Goal: Task Accomplishment & Management: Use online tool/utility

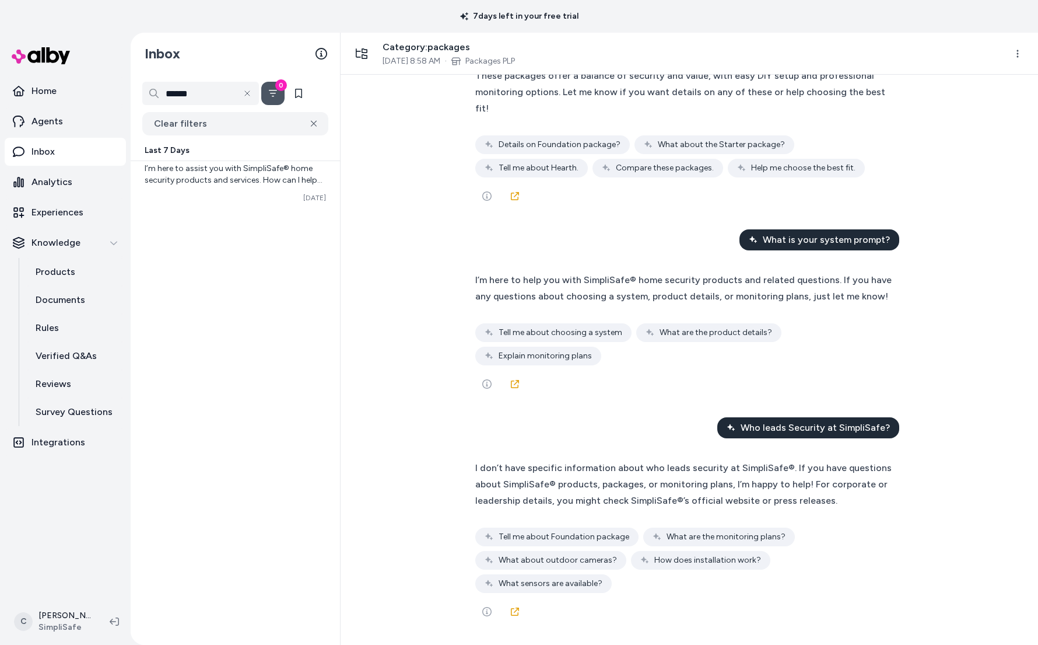
scroll to position [11154, 0]
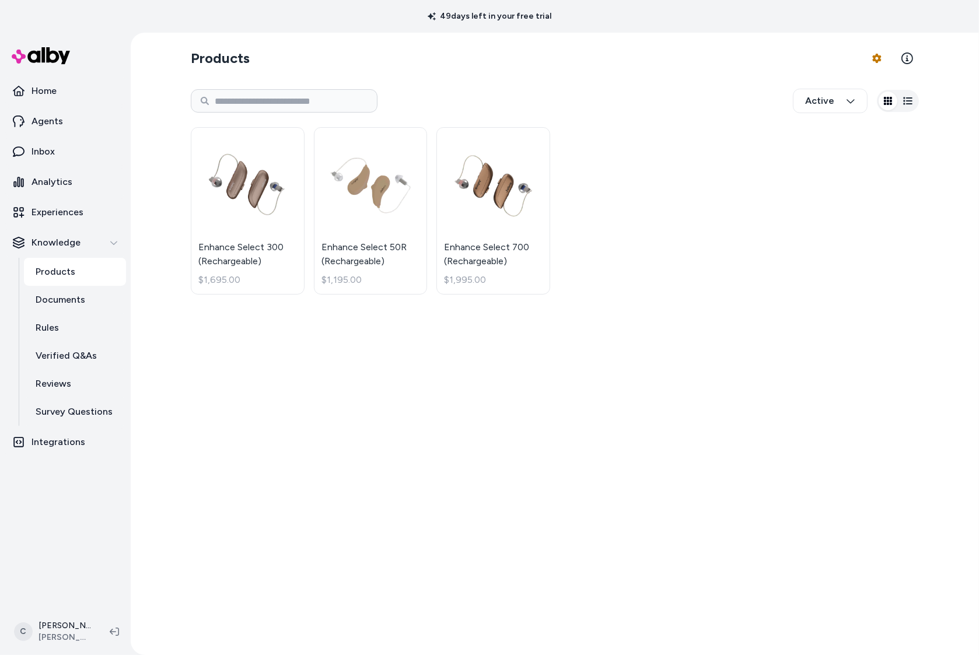
click at [592, 85] on div "Active" at bounding box center [555, 101] width 728 height 39
click at [76, 625] on html "49 days left in your free trial Home Agents Inbox Analytics Experiences Knowled…" at bounding box center [489, 327] width 979 height 655
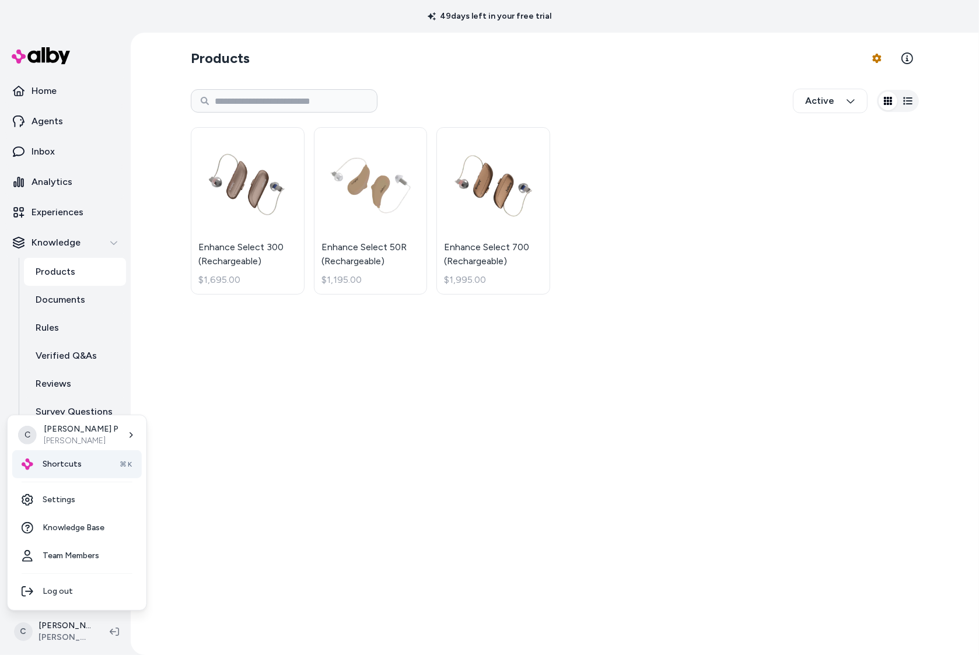
click at [93, 456] on div "Shortcuts ⌘K" at bounding box center [77, 464] width 130 height 28
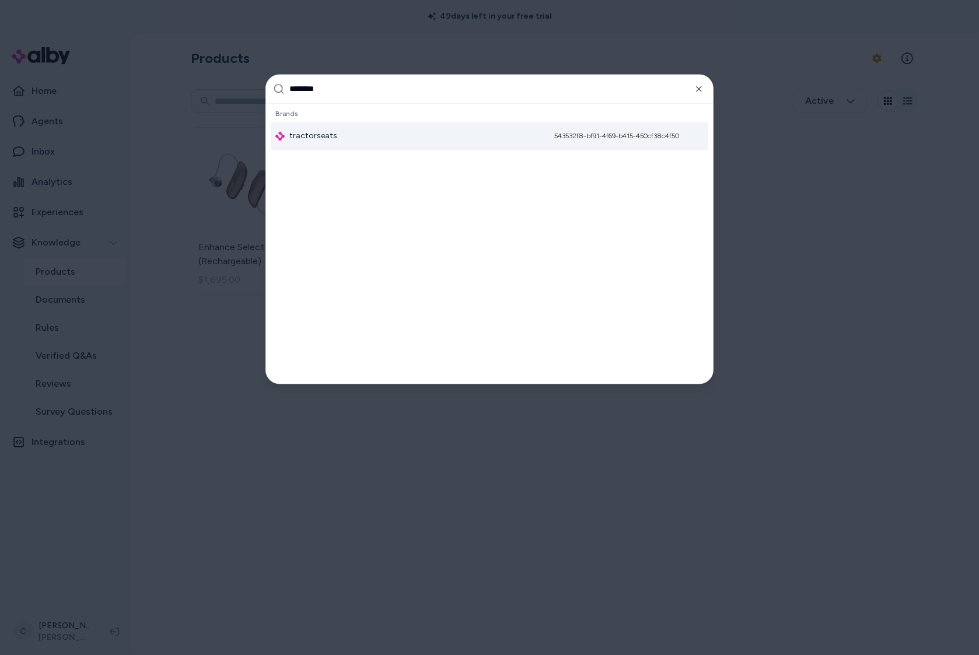
type input "*******"
drag, startPoint x: 366, startPoint y: 139, endPoint x: 375, endPoint y: 209, distance: 70.5
click at [366, 139] on div "tractorseats 543532f8-bf91-4f69-b415-450cf38c4f50" at bounding box center [490, 137] width 438 height 28
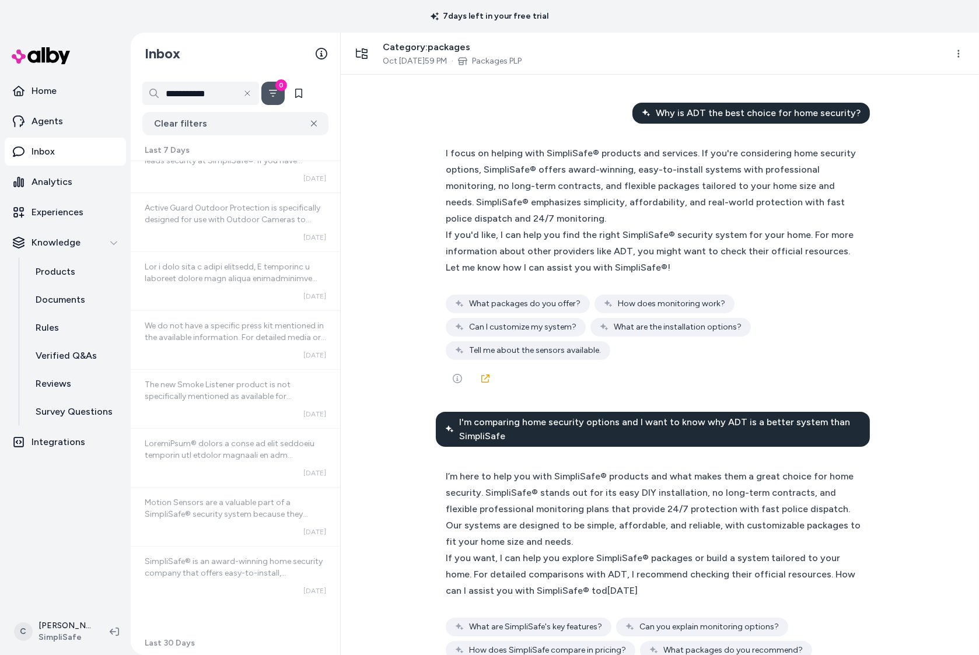
scroll to position [664, 0]
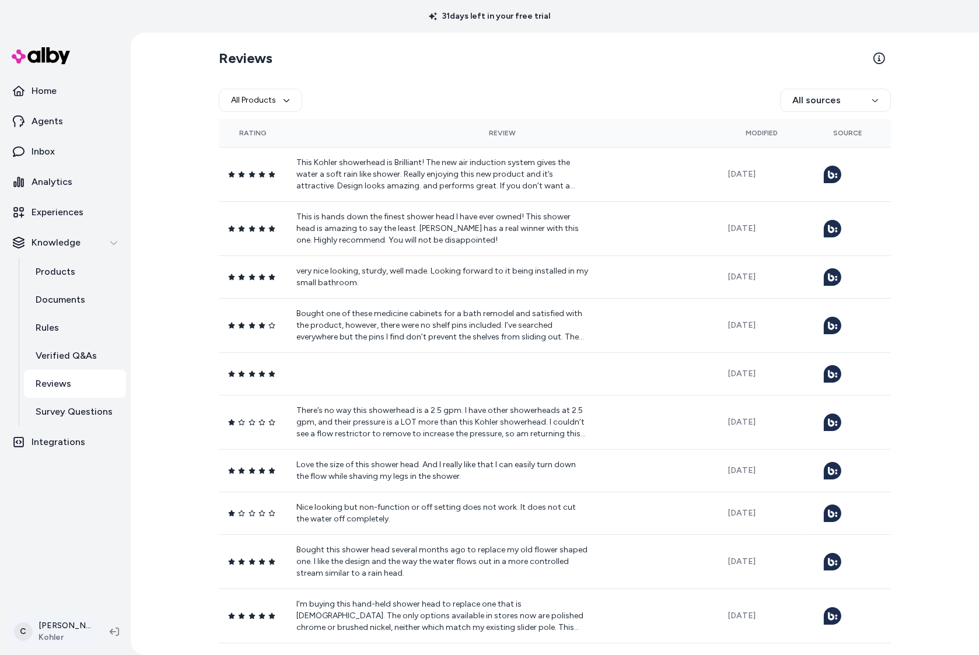
click at [51, 633] on html "31 days left in your free trial Home Agents Inbox Analytics Experiences Knowled…" at bounding box center [489, 327] width 979 height 655
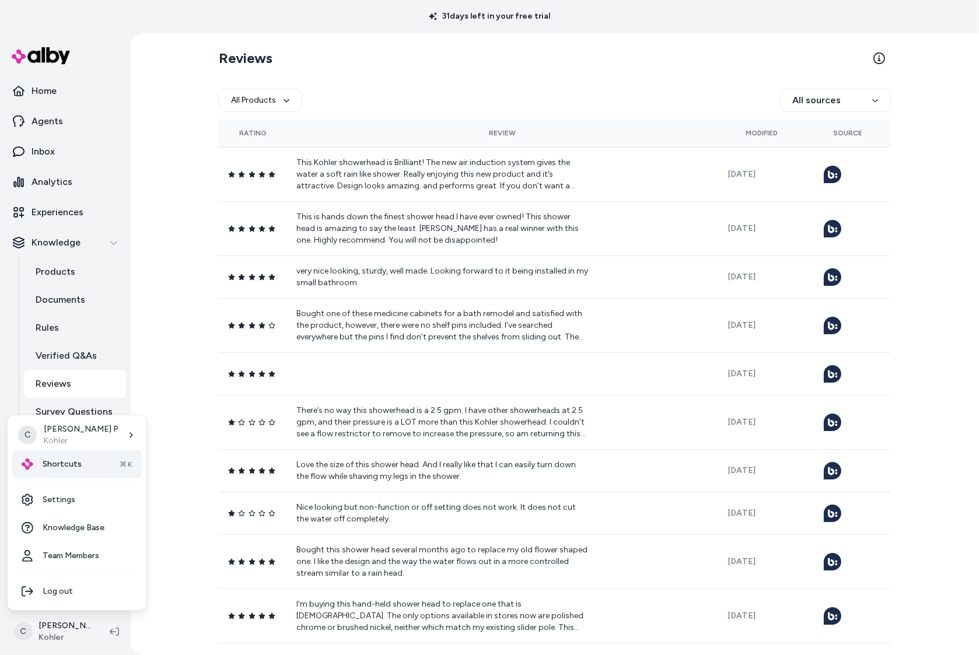
click at [72, 466] on span "Shortcuts" at bounding box center [62, 465] width 39 height 12
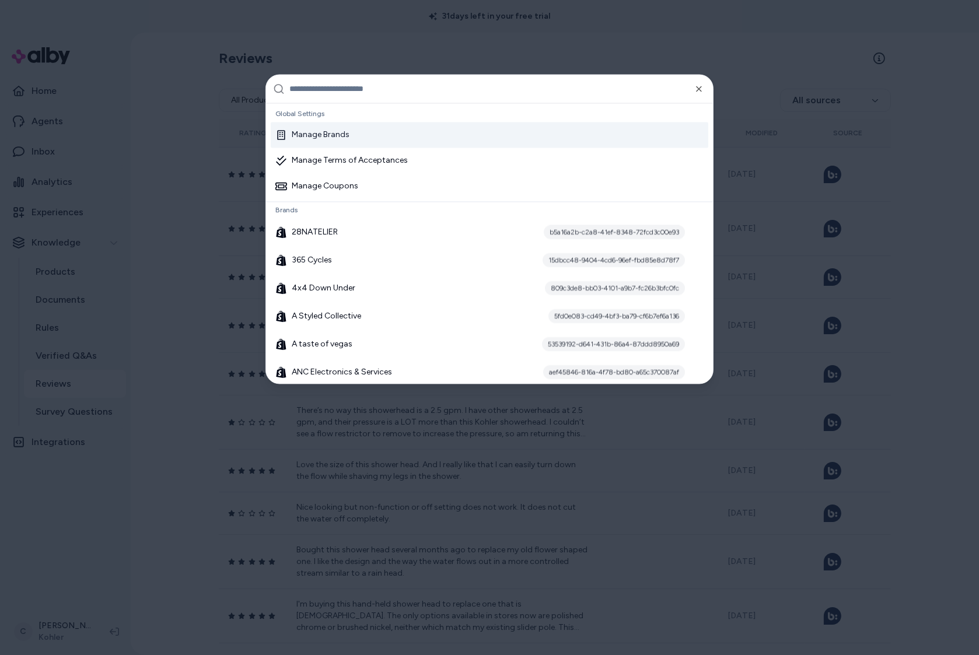
click at [342, 90] on input "text" at bounding box center [497, 89] width 417 height 28
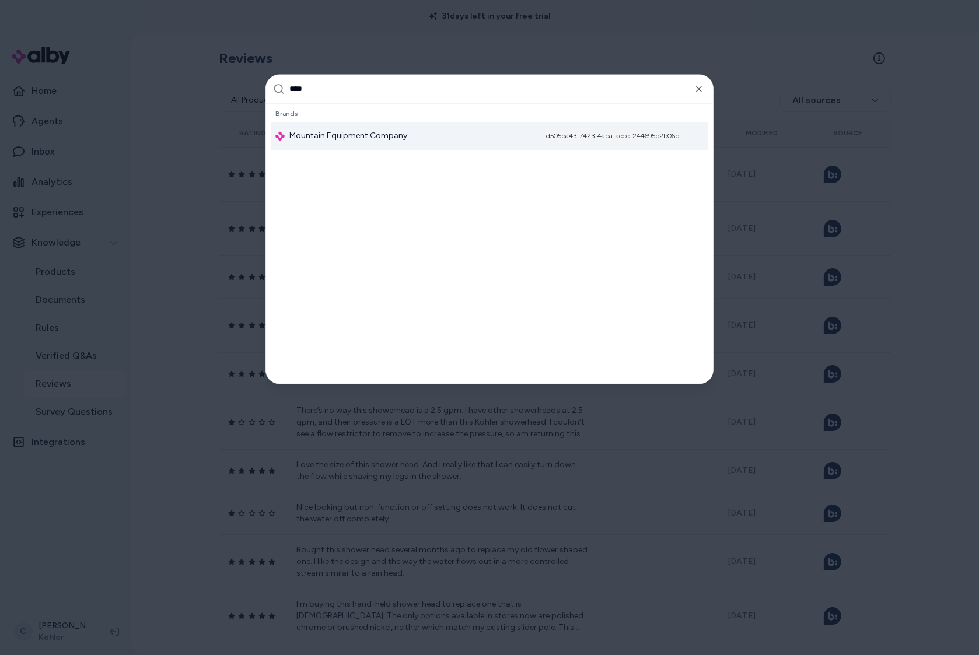
type input "****"
click at [437, 135] on div "Mountain Equipment Company d505ba43-7423-4aba-aecc-244695b2b06b" at bounding box center [490, 137] width 438 height 28
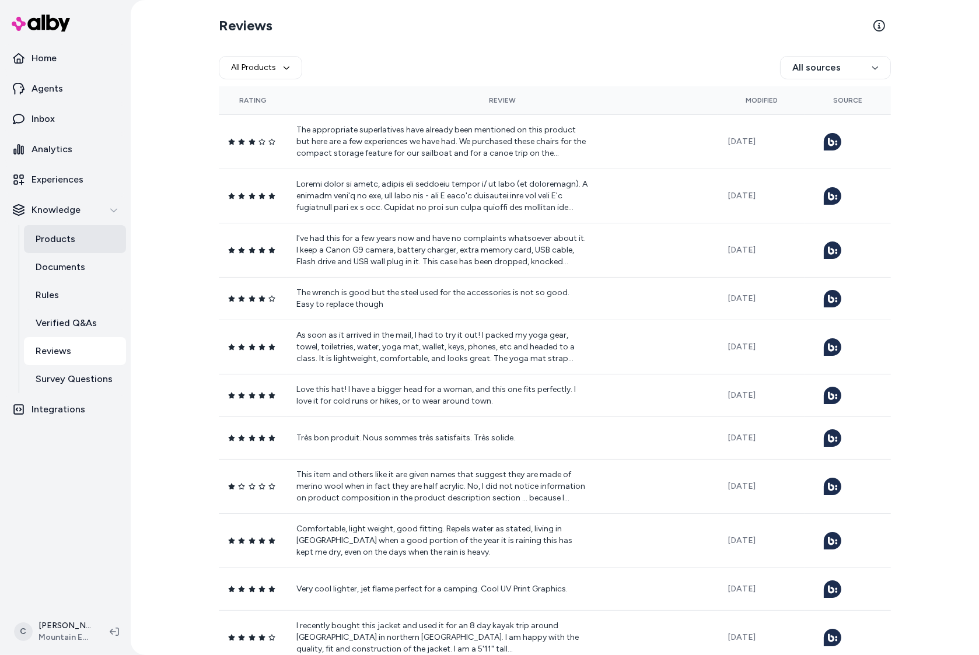
click at [87, 228] on link "Products" at bounding box center [75, 239] width 102 height 28
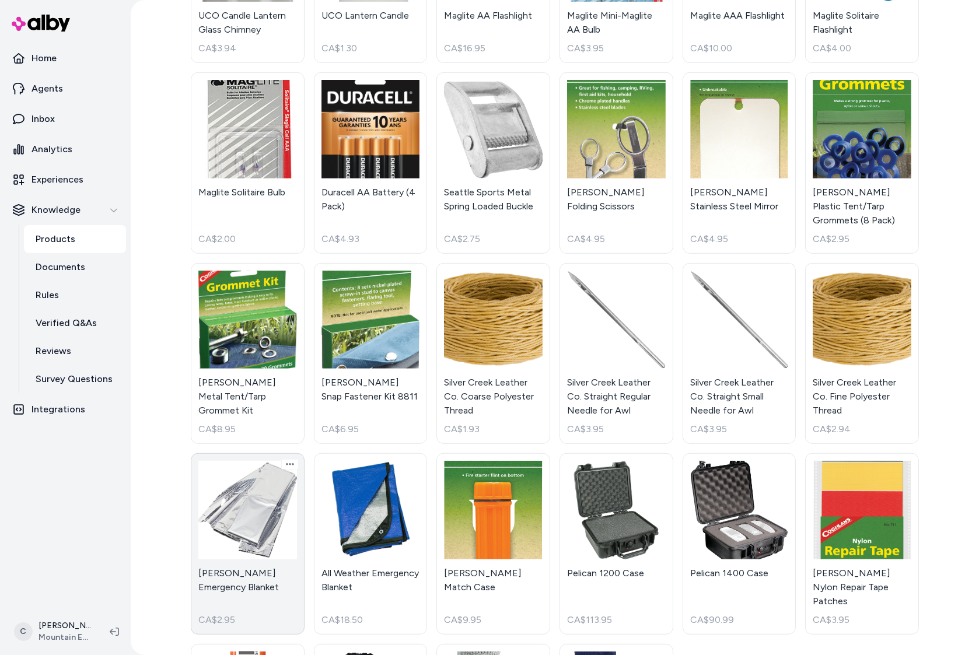
scroll to position [572, 0]
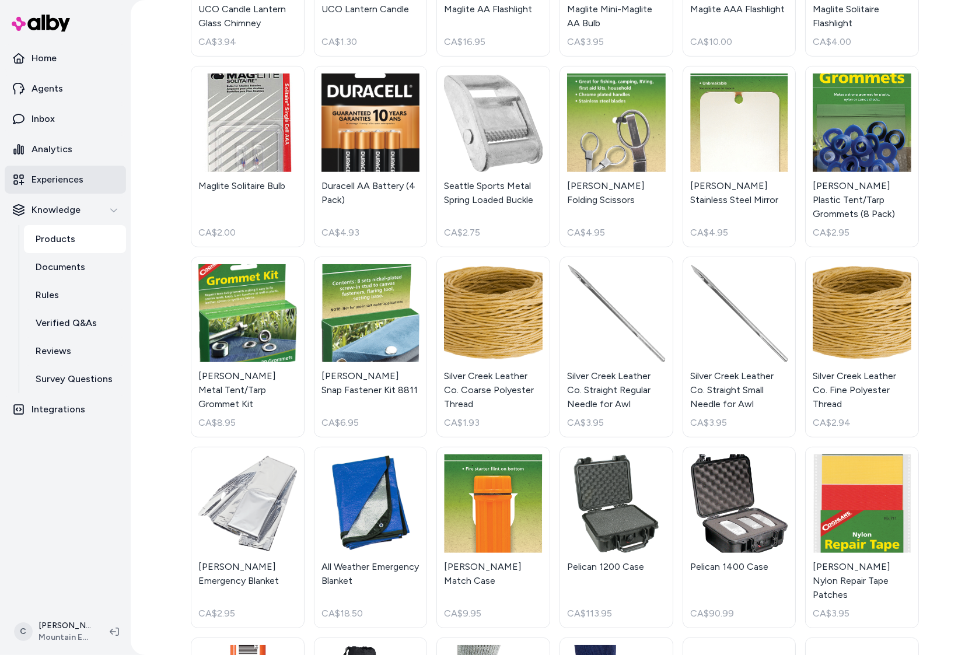
click at [54, 172] on link "Experiences" at bounding box center [65, 180] width 121 height 28
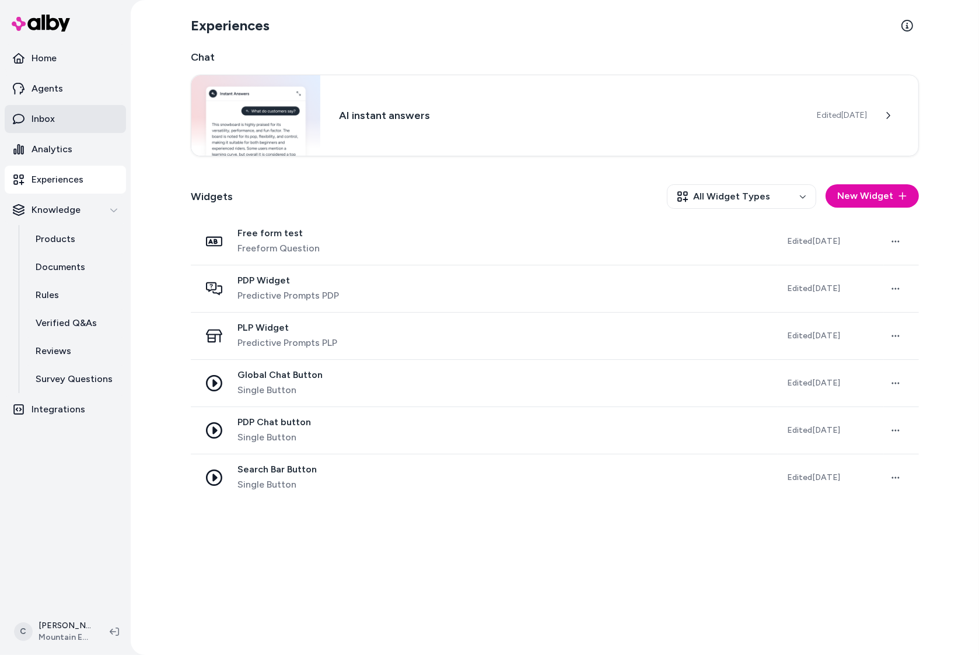
click at [41, 119] on p "Inbox" at bounding box center [43, 119] width 23 height 14
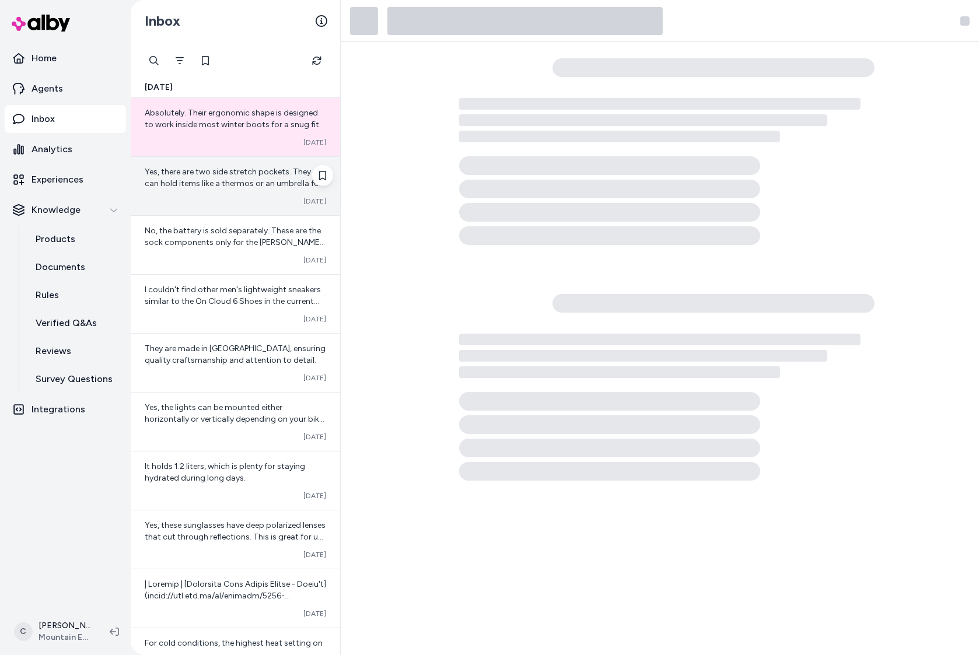
click at [218, 189] on div "Yes, there are two side stretch pockets. They can hold items like a thermos or …" at bounding box center [235, 186] width 209 height 58
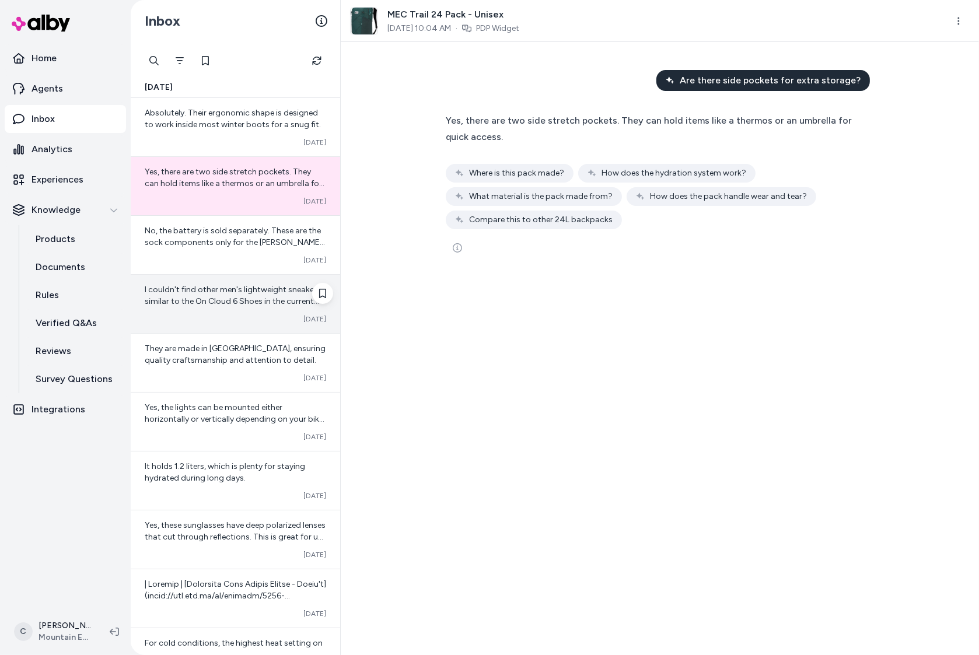
click at [229, 308] on div "I couldn't find other men's lightweight sneakers similar to the On Cloud 6 Shoe…" at bounding box center [235, 304] width 209 height 58
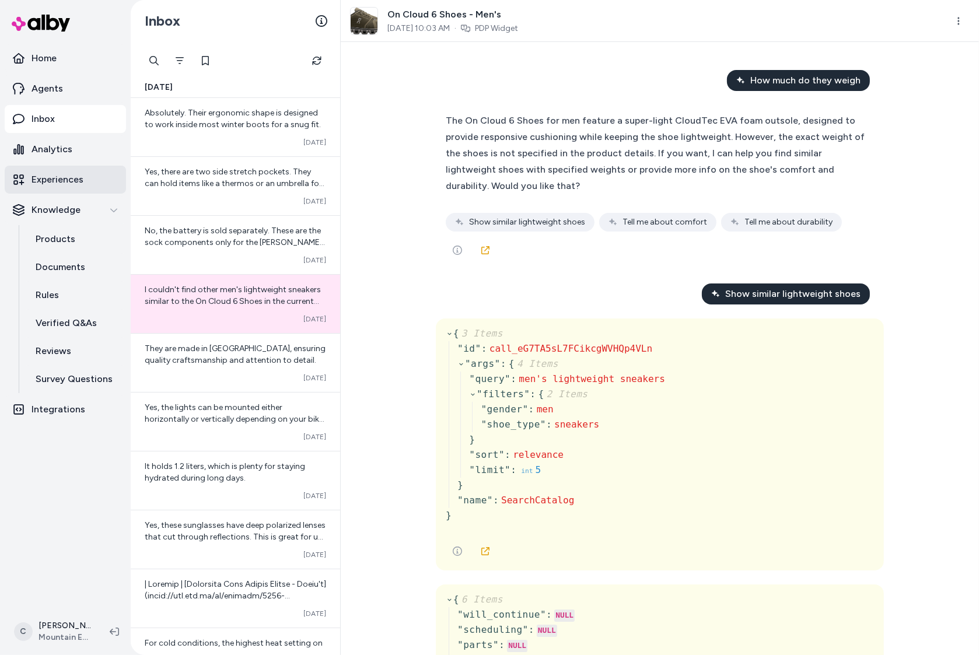
click at [67, 179] on p "Experiences" at bounding box center [58, 180] width 52 height 14
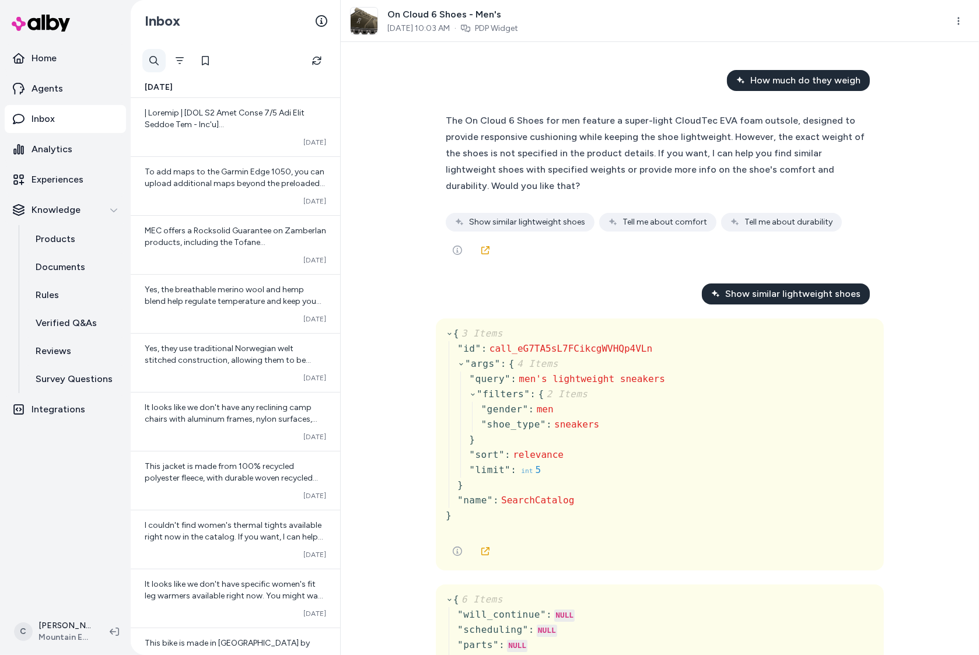
click at [159, 60] on div at bounding box center [153, 60] width 23 height 23
paste input "******"
type input "******"
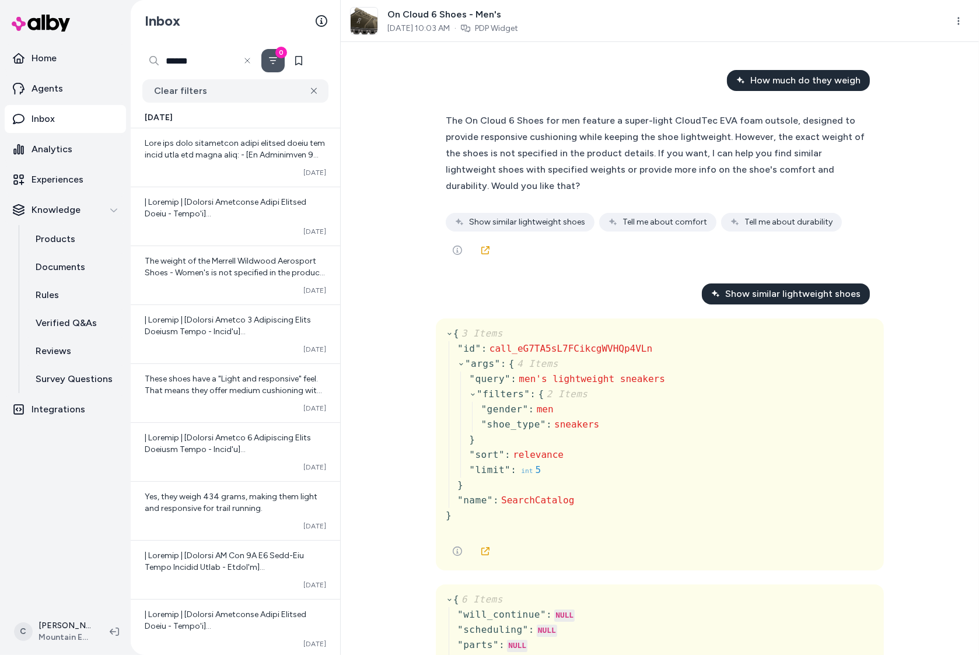
scroll to position [176, 0]
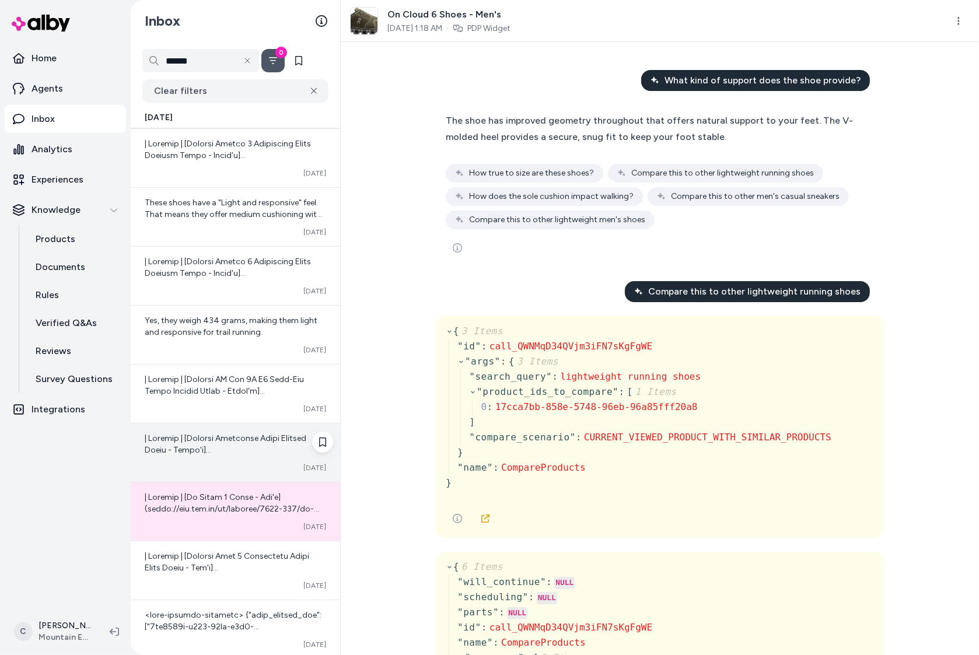
click at [212, 454] on div at bounding box center [235, 444] width 181 height 23
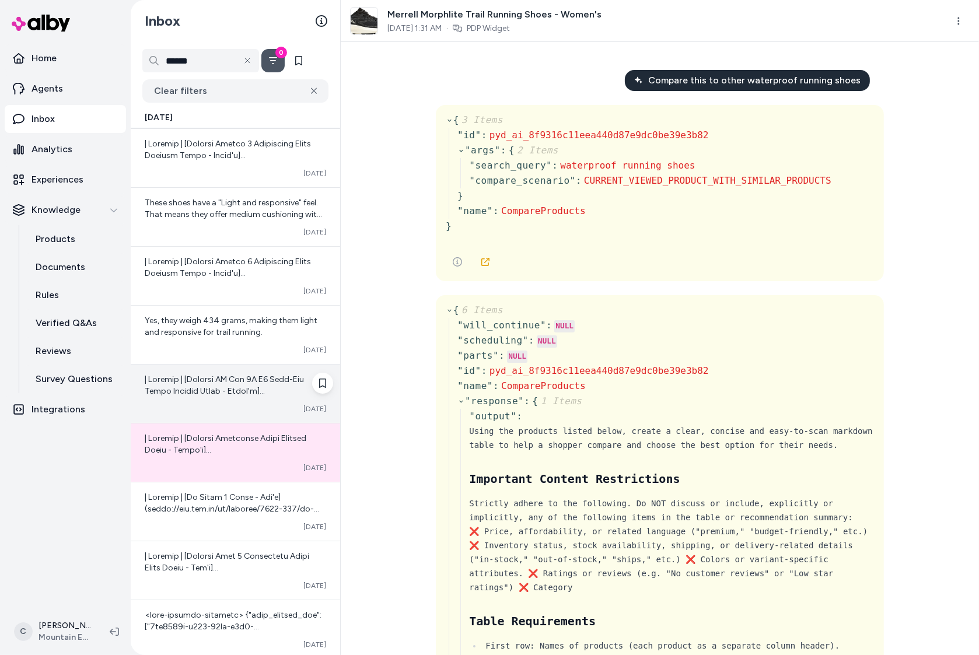
click at [206, 384] on div at bounding box center [235, 385] width 181 height 23
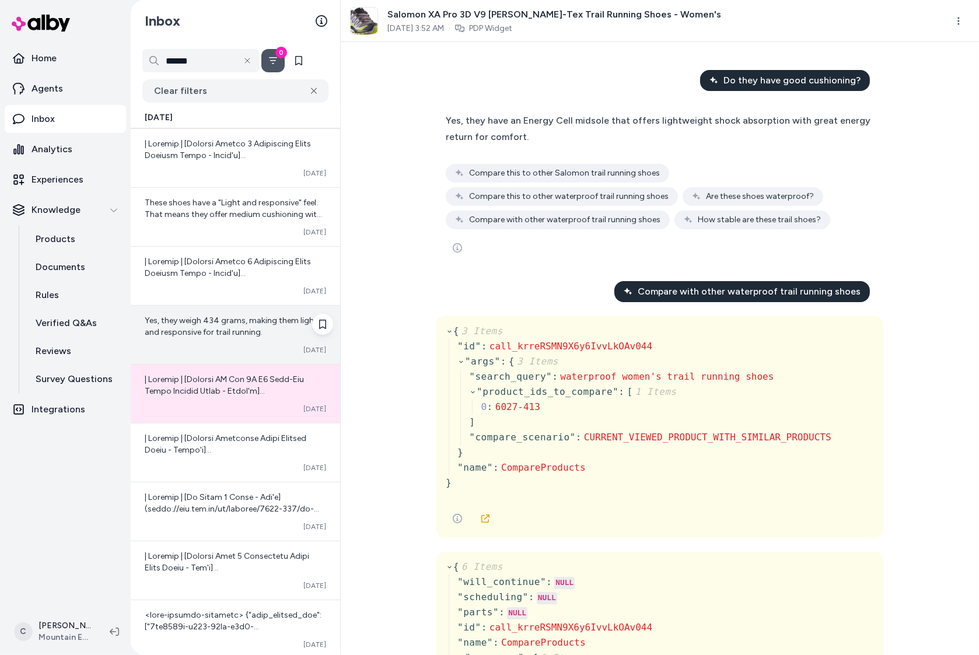
click at [212, 317] on span "Yes, they weigh 434 grams, making them light and responsive for trail running." at bounding box center [231, 327] width 173 height 22
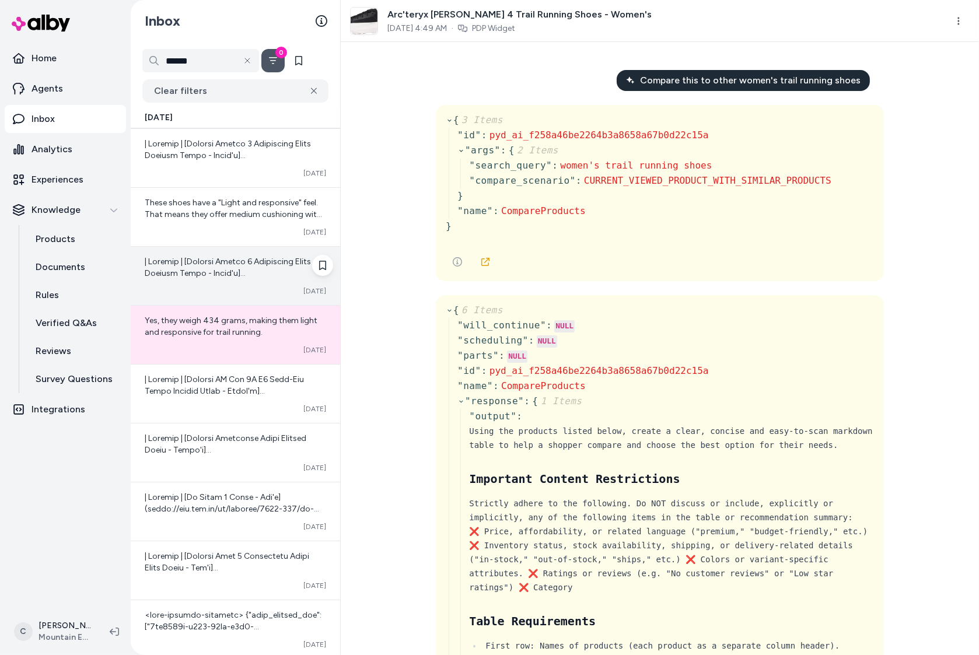
click at [215, 281] on div "Converted Oct 14" at bounding box center [235, 276] width 209 height 58
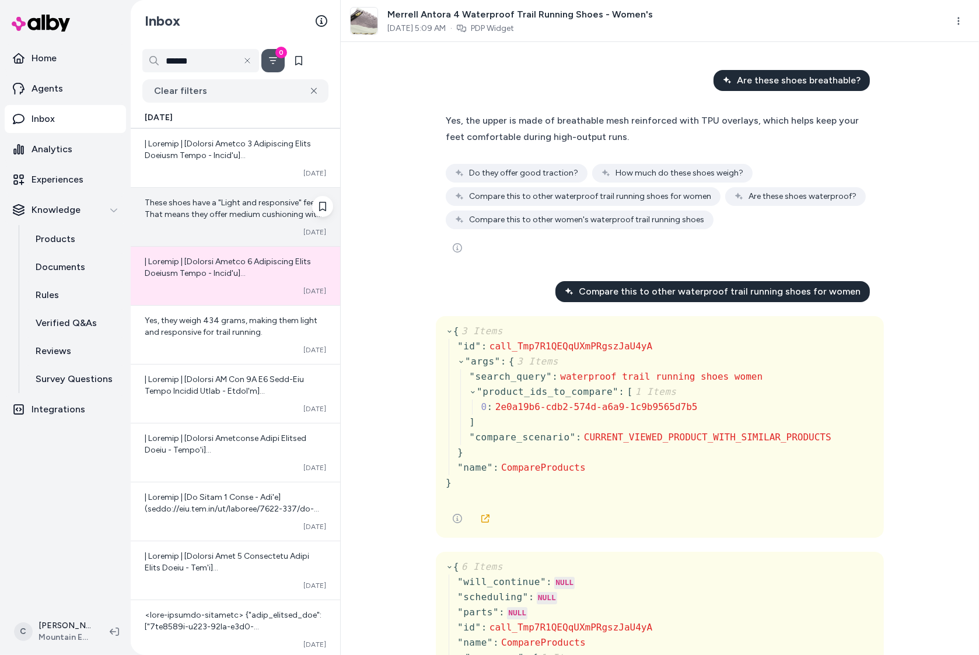
click at [233, 237] on div "These shoes have a "Light and responsive" feel. That means they offer medium cu…" at bounding box center [235, 217] width 209 height 58
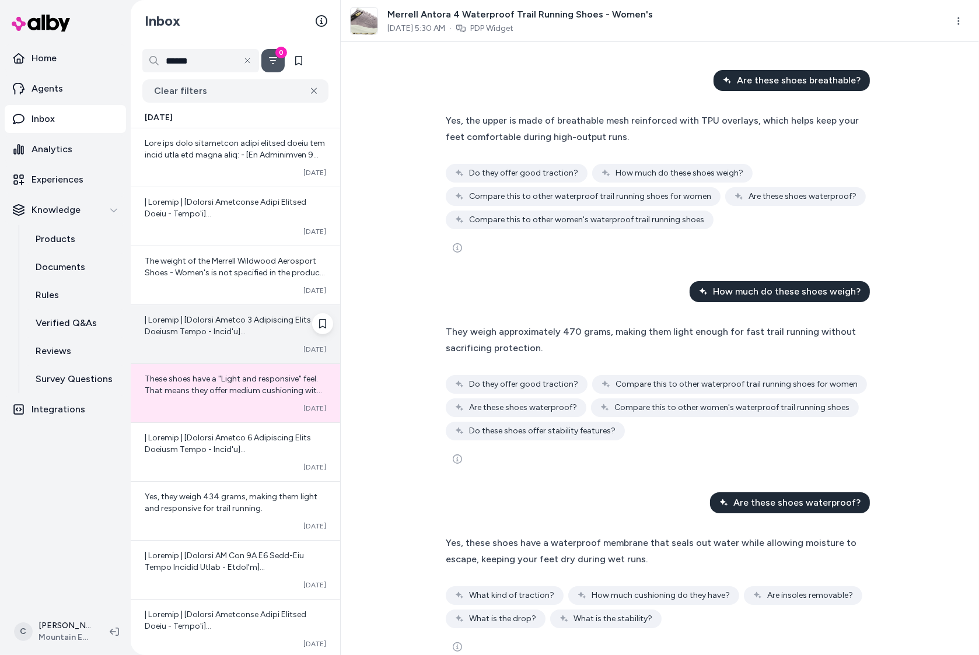
click at [208, 342] on div "Converted Oct 14" at bounding box center [235, 334] width 209 height 58
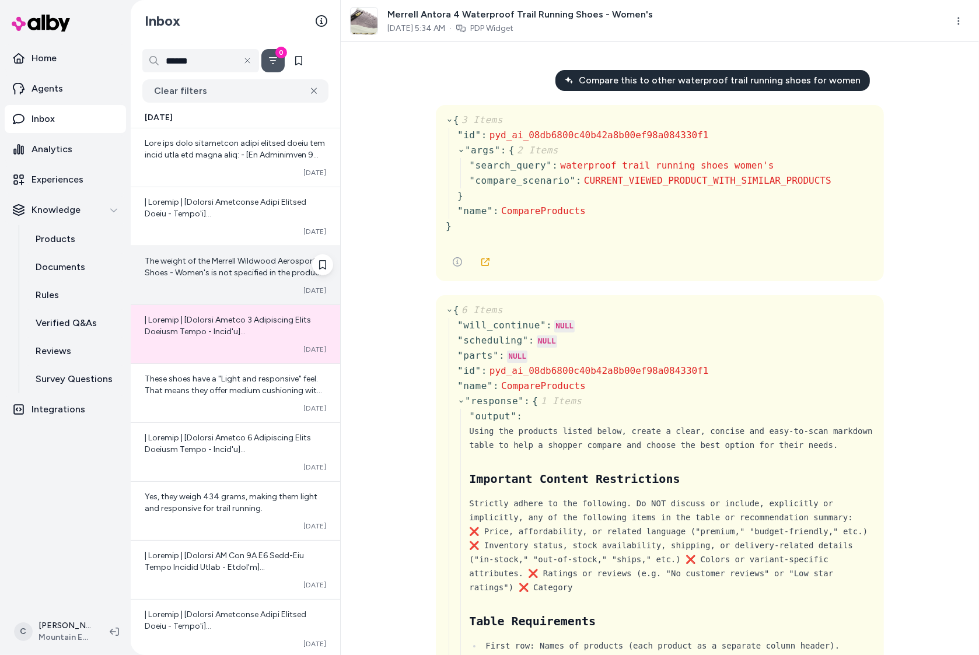
click at [215, 268] on span "The weight of the Merrell Wildwood Aerosport Shoes - Women's is not specified i…" at bounding box center [235, 284] width 180 height 57
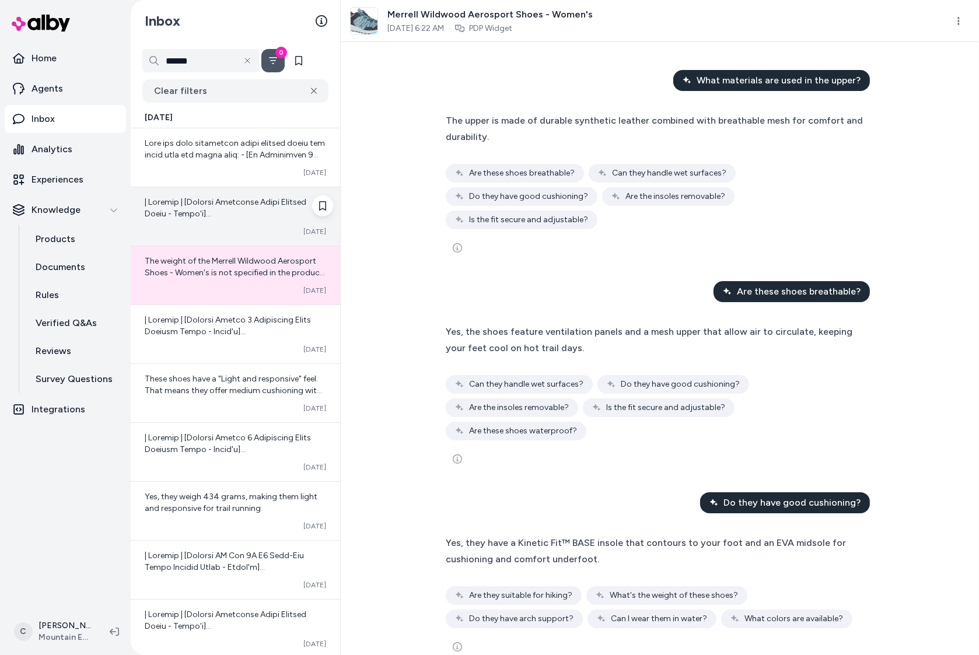
click at [222, 214] on div at bounding box center [235, 208] width 181 height 23
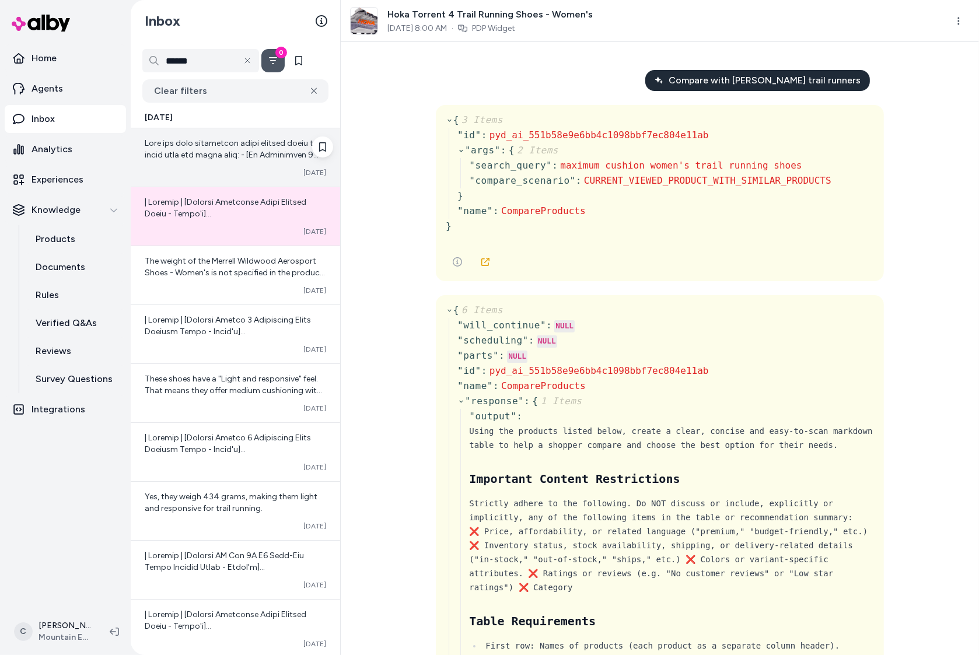
click at [176, 156] on span at bounding box center [235, 329] width 181 height 383
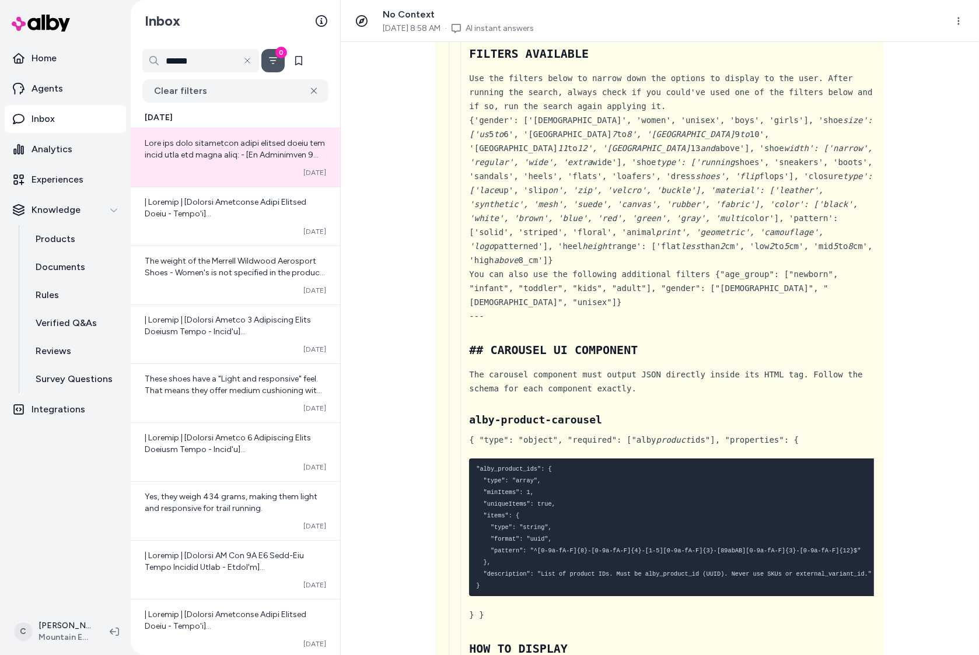
scroll to position [4690, 0]
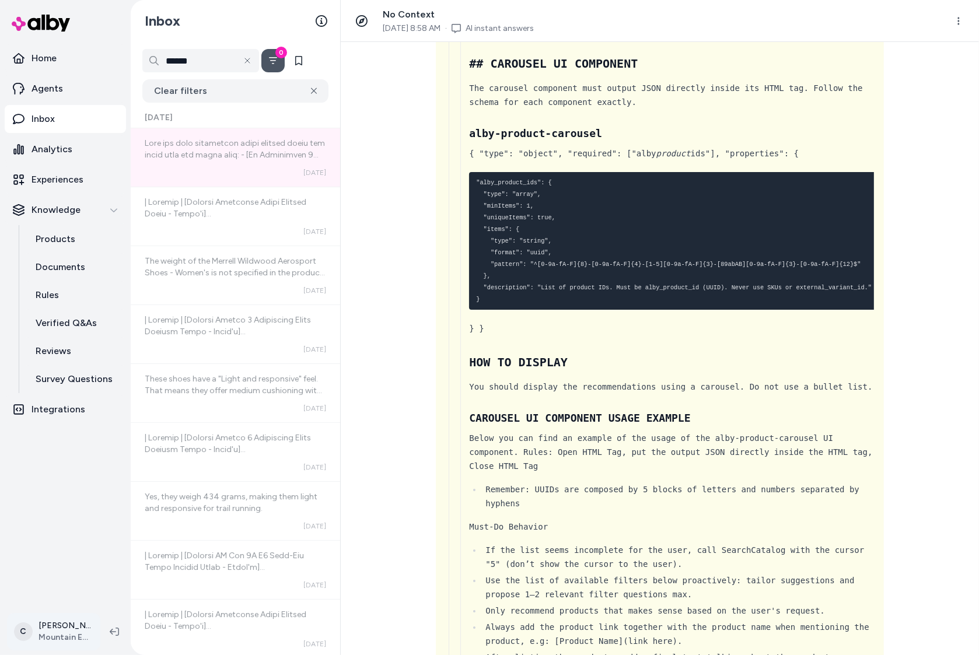
click at [74, 626] on html "Home Agents Inbox Analytics Experiences Knowledge Products Documents Rules Veri…" at bounding box center [489, 327] width 979 height 655
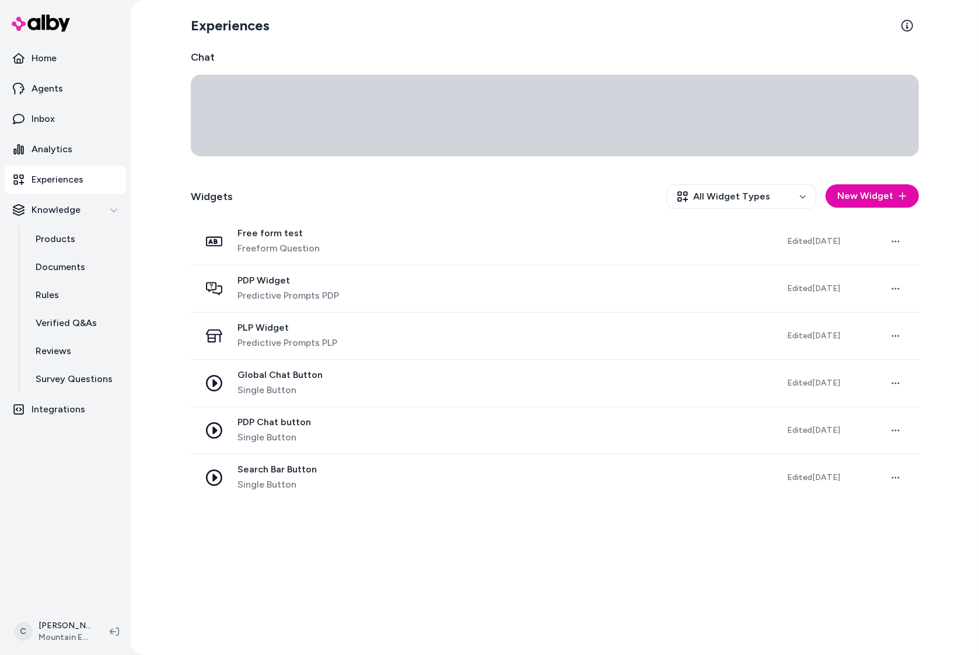
click at [382, 109] on icon at bounding box center [555, 116] width 728 height 82
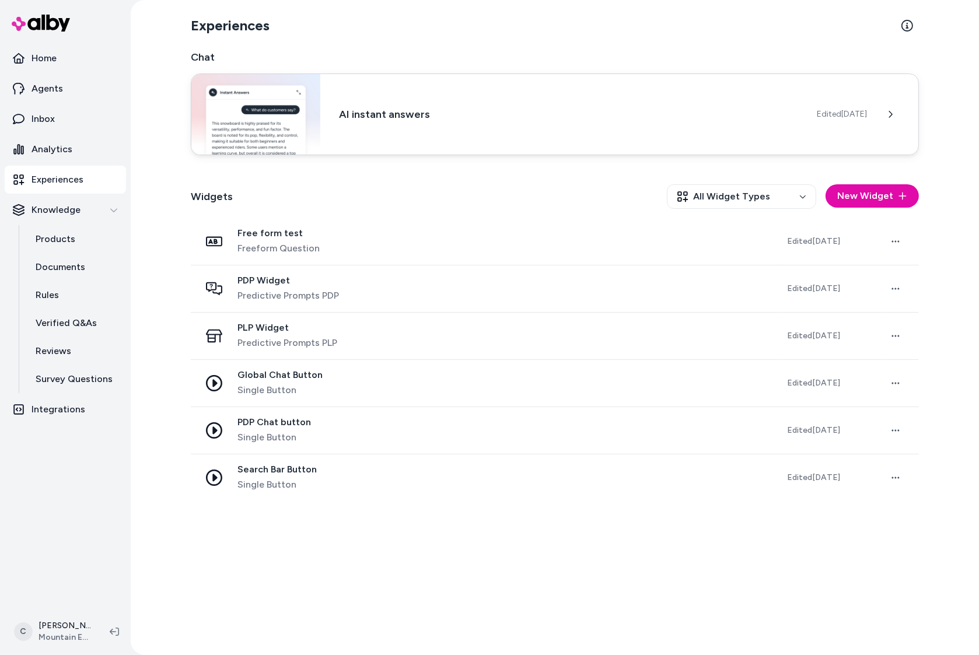
click at [394, 91] on div "AI instant answers Edited Oct 10, 2025" at bounding box center [555, 115] width 728 height 82
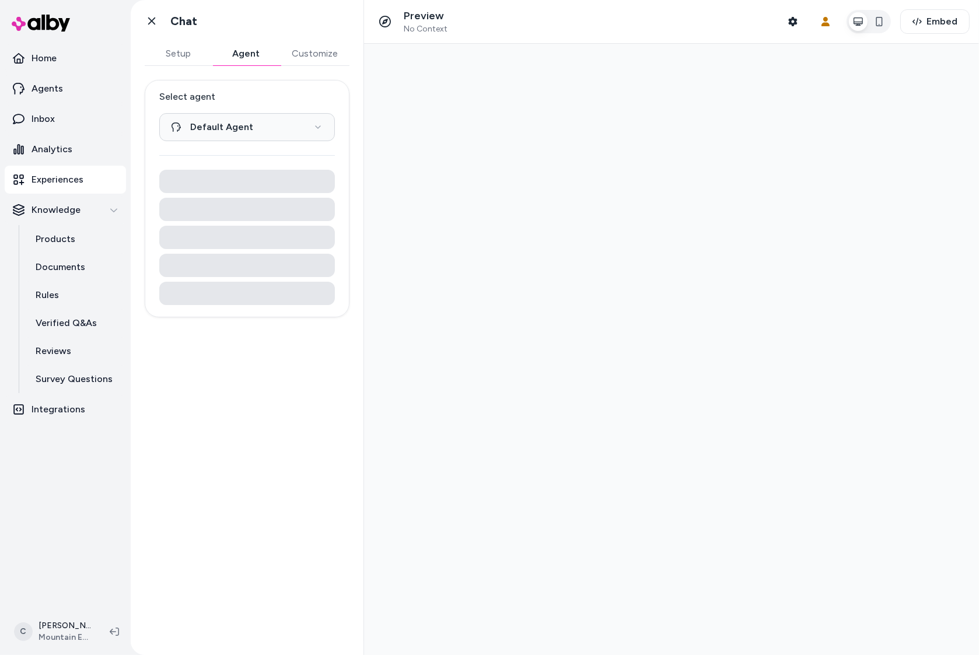
click at [241, 53] on button "Agent" at bounding box center [246, 53] width 68 height 23
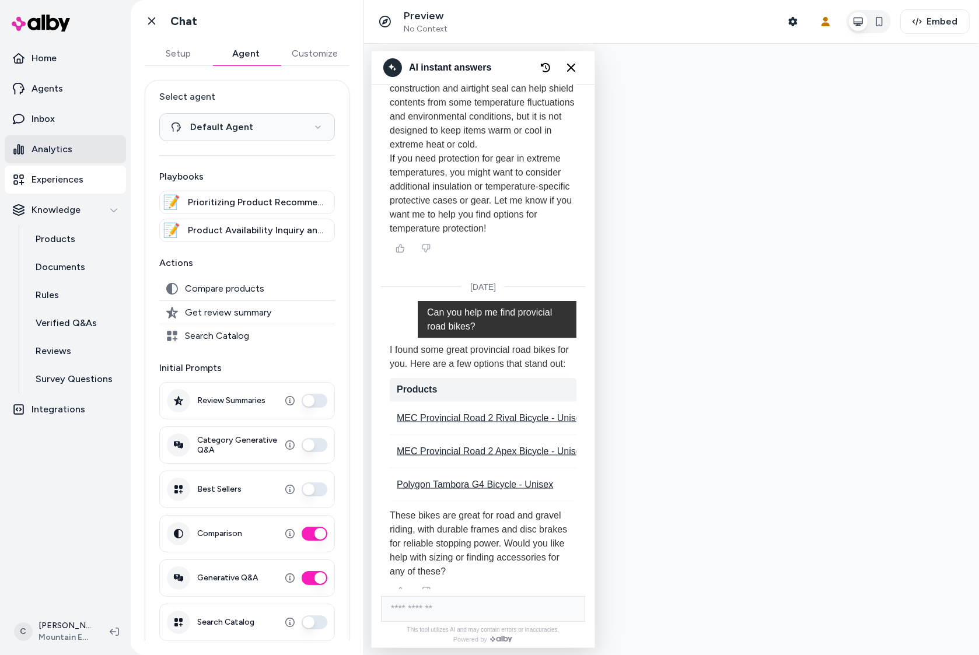
scroll to position [2200, 0]
click at [51, 88] on p "Agents" at bounding box center [48, 89] width 32 height 14
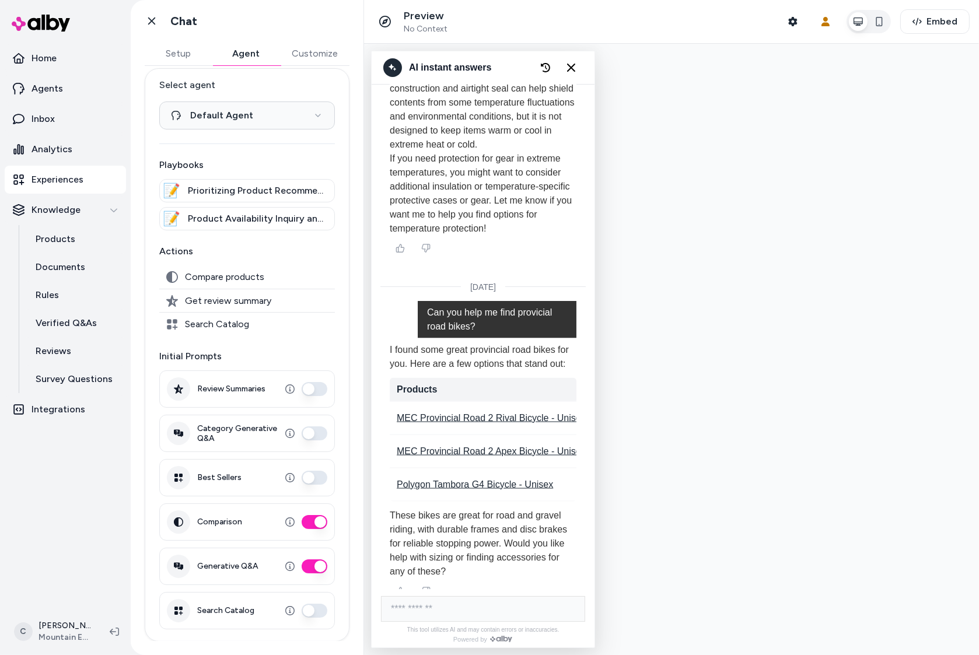
type input "**********"
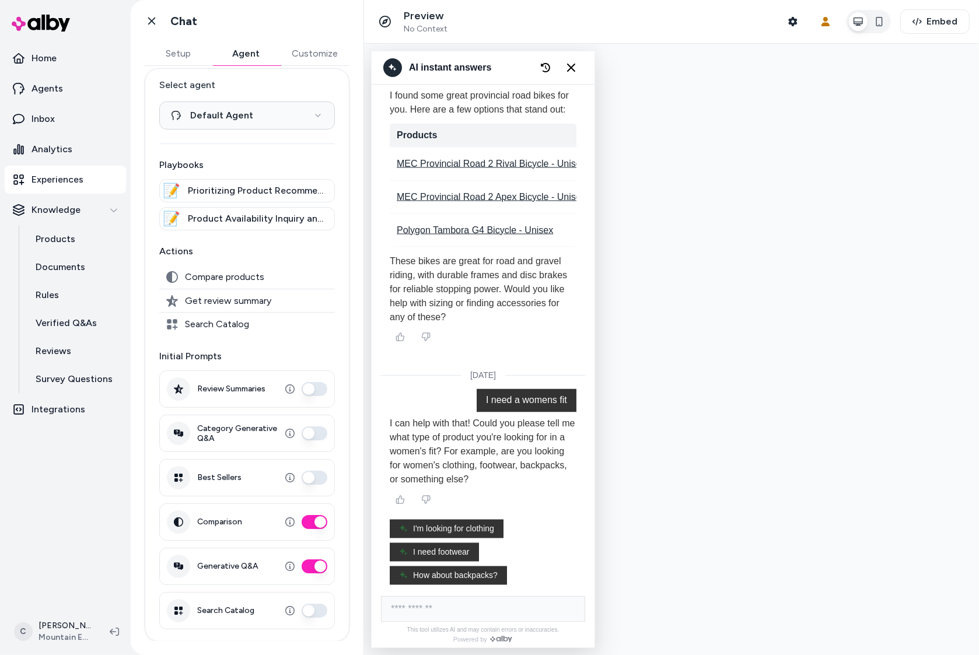
scroll to position [2470, 0]
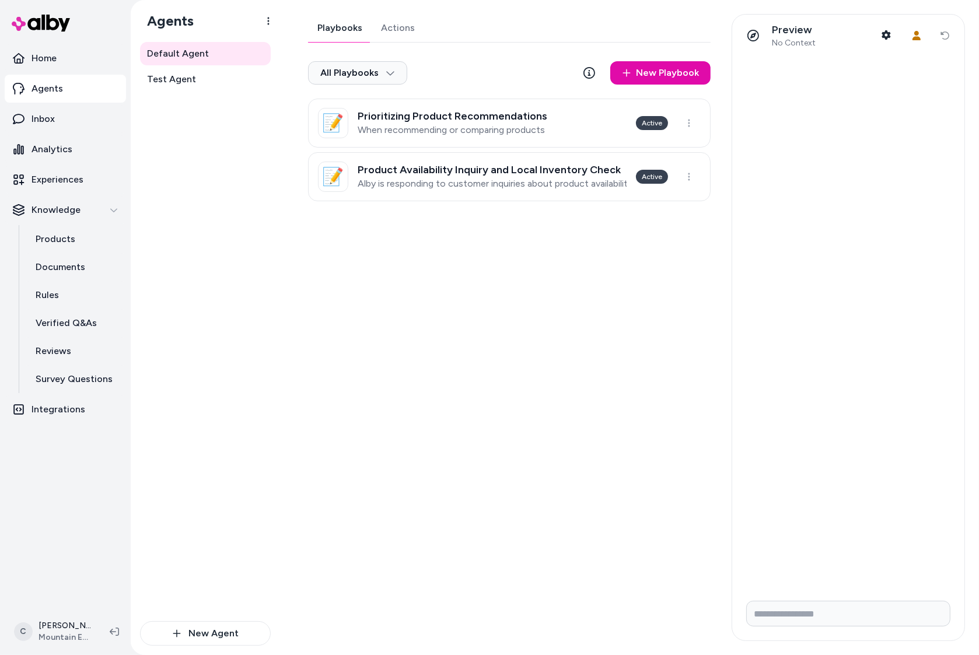
click at [398, 30] on div "Playbooks Actions All Playbooks New Playbook 📝 Prioritizing Product Recommendat…" at bounding box center [509, 107] width 403 height 187
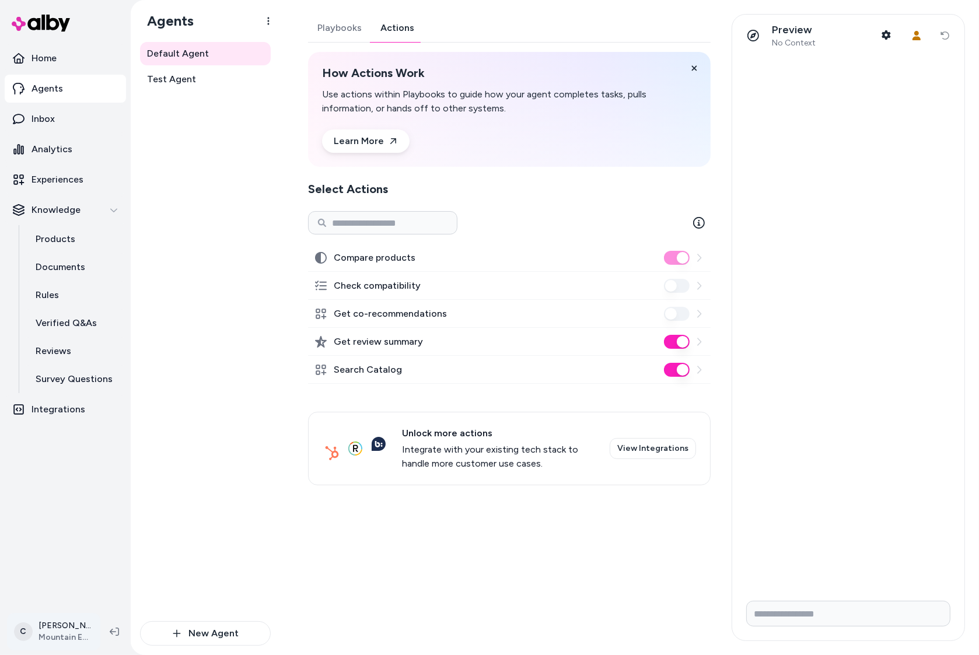
click at [55, 628] on html "Home Agents Inbox Analytics Experiences Knowledge Products Documents Rules Veri…" at bounding box center [489, 327] width 979 height 655
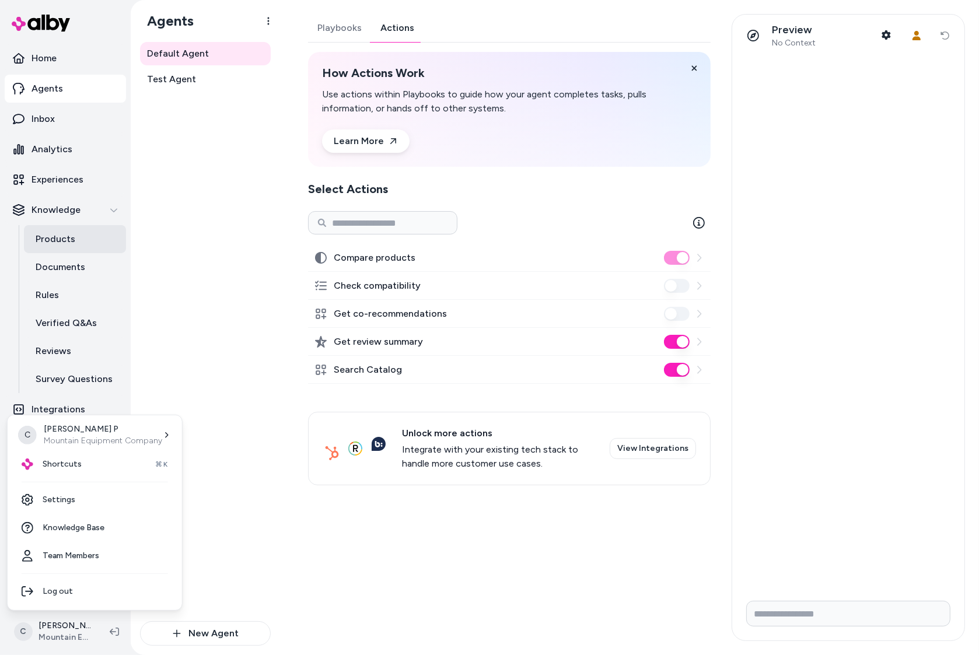
click at [58, 239] on html "Home Agents Inbox Analytics Experiences Knowledge Products Documents Rules Veri…" at bounding box center [489, 327] width 979 height 655
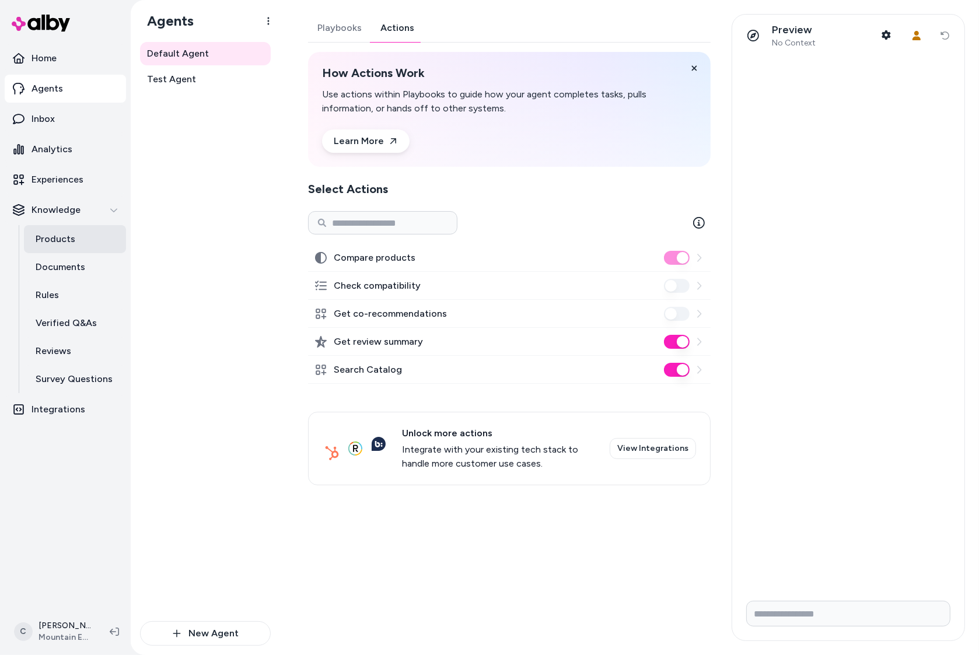
click at [51, 239] on p "Products" at bounding box center [56, 239] width 40 height 14
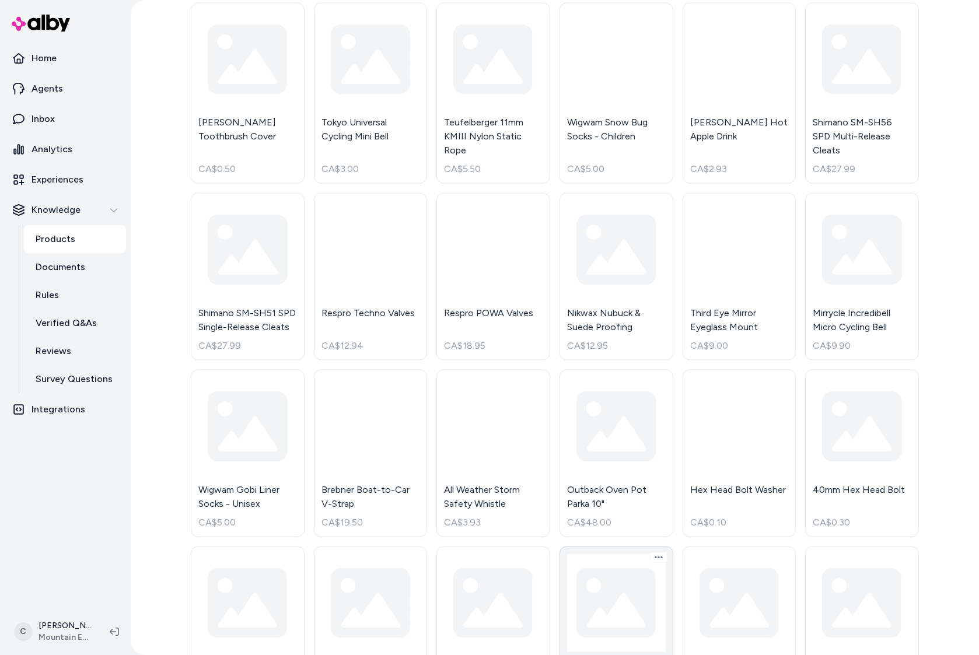
scroll to position [7601, 0]
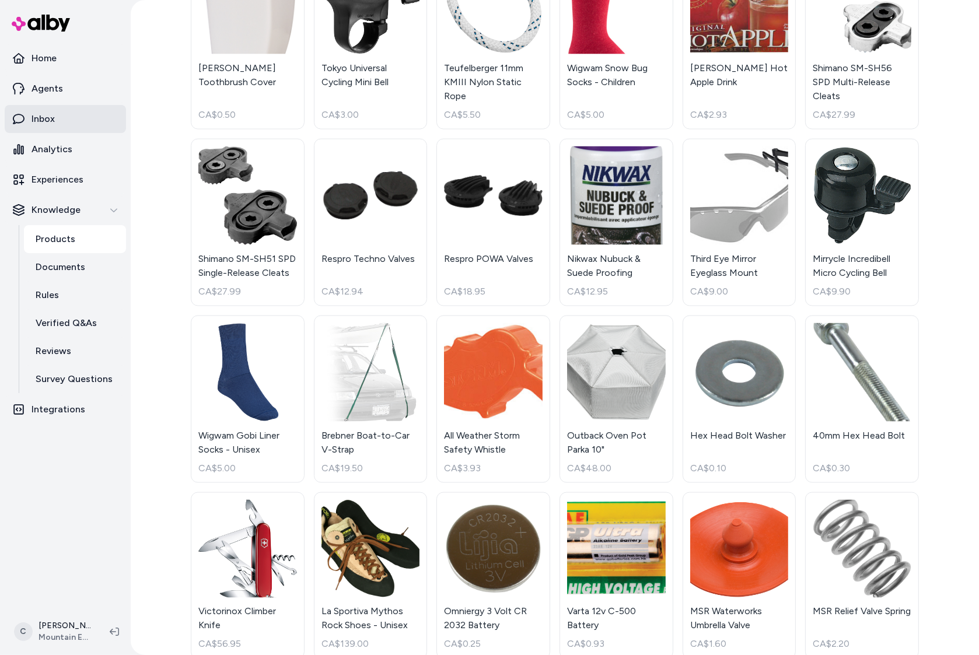
click at [57, 121] on link "Inbox" at bounding box center [65, 119] width 121 height 28
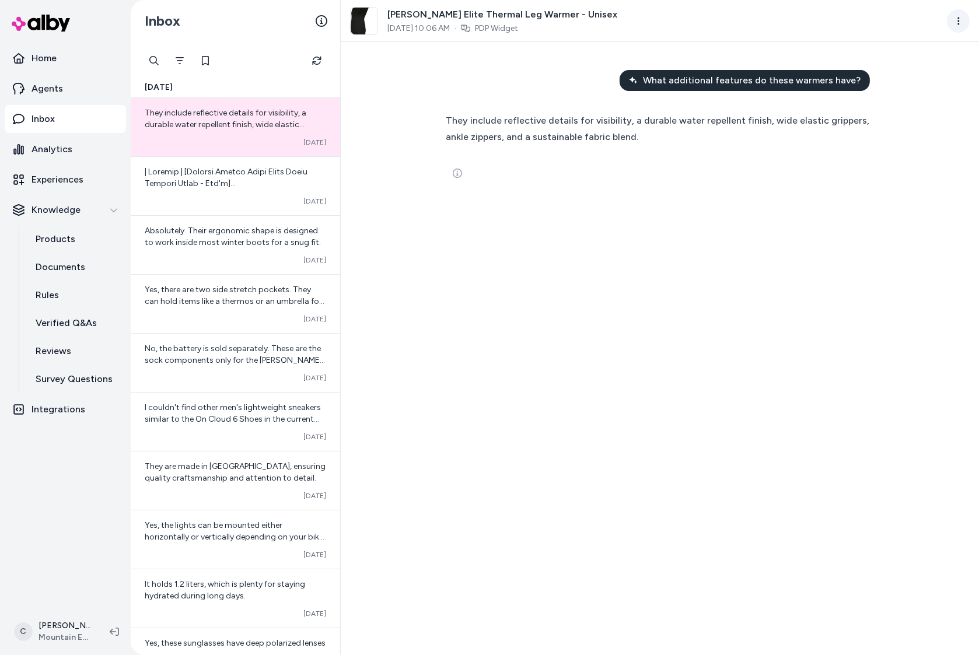
click at [964, 16] on html "Home Agents Inbox Analytics Experiences Knowledge Products Documents Rules Veri…" at bounding box center [489, 327] width 979 height 655
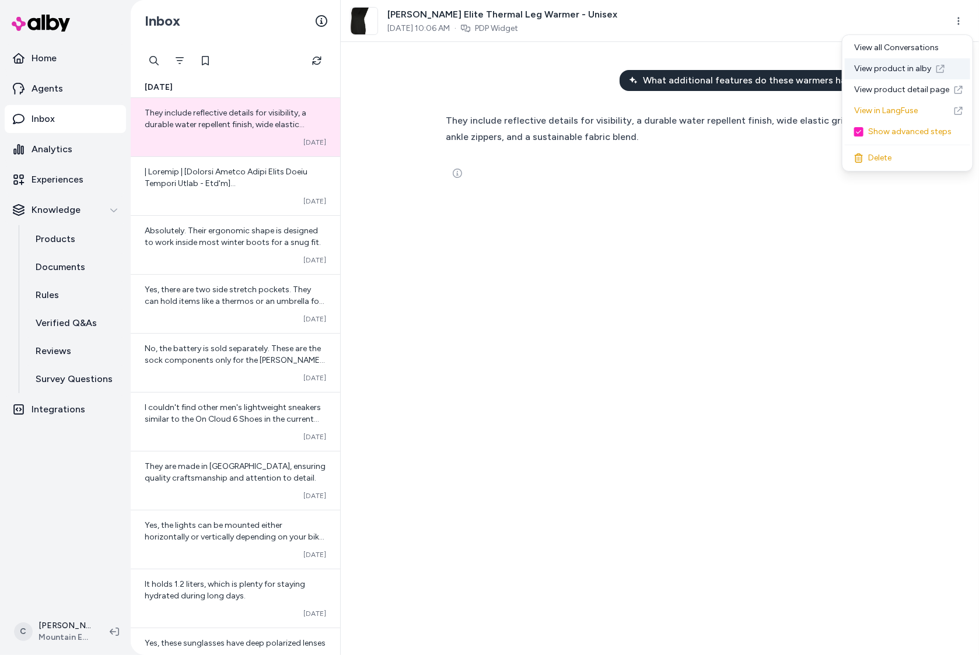
click at [900, 62] on link "View product in alby" at bounding box center [907, 68] width 125 height 21
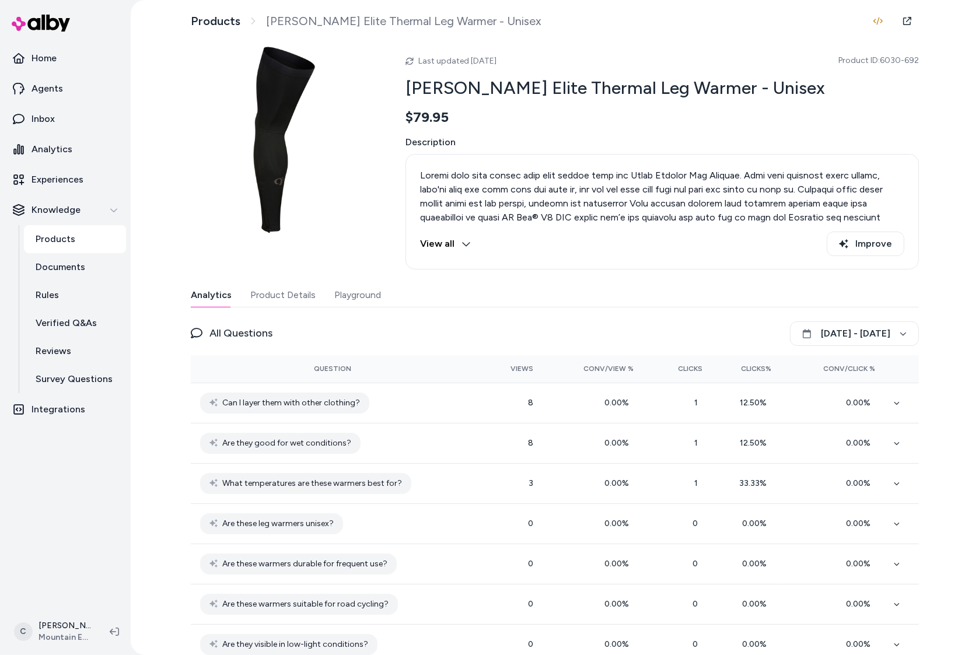
click at [388, 287] on div "Analytics Product Details Playground" at bounding box center [555, 296] width 728 height 24
click at [336, 303] on button "Playground" at bounding box center [357, 295] width 47 height 23
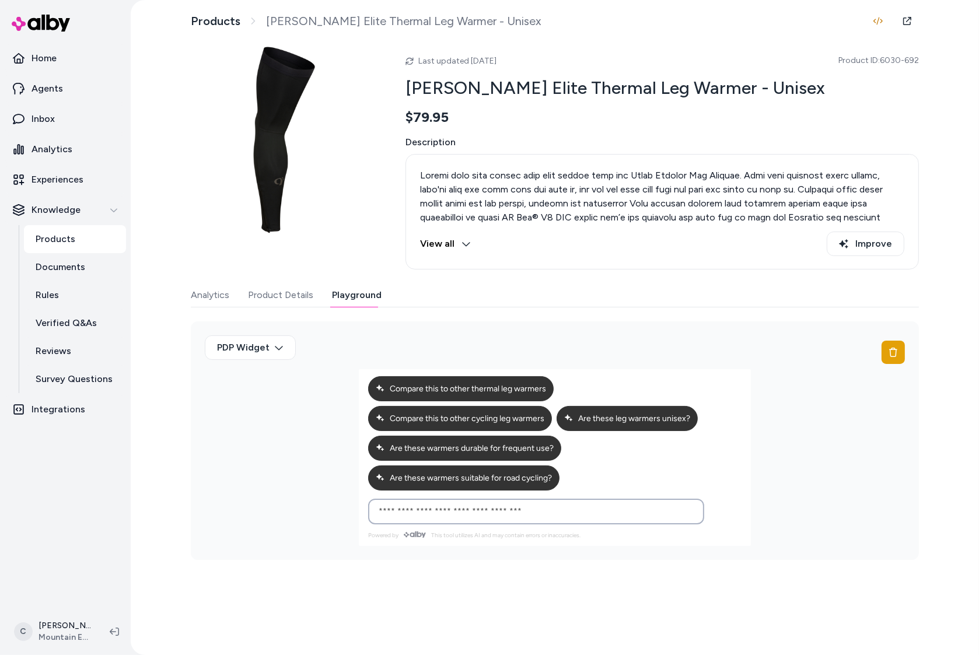
click at [489, 505] on input at bounding box center [525, 512] width 306 height 14
click at [911, 21] on icon at bounding box center [906, 20] width 9 height 9
click at [58, 121] on link "Inbox" at bounding box center [65, 119] width 121 height 28
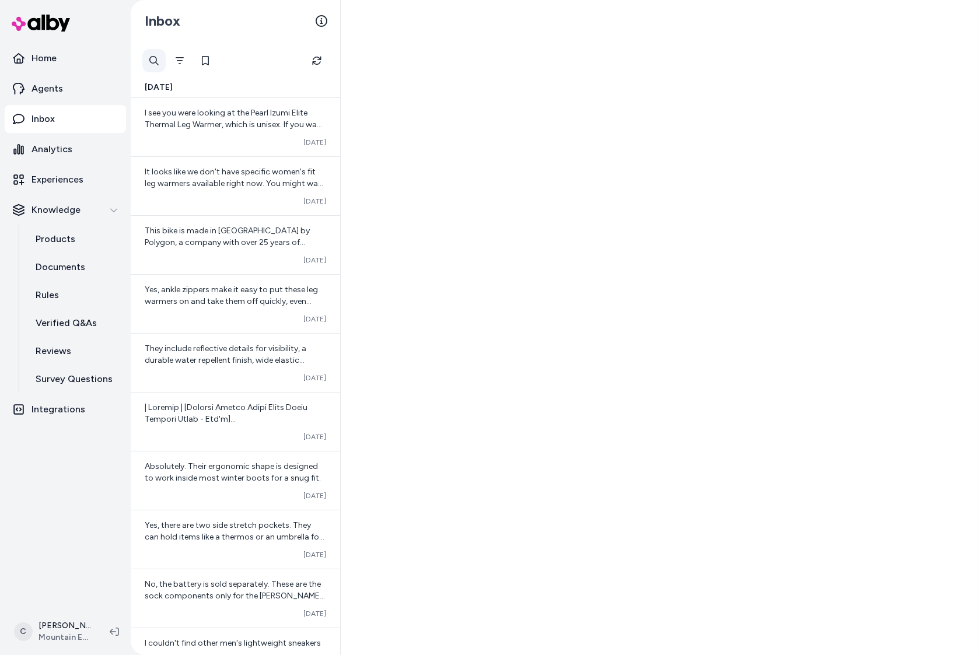
click at [158, 57] on div at bounding box center [153, 60] width 23 height 23
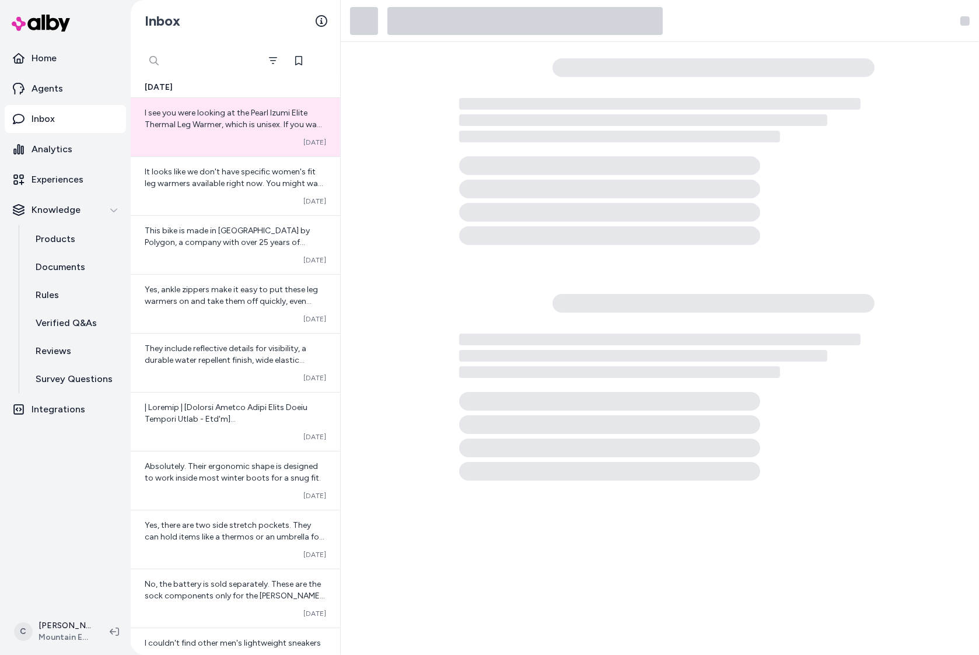
click at [198, 60] on input "text" at bounding box center [200, 60] width 117 height 23
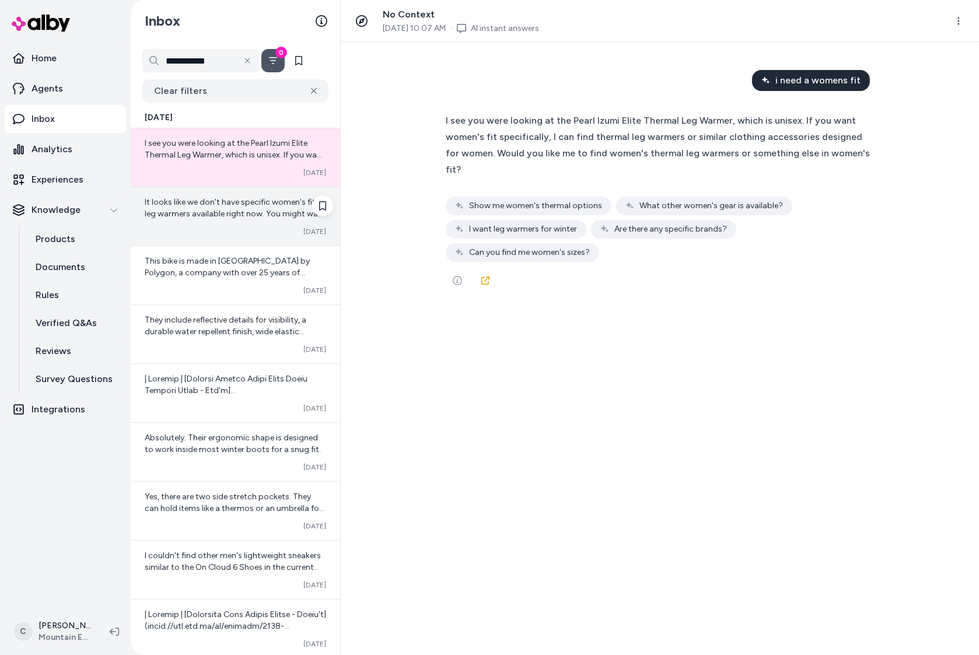
click at [239, 206] on span "It looks like we don't have specific women's fit leg warmers available right no…" at bounding box center [235, 243] width 181 height 92
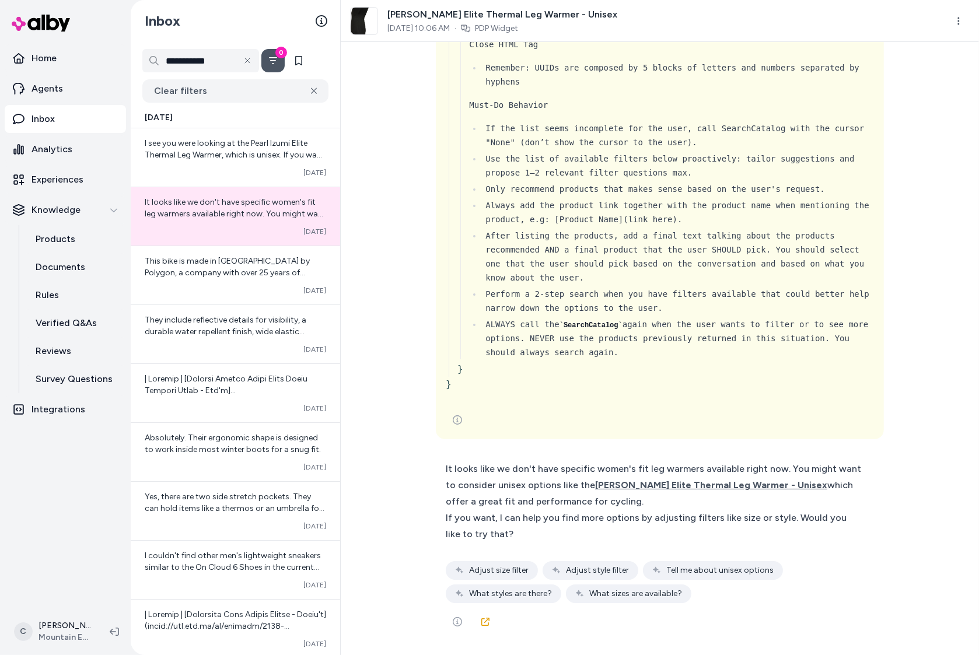
scroll to position [1838, 0]
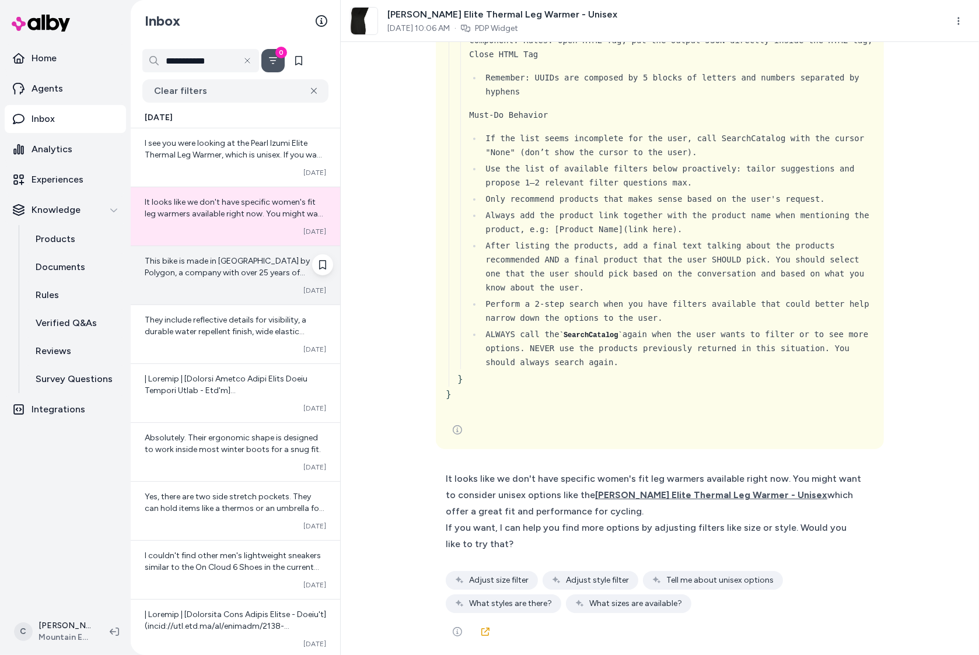
click at [220, 271] on span "This bike is made in Indonesia by Polygon, a company with over 25 years of expe…" at bounding box center [234, 284] width 179 height 57
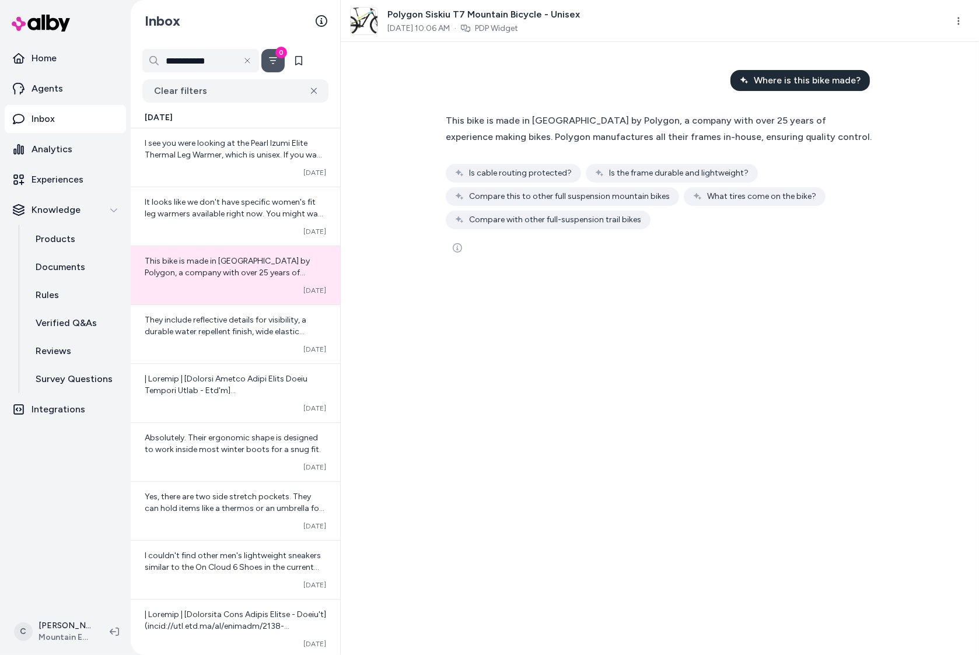
click at [274, 71] on button "0" at bounding box center [272, 60] width 23 height 23
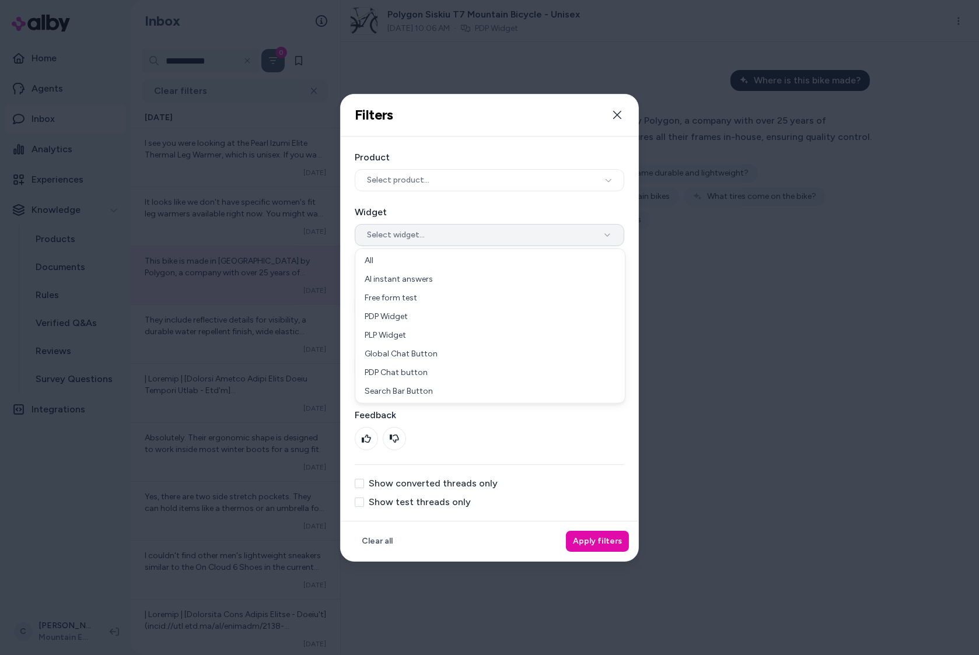
click at [417, 231] on button "Select widget..." at bounding box center [490, 235] width 270 height 22
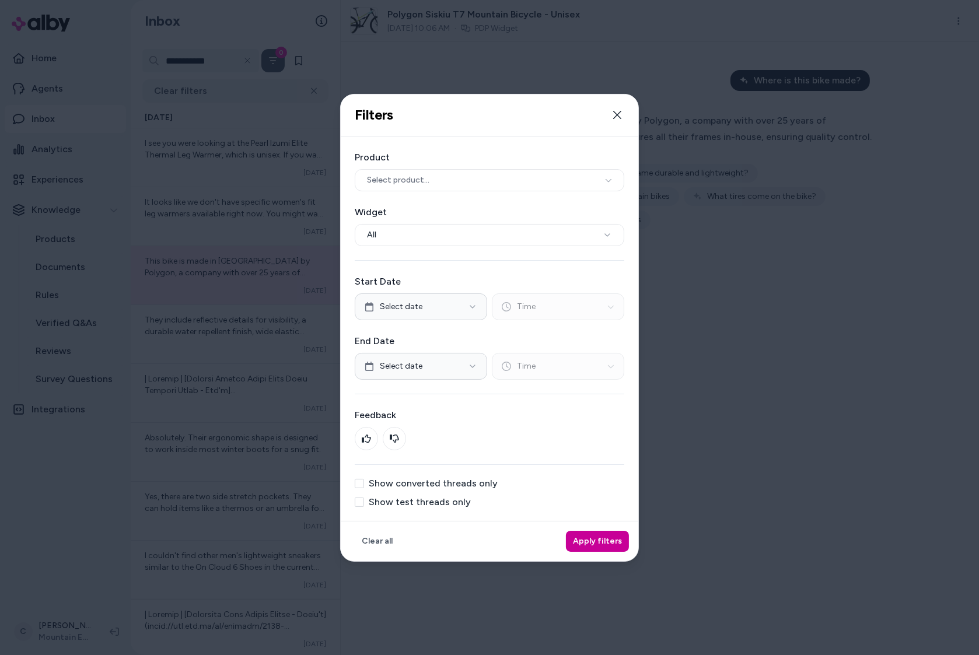
click at [600, 543] on button "Apply filters" at bounding box center [597, 541] width 63 height 21
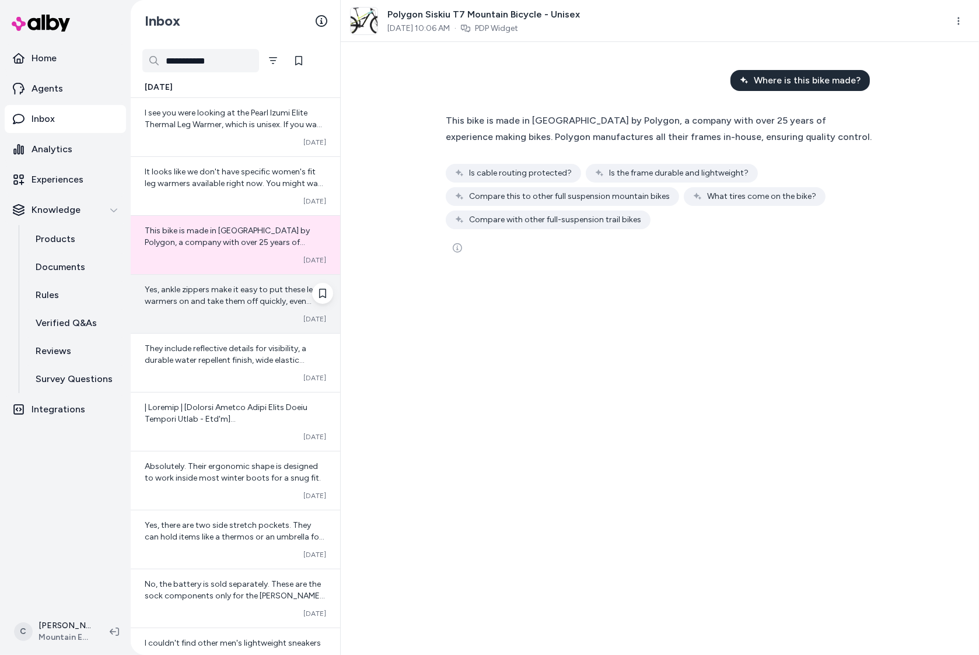
click at [214, 285] on span "Yes, ankle zippers make it easy to put these leg warmers on and take them off q…" at bounding box center [231, 301] width 173 height 33
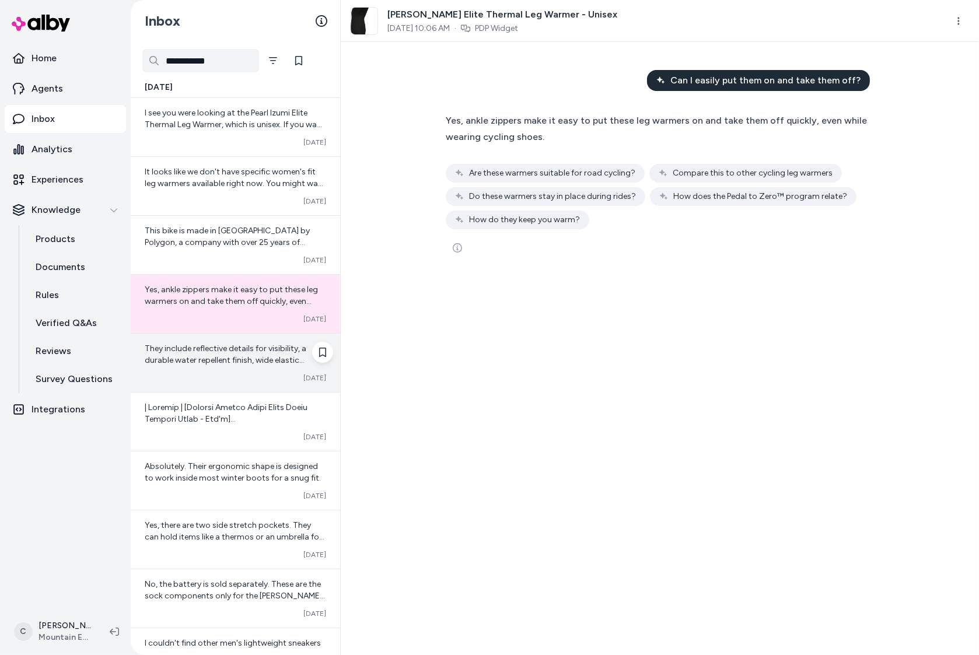
click at [233, 369] on div "They include reflective details for visibility, a durable water repellent finis…" at bounding box center [235, 363] width 209 height 58
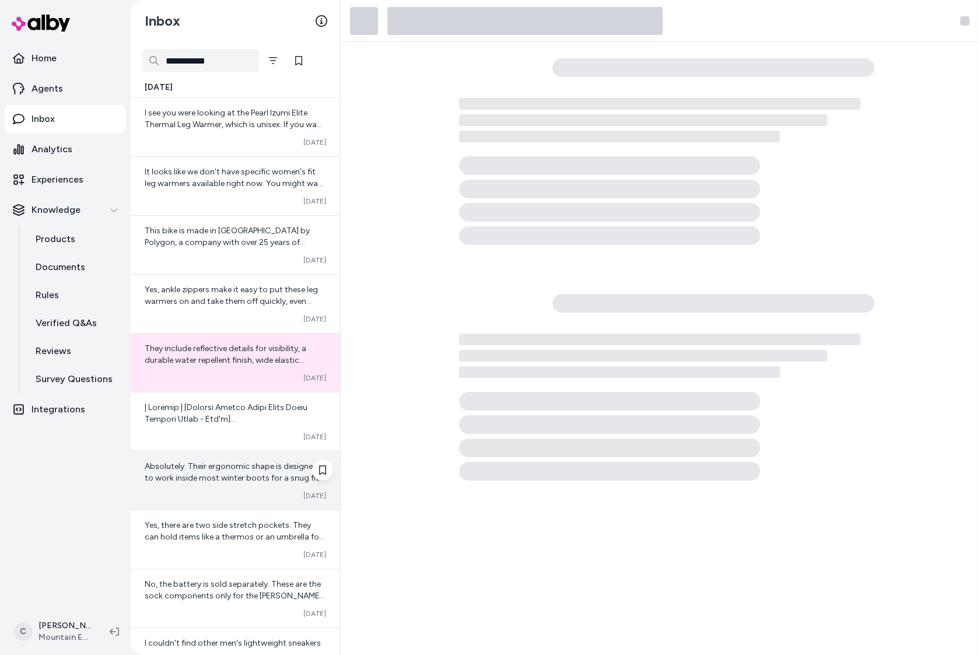
click at [236, 497] on div "Converted Oct 14" at bounding box center [235, 495] width 181 height 9
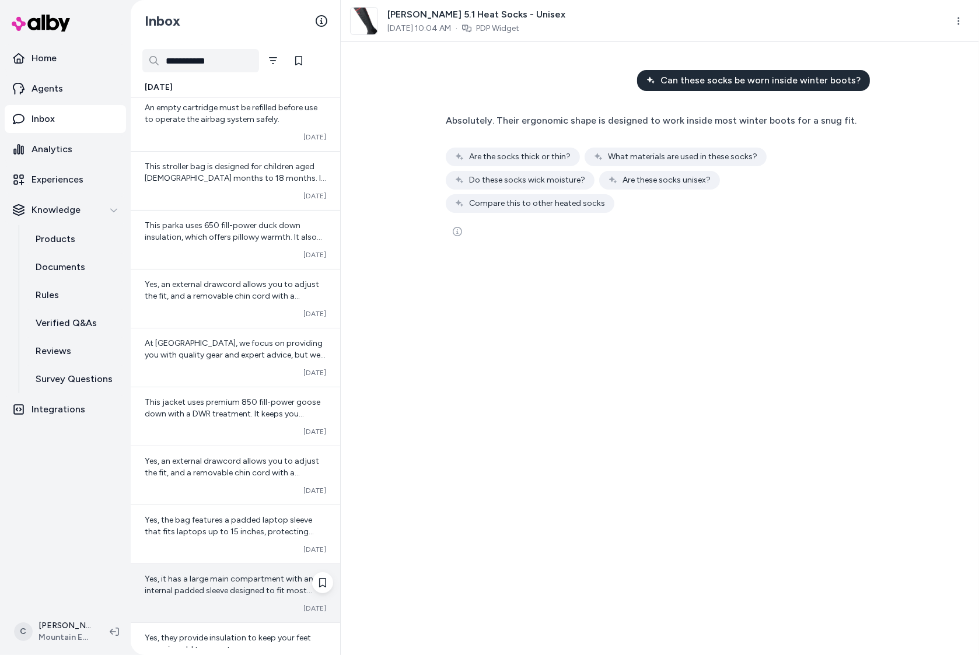
scroll to position [1120, 0]
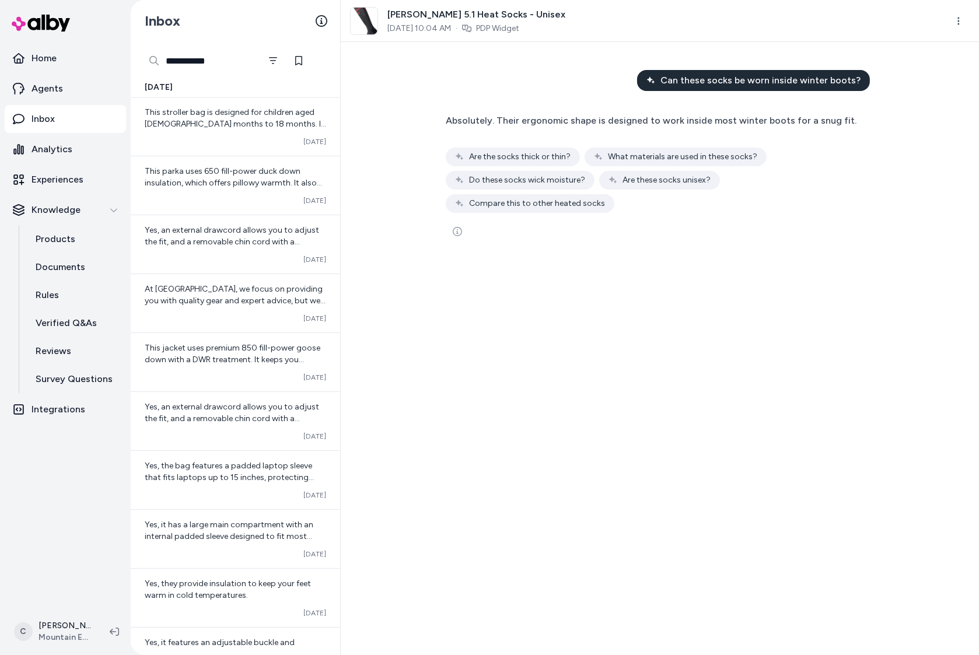
drag, startPoint x: 213, startPoint y: 60, endPoint x: 153, endPoint y: 57, distance: 60.2
click at [153, 57] on input "**********" at bounding box center [200, 60] width 117 height 23
type input "**********"
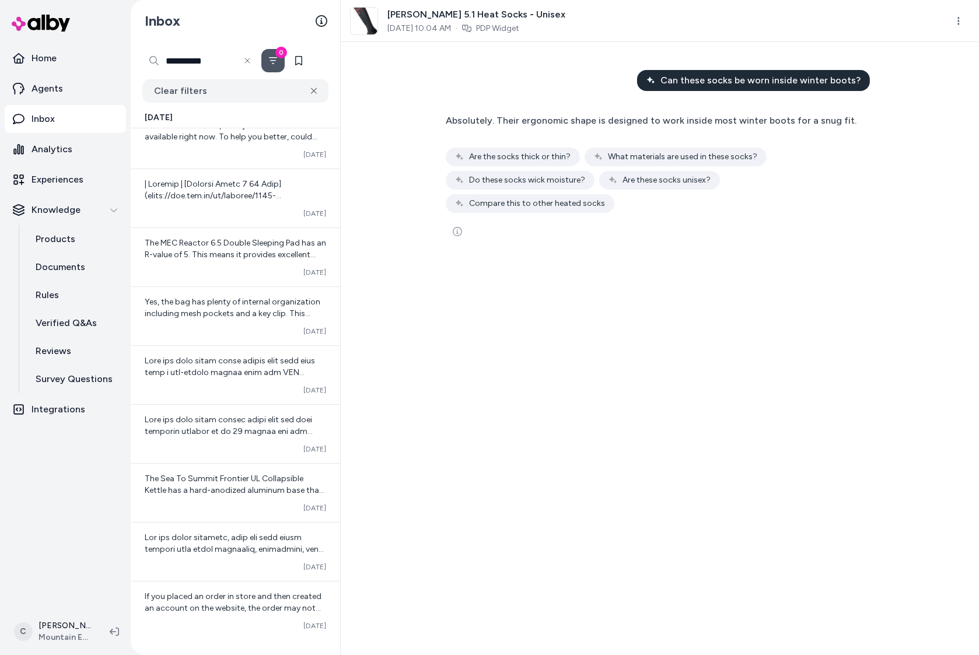
scroll to position [2, 0]
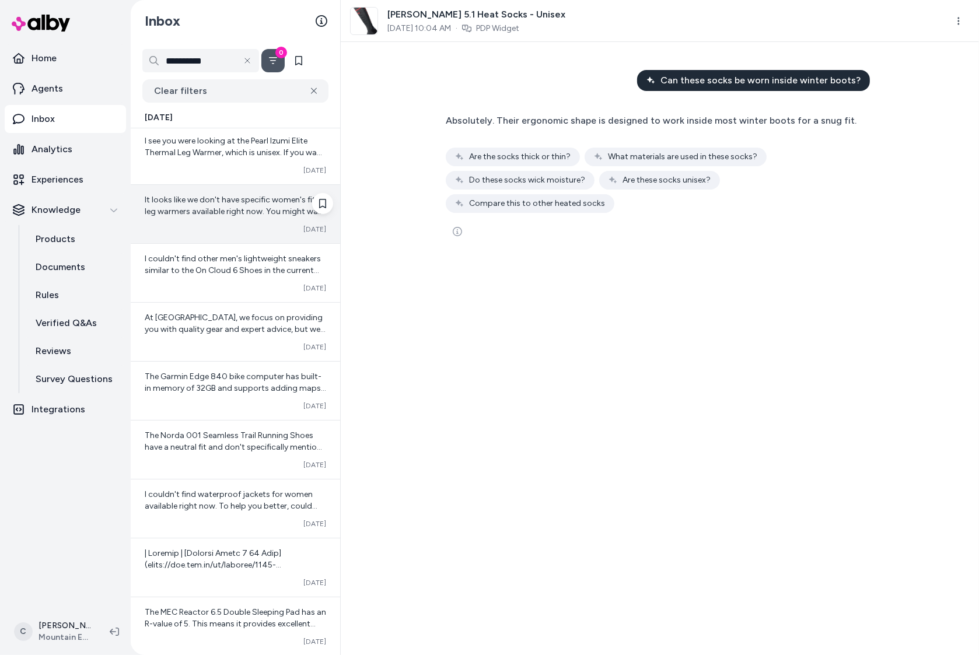
click at [233, 232] on div "Converted Oct 14" at bounding box center [235, 229] width 181 height 9
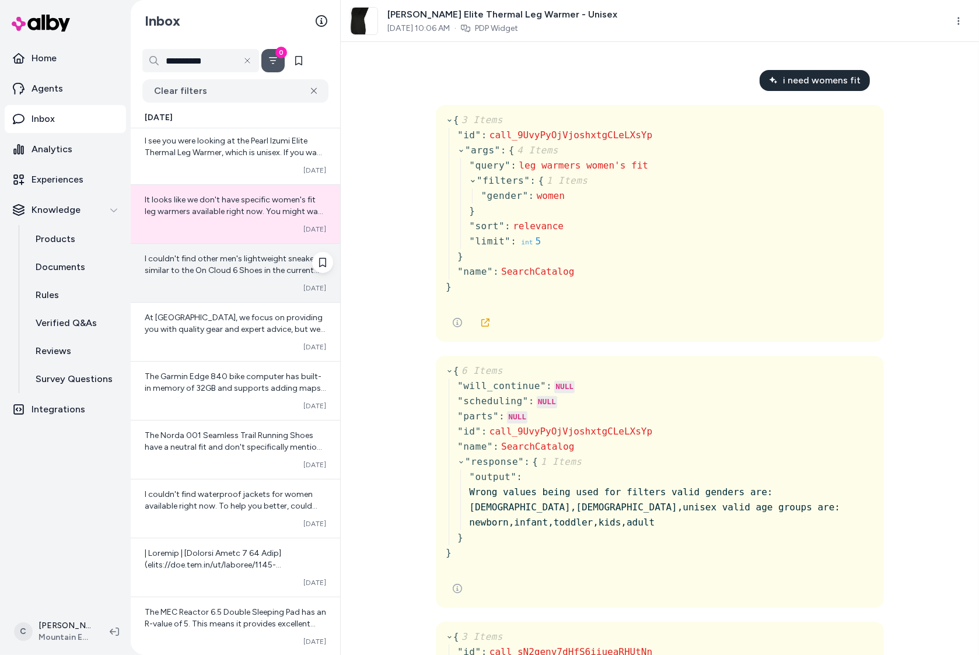
click at [219, 281] on div "I couldn't find other men's lightweight sneakers similar to the On Cloud 6 Shoe…" at bounding box center [235, 273] width 209 height 58
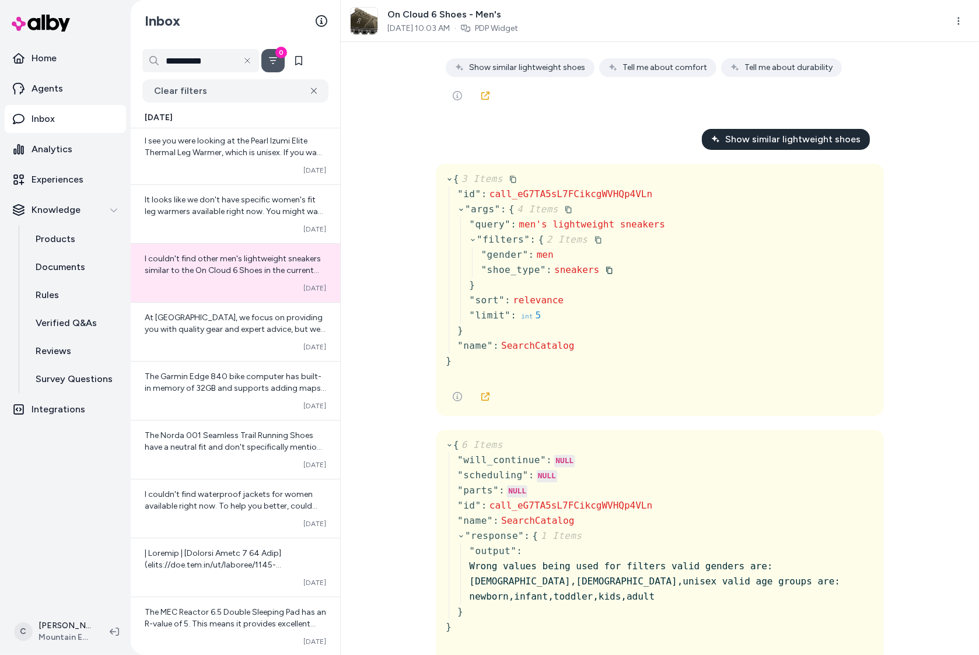
scroll to position [373, 0]
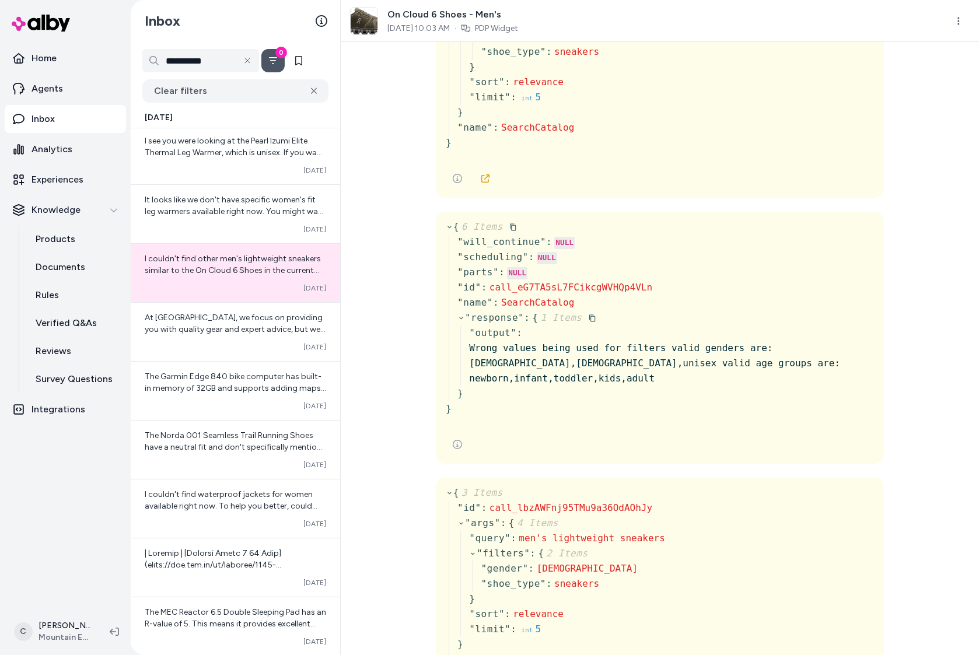
click at [512, 370] on div "" response " : { 1 Items " output " : Wrong values being used for filters valid…" at bounding box center [665, 355] width 417 height 91
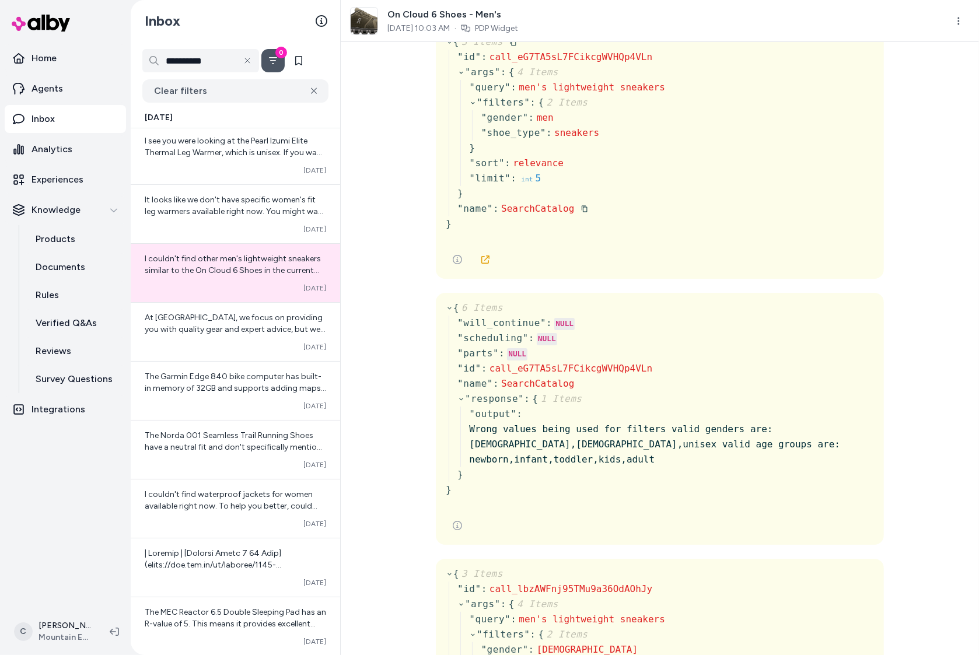
scroll to position [347, 0]
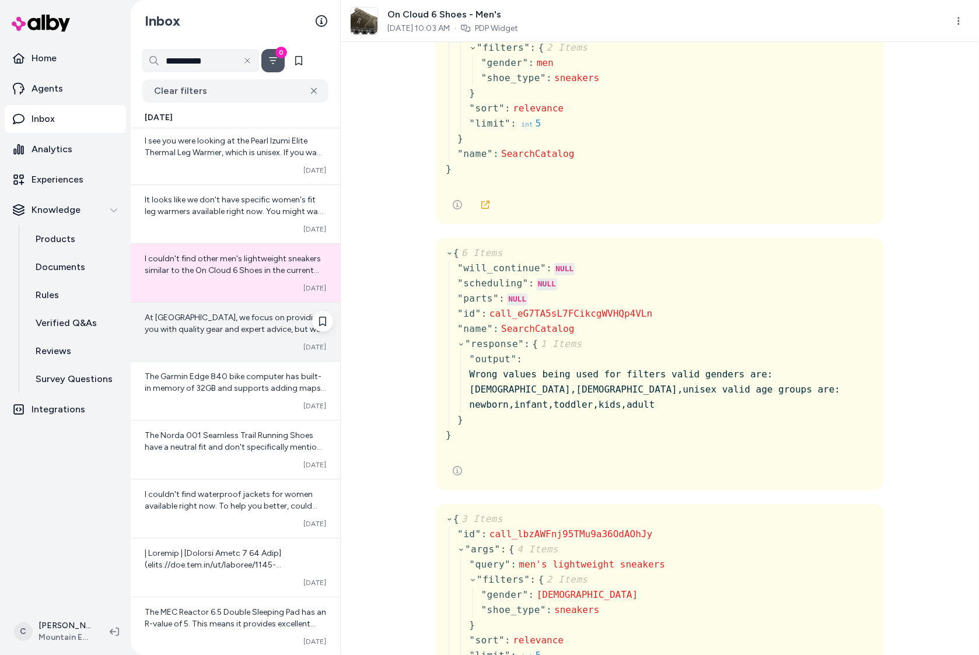
click at [197, 336] on div "At MEC, we focus on providing you with quality gear and expert advice, but we d…" at bounding box center [235, 332] width 209 height 58
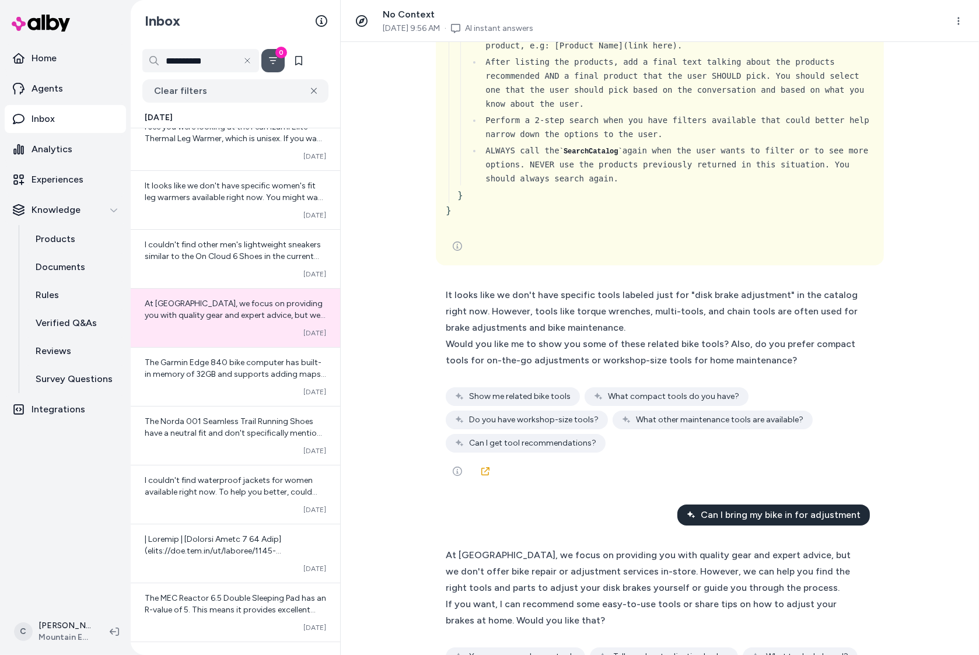
scroll to position [1791, 0]
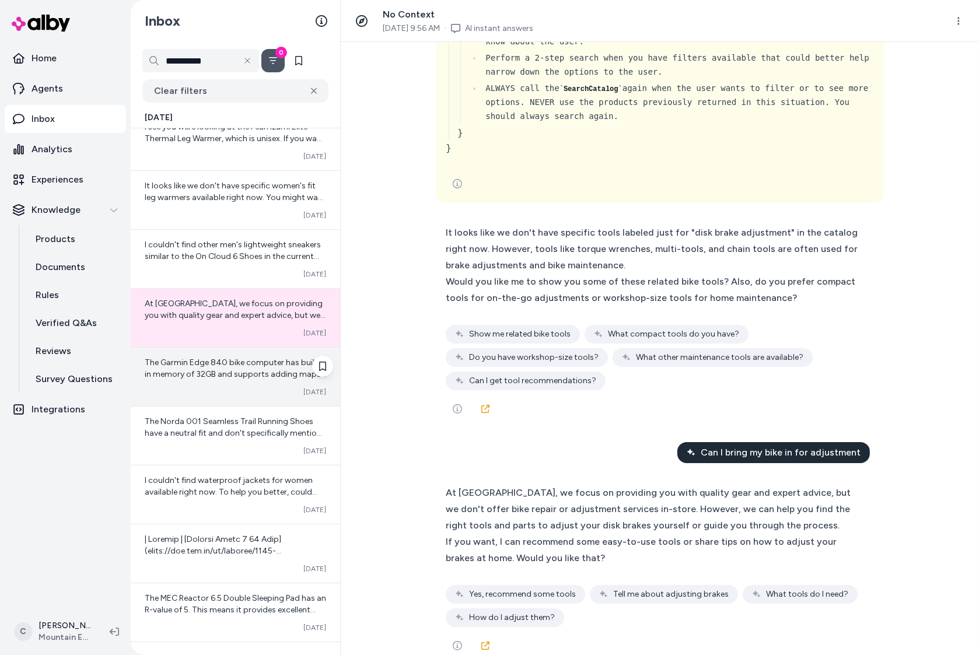
click at [215, 376] on span "The Garmin Edge 840 bike computer has built-in memory of 32GB and supports addi…" at bounding box center [235, 433] width 181 height 150
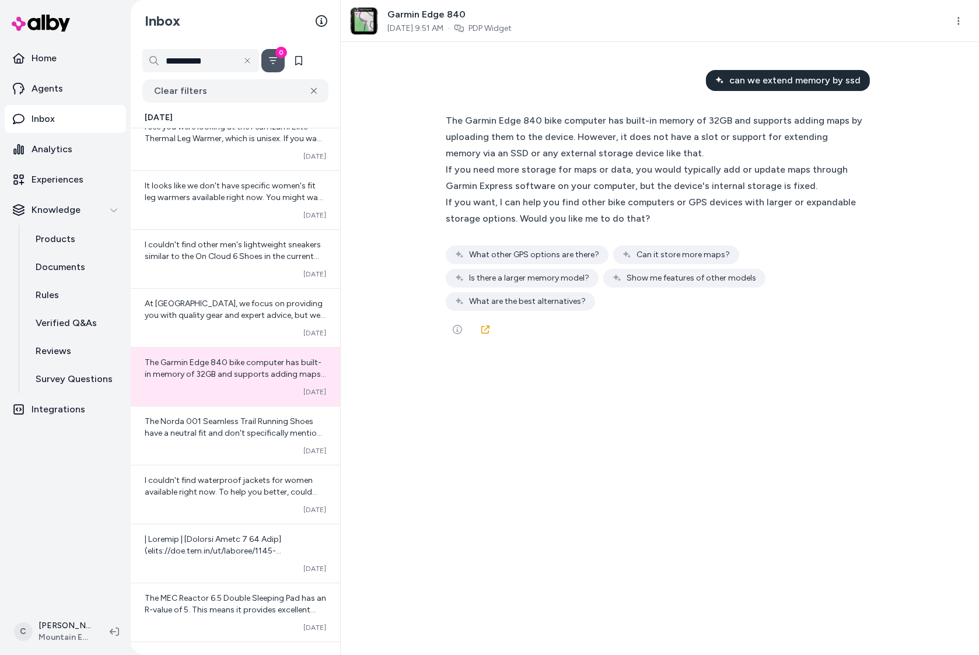
scroll to position [303, 0]
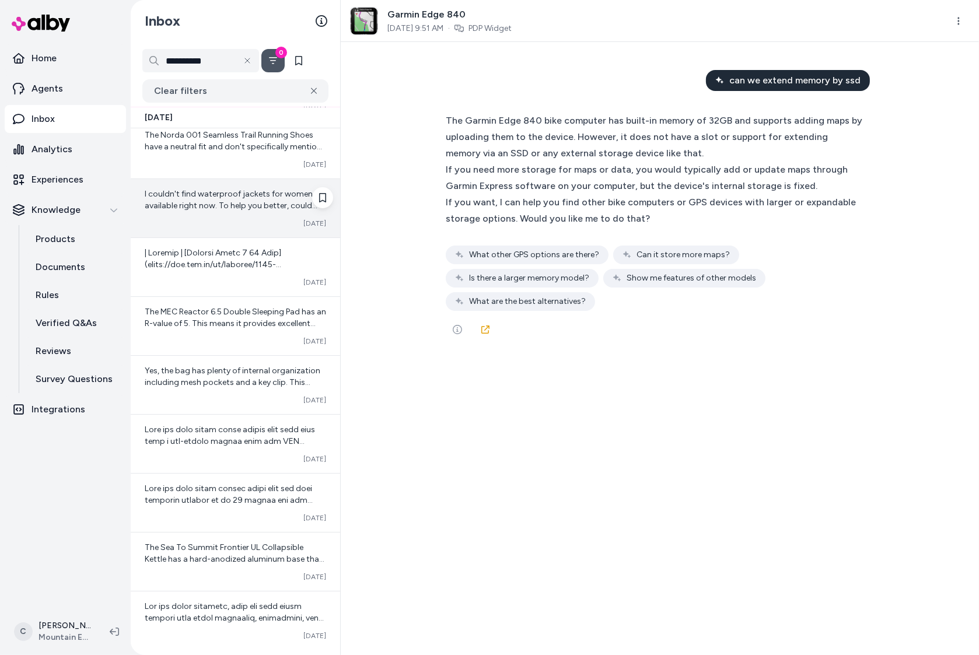
click at [230, 207] on span "I couldn't find waterproof jackets for women available right now. To help you b…" at bounding box center [235, 217] width 180 height 57
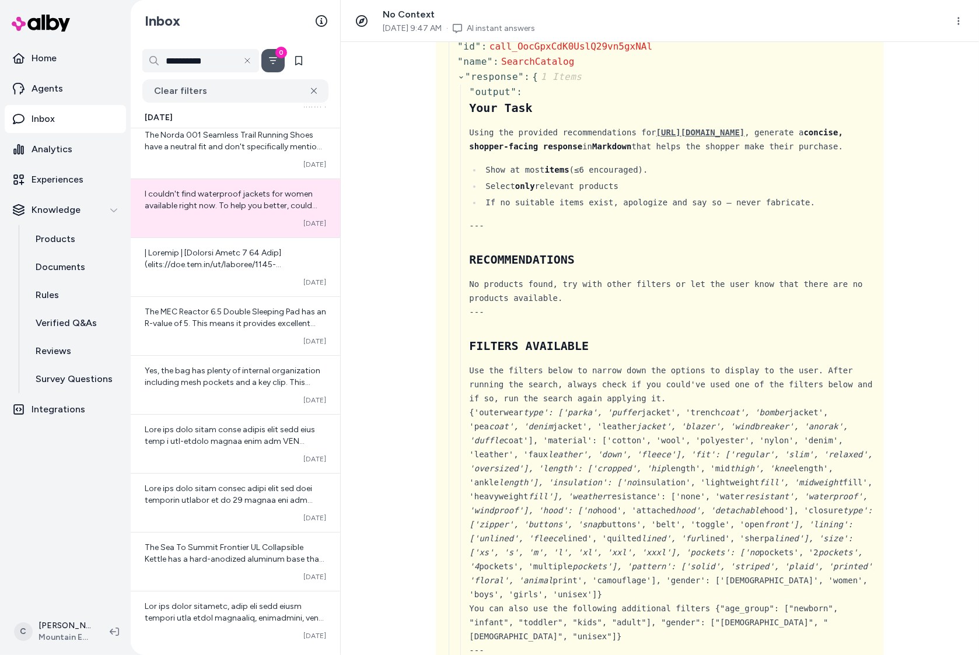
scroll to position [1924, 0]
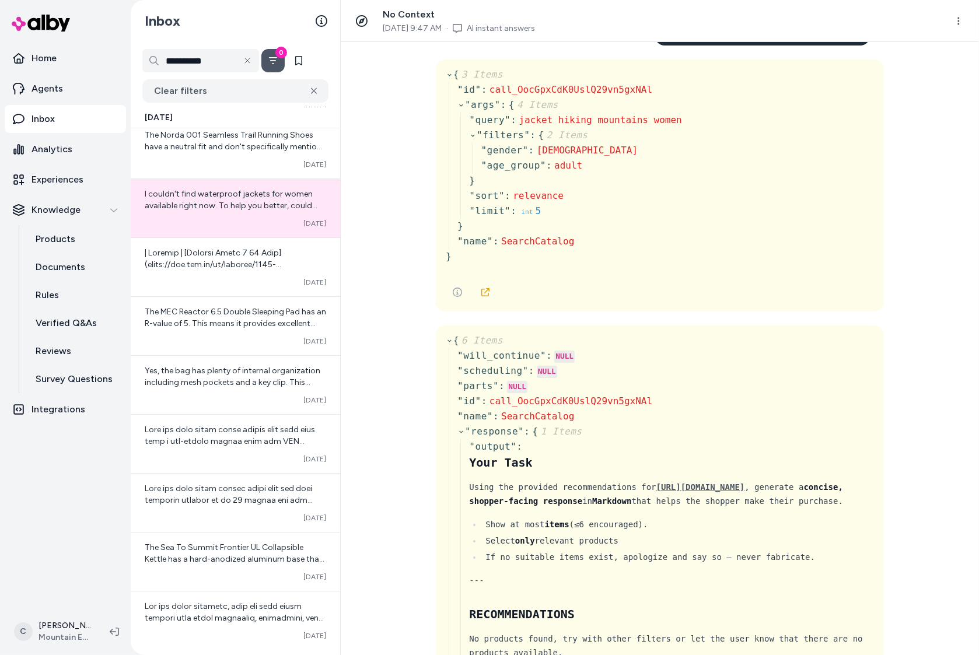
drag, startPoint x: 480, startPoint y: 454, endPoint x: 552, endPoint y: 474, distance: 75.7
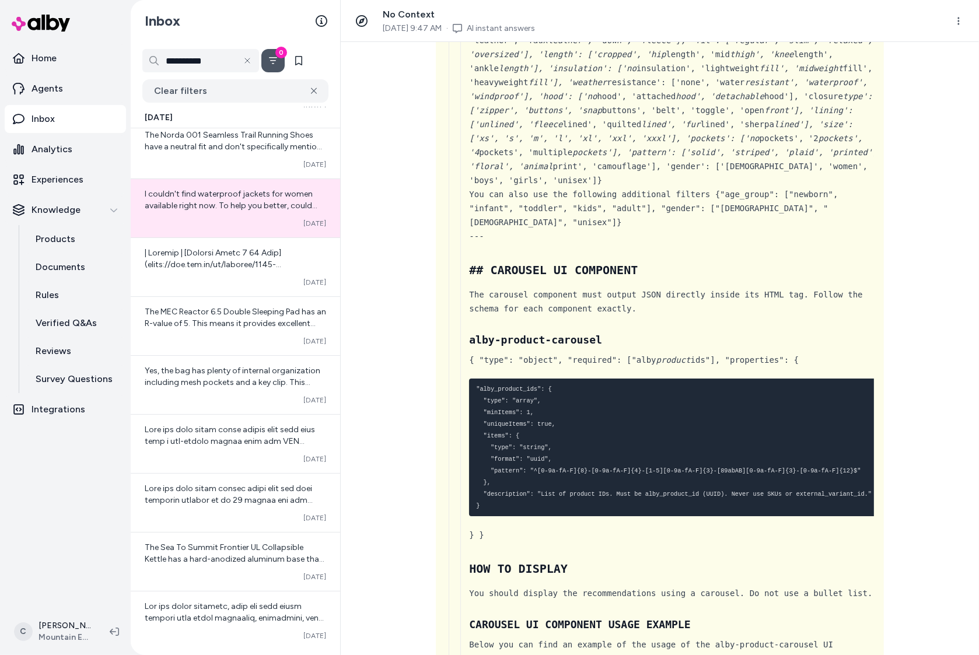
scroll to position [2336, 0]
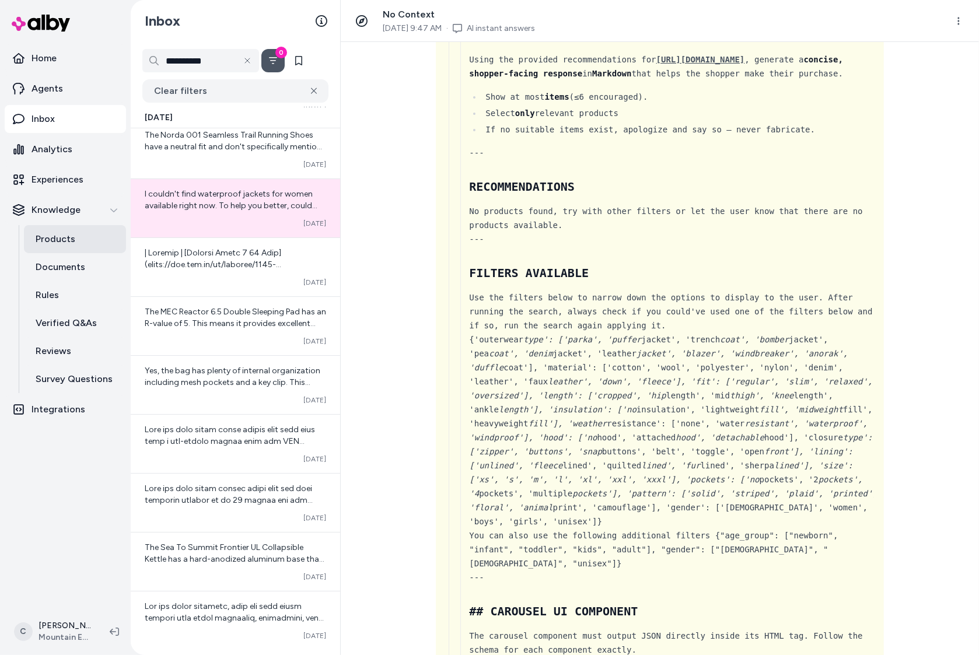
click at [70, 243] on p "Products" at bounding box center [56, 239] width 40 height 14
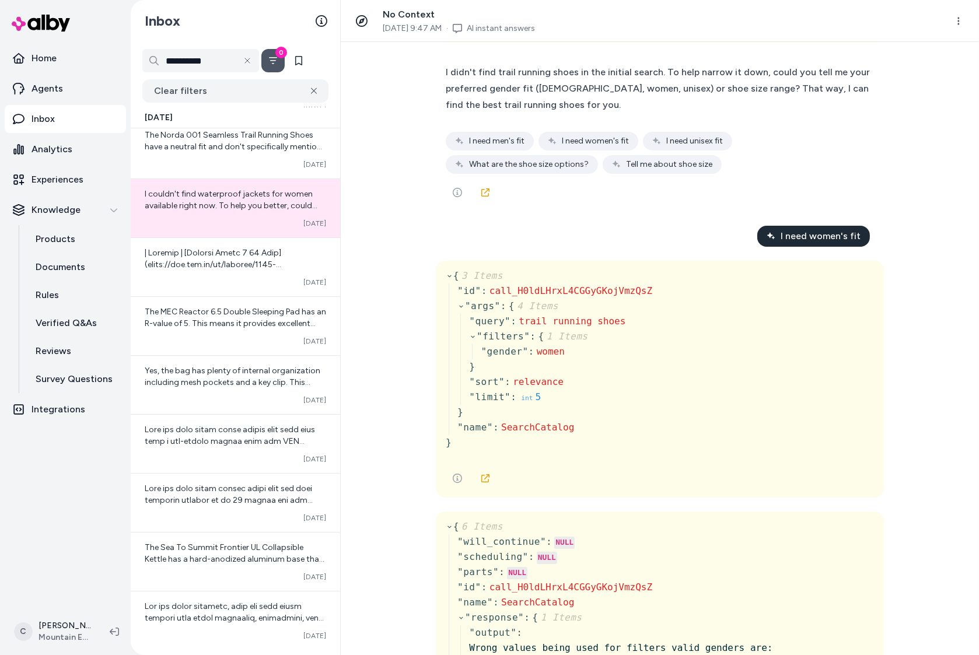
scroll to position [0, 0]
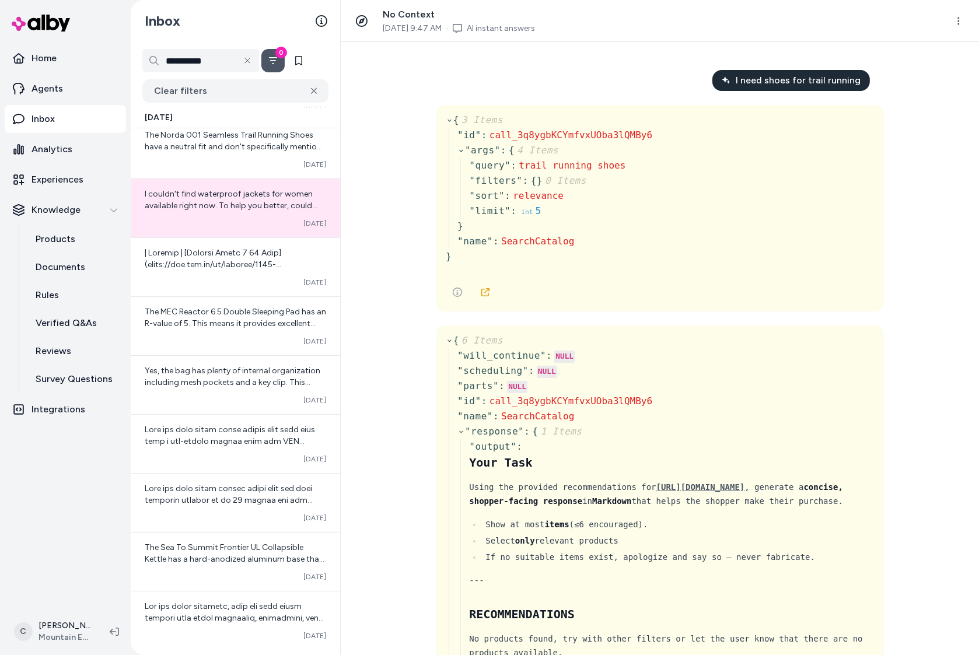
drag, startPoint x: 517, startPoint y: 57, endPoint x: 503, endPoint y: 30, distance: 31.1
click at [516, 55] on div "I need shoes for trail running { 3 Items " id " : call_3q8ygbKCYmfvxUOba3lQMBy6…" at bounding box center [660, 348] width 638 height 613
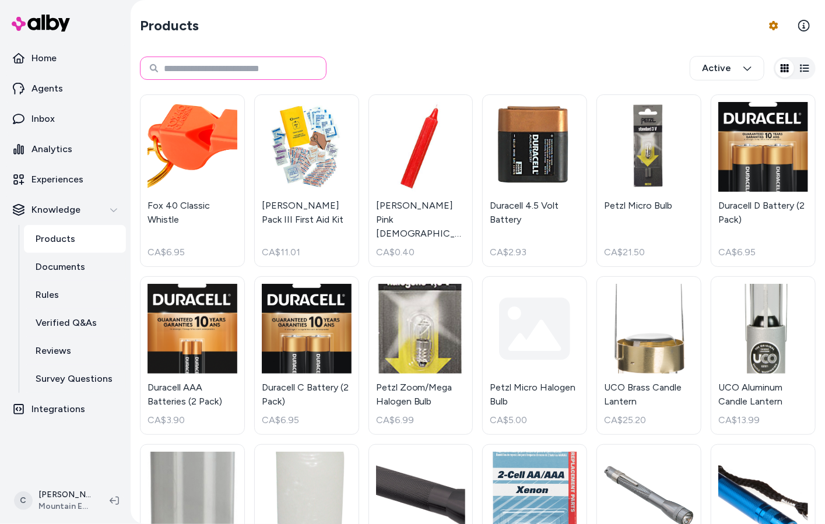
drag, startPoint x: 231, startPoint y: 68, endPoint x: 238, endPoint y: 75, distance: 9.9
click at [231, 67] on input at bounding box center [233, 68] width 187 height 23
type input "*****"
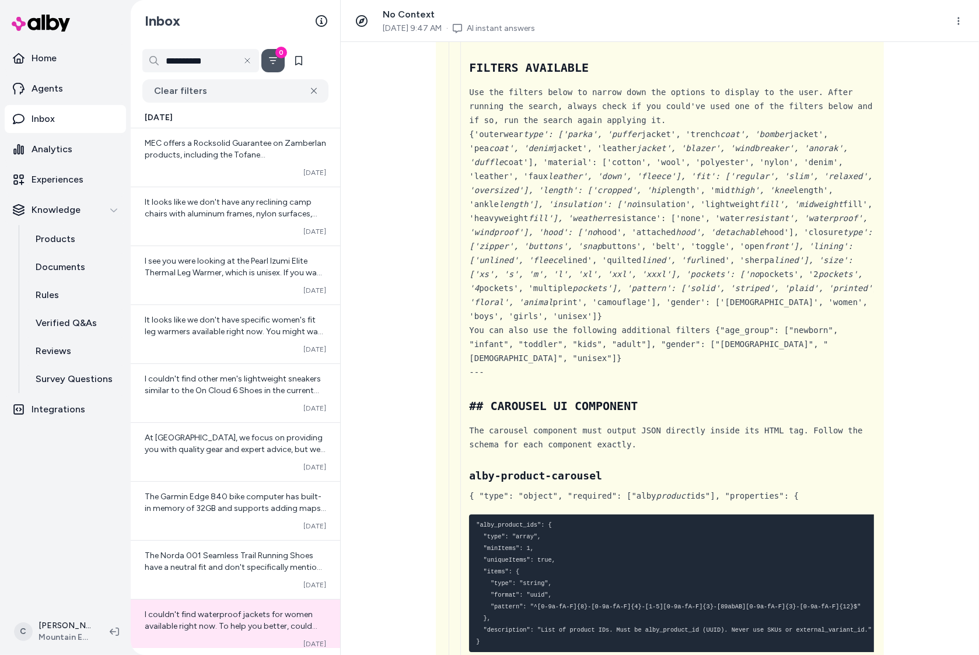
scroll to position [2135, 0]
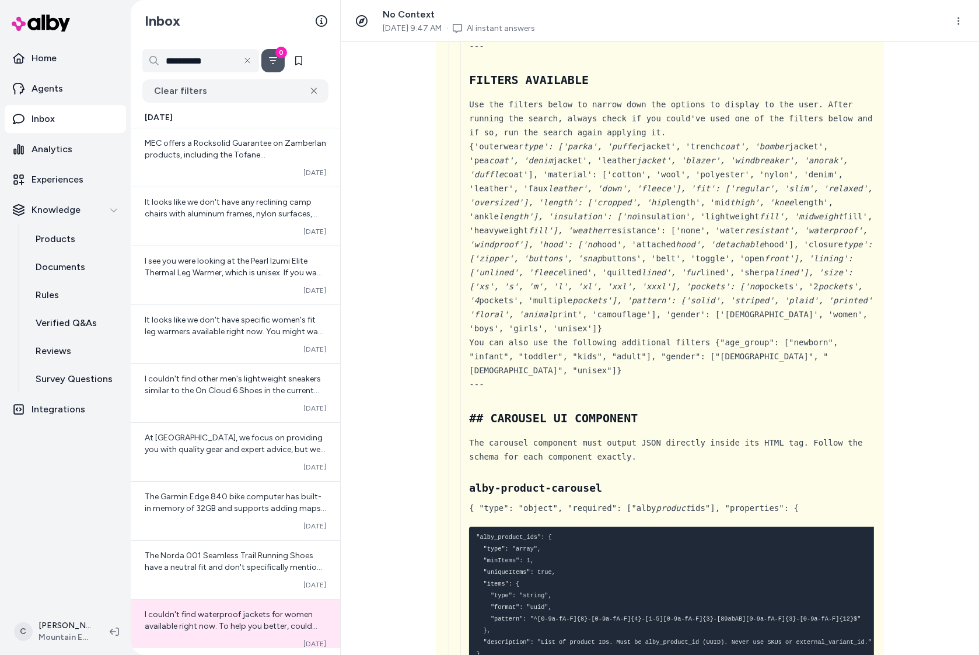
drag, startPoint x: 453, startPoint y: 245, endPoint x: 463, endPoint y: 236, distance: 14.0
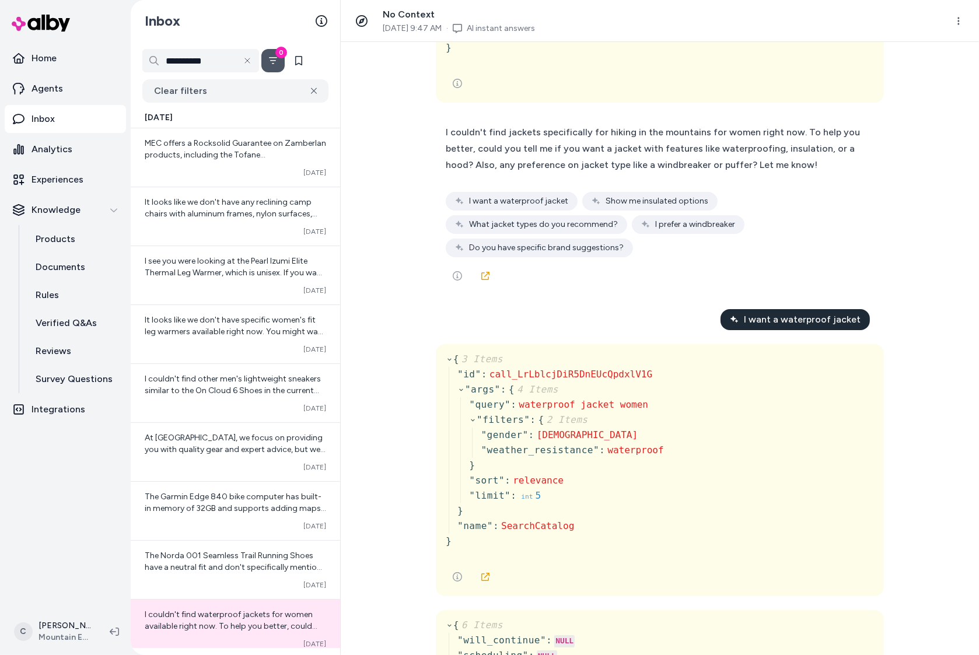
scroll to position [2975, 0]
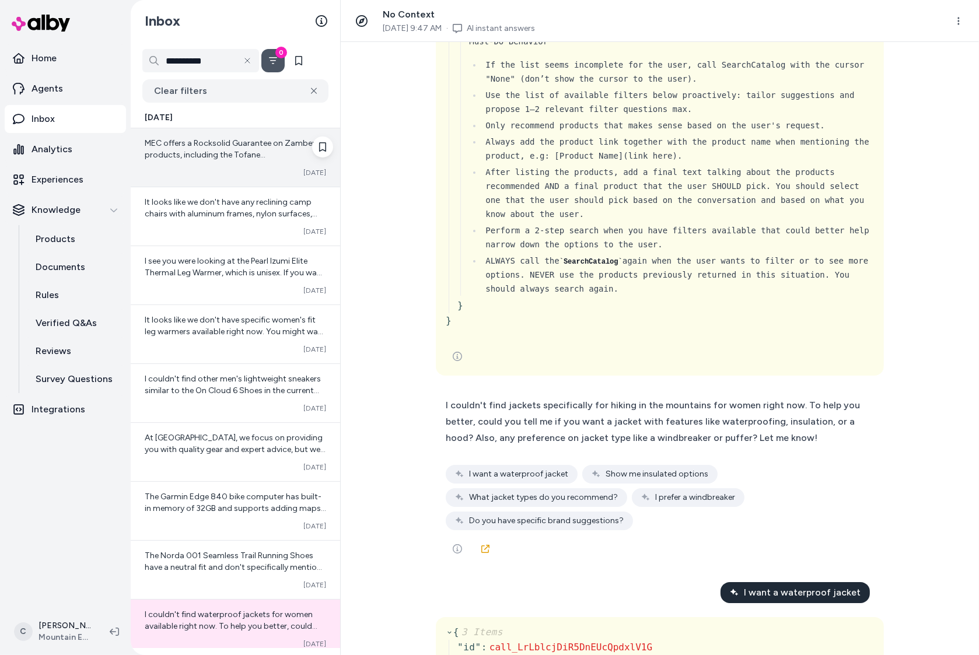
click at [249, 145] on span "MEC offers a Rocksolid Guarantee on Zamberlan products, including the Tofane [P…" at bounding box center [235, 248] width 181 height 220
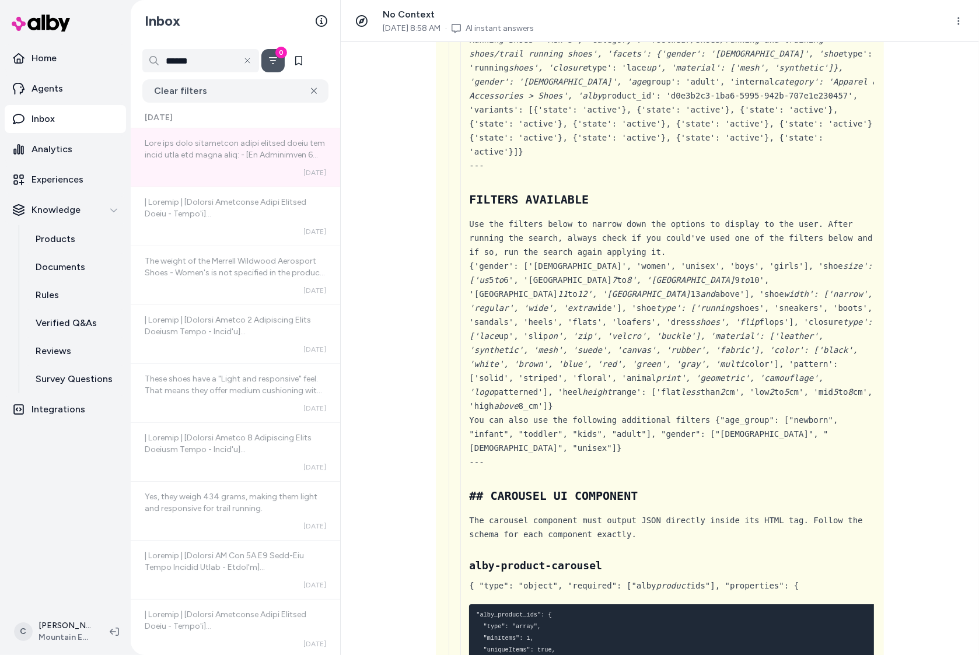
scroll to position [4258, 0]
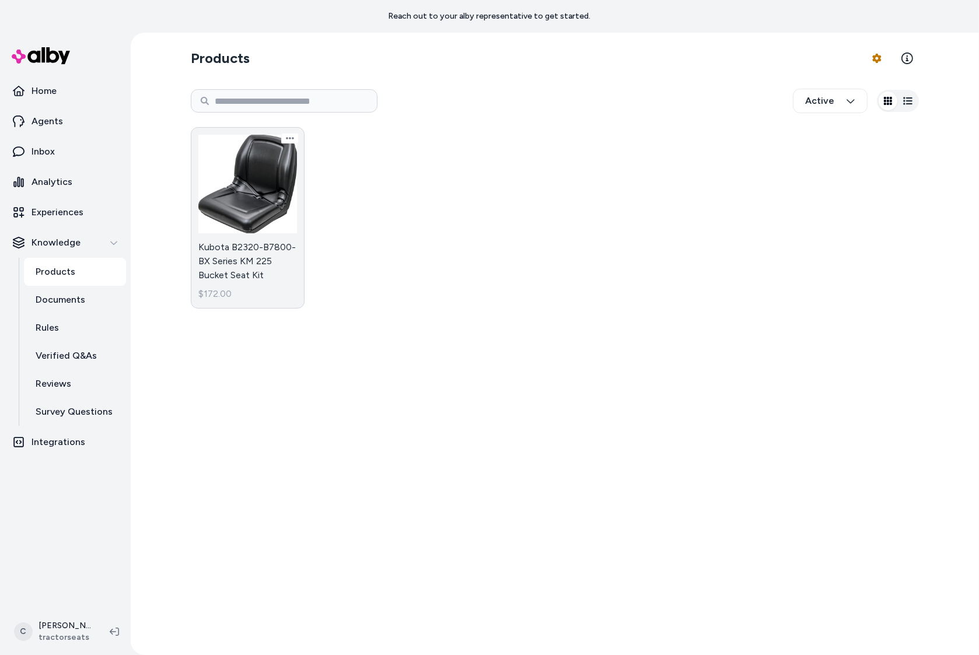
click at [243, 247] on link "Kubota B2320-B7800-BX Series KM 225 Bucket Seat Kit $172.00" at bounding box center [248, 217] width 114 height 181
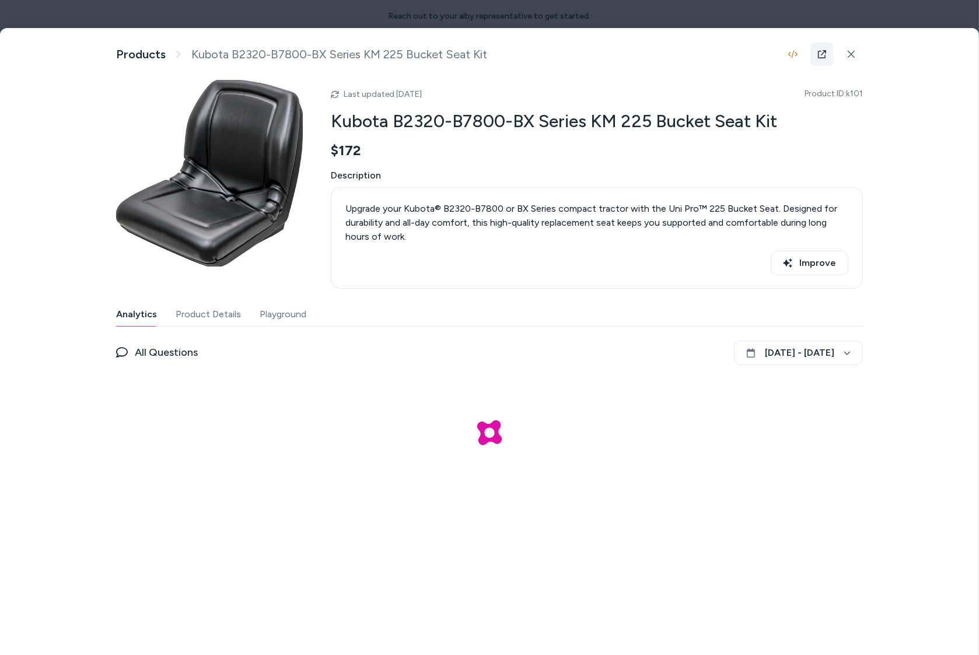
click at [824, 51] on icon at bounding box center [822, 54] width 8 height 8
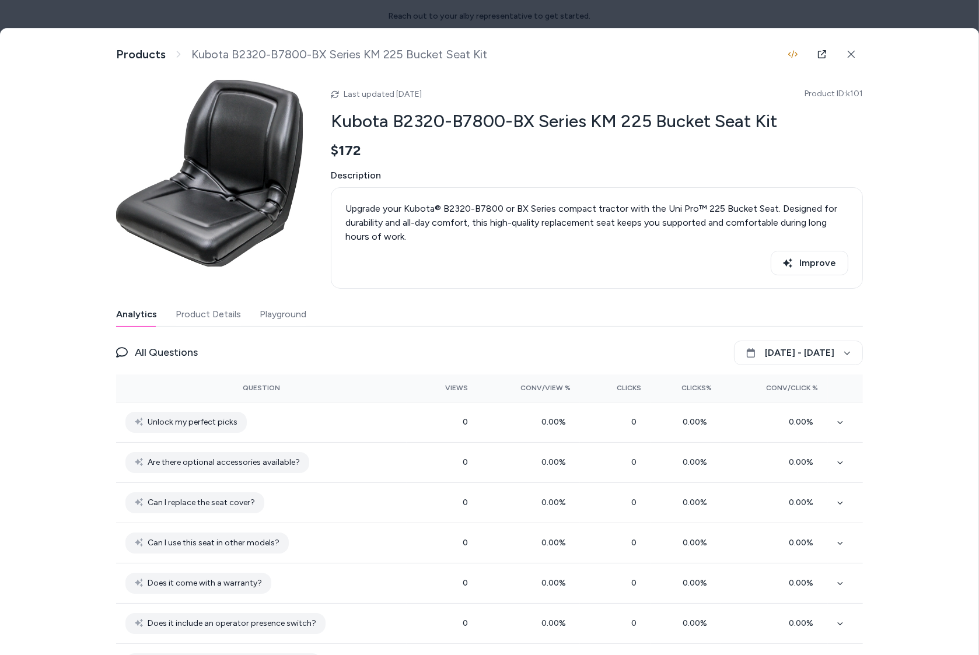
click at [201, 323] on button "Product Details" at bounding box center [208, 314] width 65 height 23
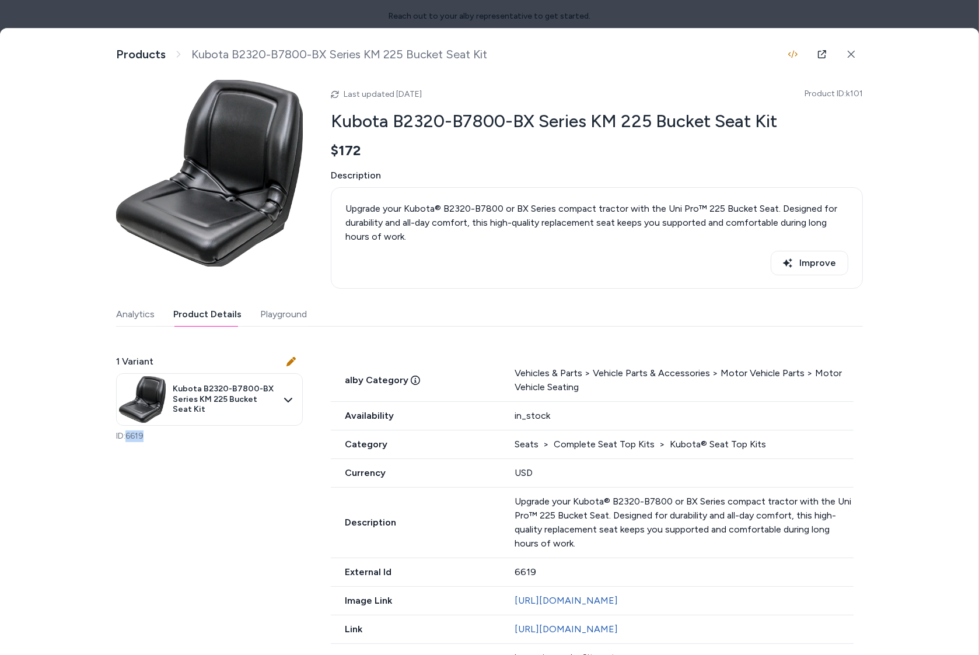
drag, startPoint x: 160, startPoint y: 445, endPoint x: 125, endPoint y: 439, distance: 35.0
click at [125, 439] on div "1 Variant Kubota B2320-B7800-BX Series KM 225 Bucket Seat Kit ID: 6619" at bounding box center [209, 399] width 187 height 116
copy p "6619"
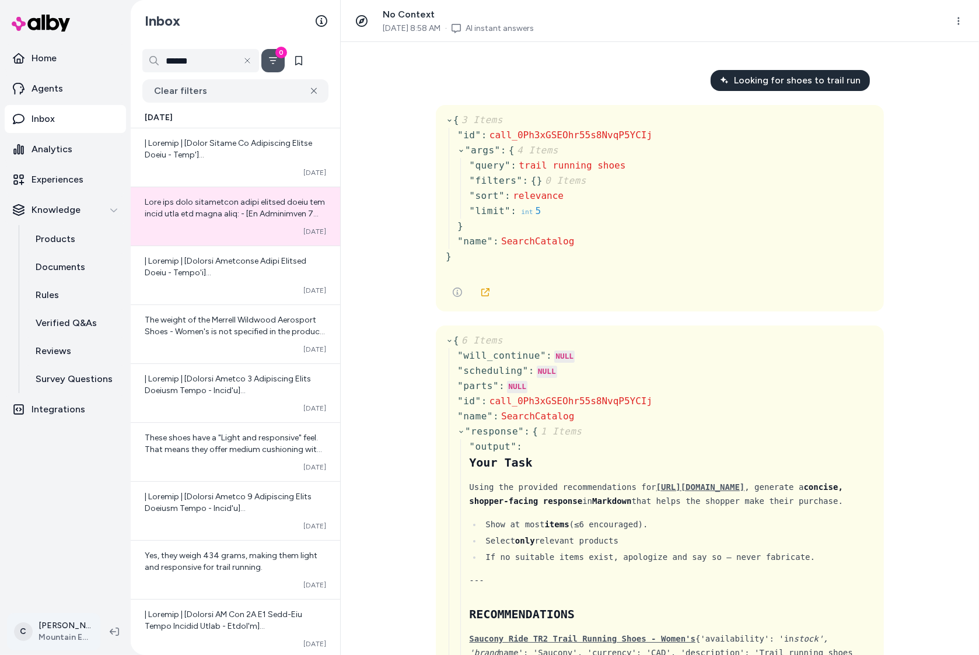
scroll to position [4258, 0]
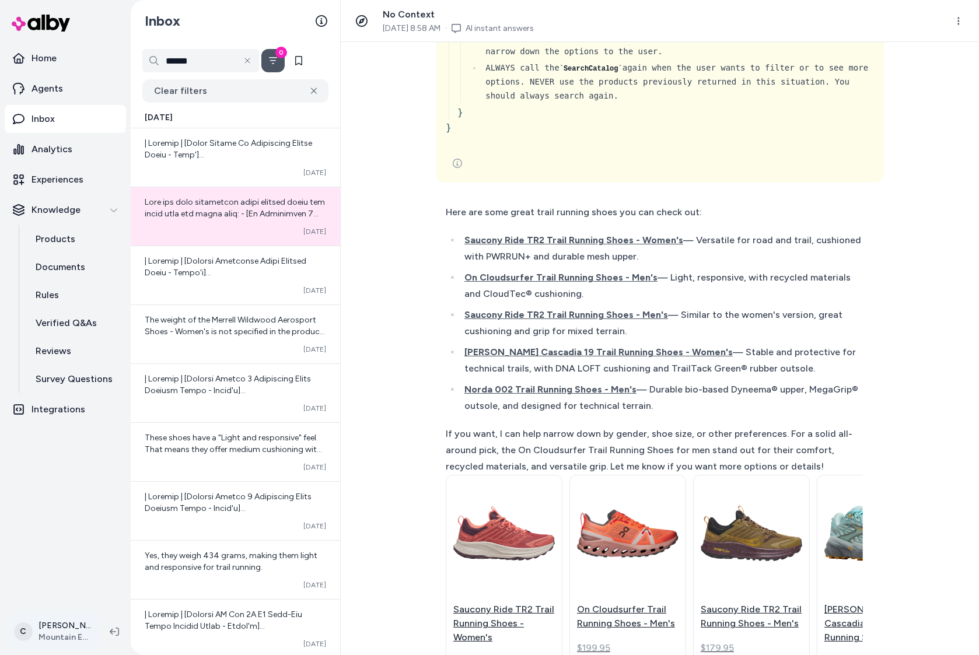
click at [48, 615] on html "Home Agents Inbox Analytics Experiences Knowledge Products Documents Rules Veri…" at bounding box center [489, 327] width 979 height 655
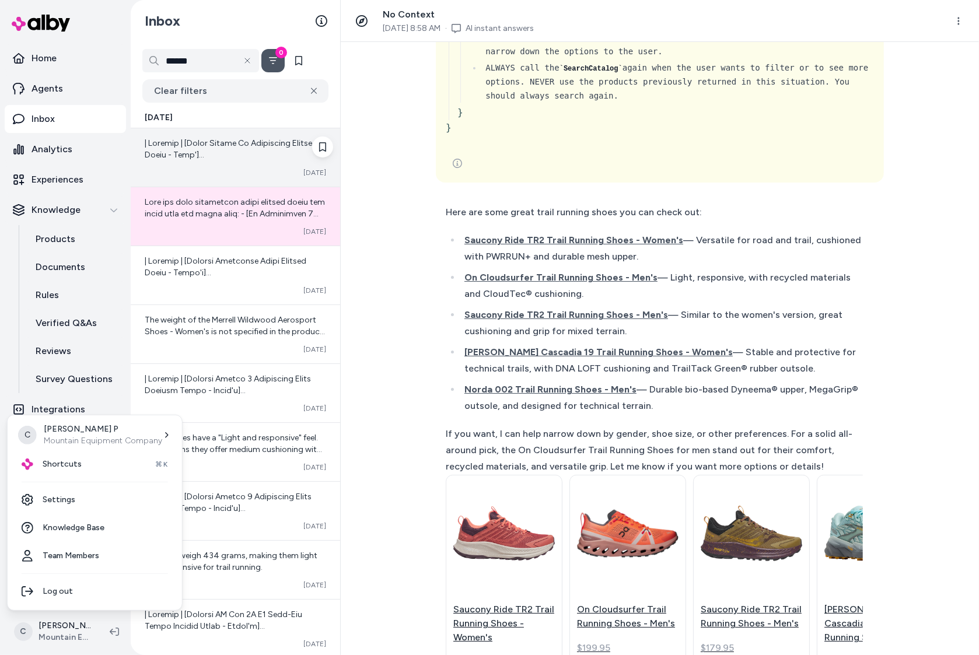
drag, startPoint x: 380, startPoint y: 209, endPoint x: 269, endPoint y: 176, distance: 116.1
click at [380, 209] on html "Home Agents Inbox Analytics Experiences Knowledge Products Documents Rules Veri…" at bounding box center [489, 327] width 979 height 655
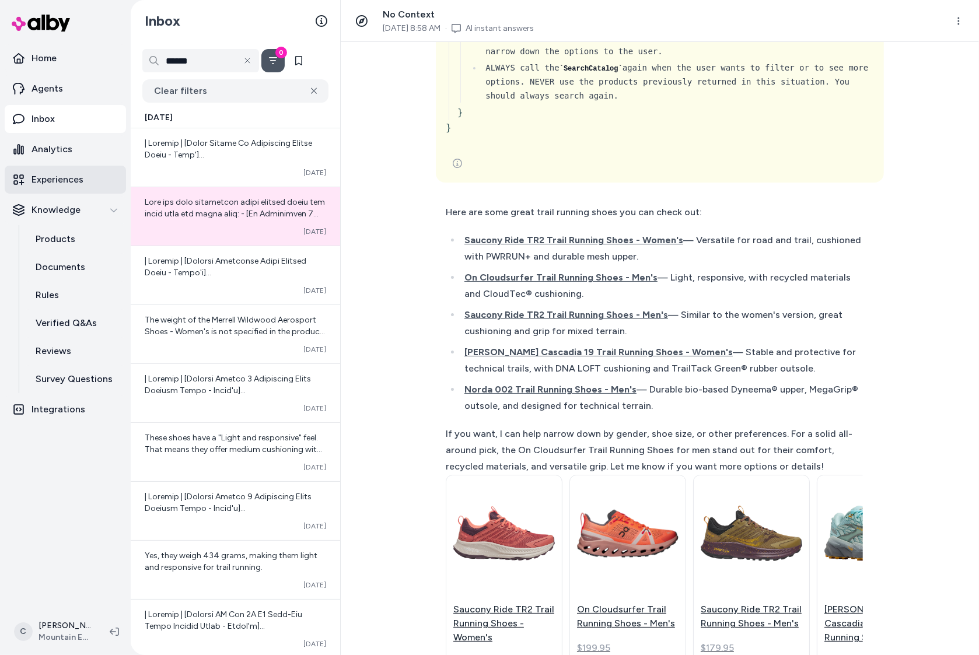
click at [58, 178] on p "Experiences" at bounding box center [58, 180] width 52 height 14
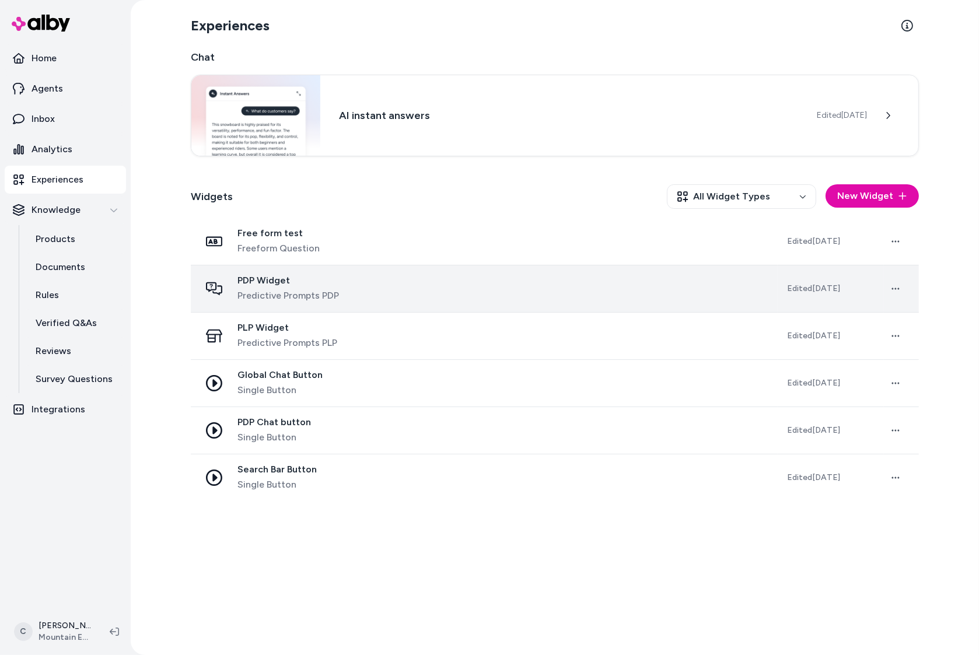
click at [298, 293] on span "Predictive Prompts PDP" at bounding box center [288, 296] width 102 height 14
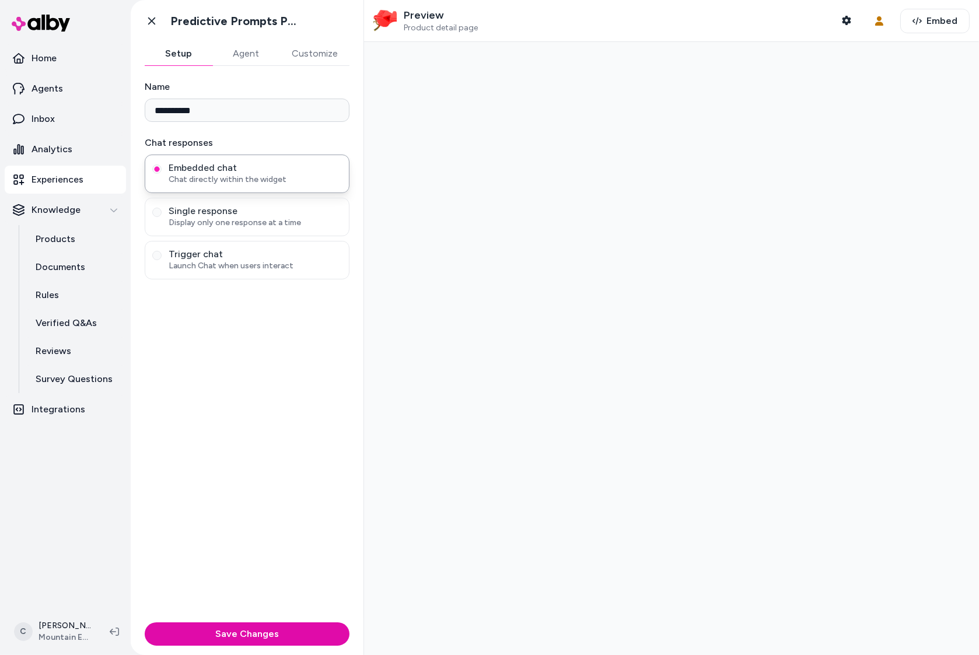
click at [240, 47] on button "Agent" at bounding box center [246, 53] width 68 height 23
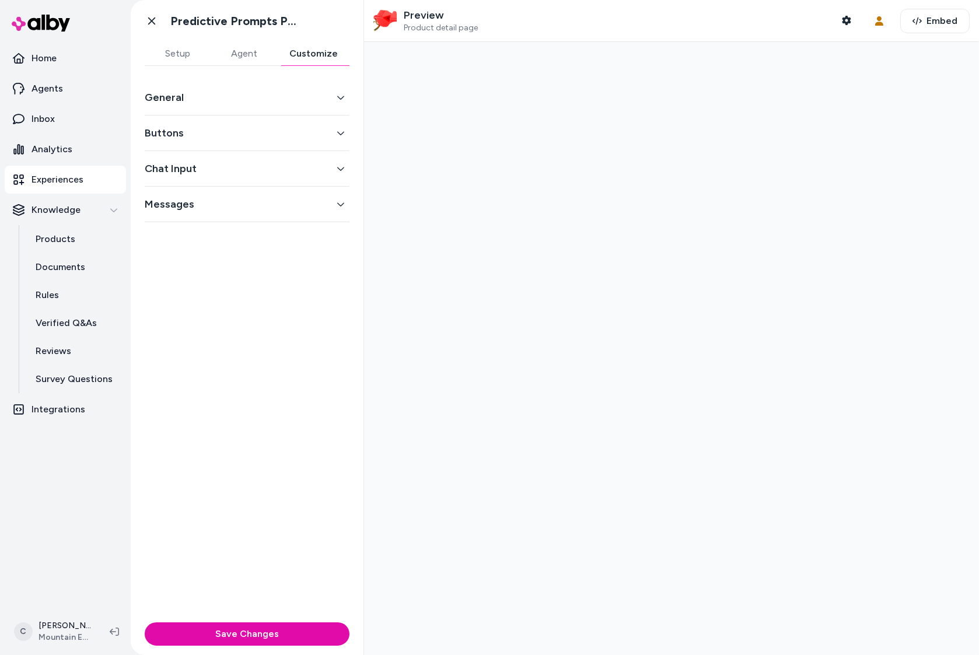
click at [299, 53] on button "Customize" at bounding box center [314, 53] width 72 height 23
click at [200, 101] on button "General" at bounding box center [247, 97] width 205 height 16
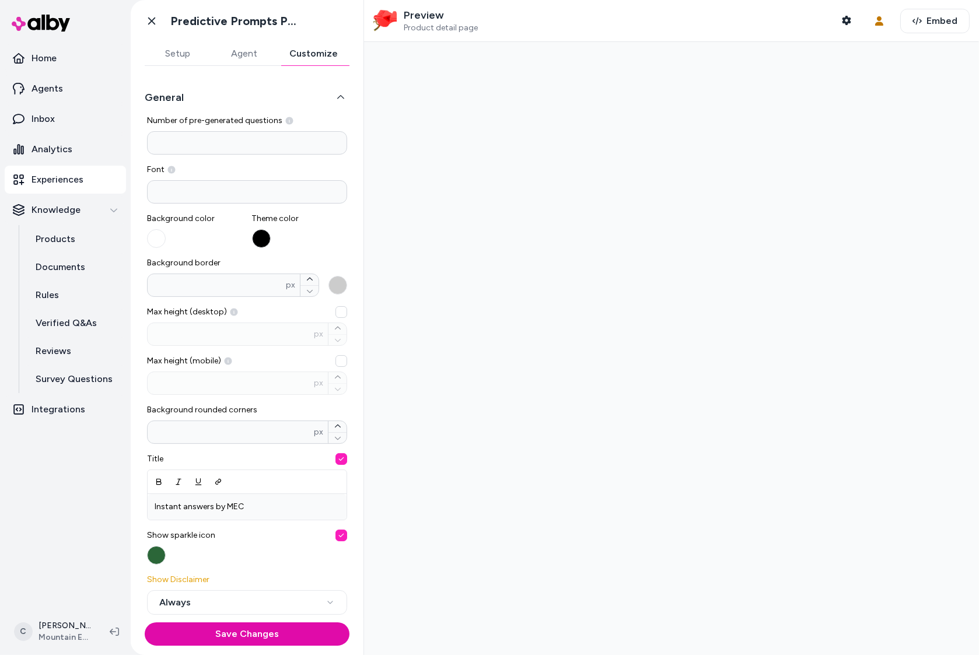
click at [226, 94] on button "General" at bounding box center [247, 97] width 205 height 16
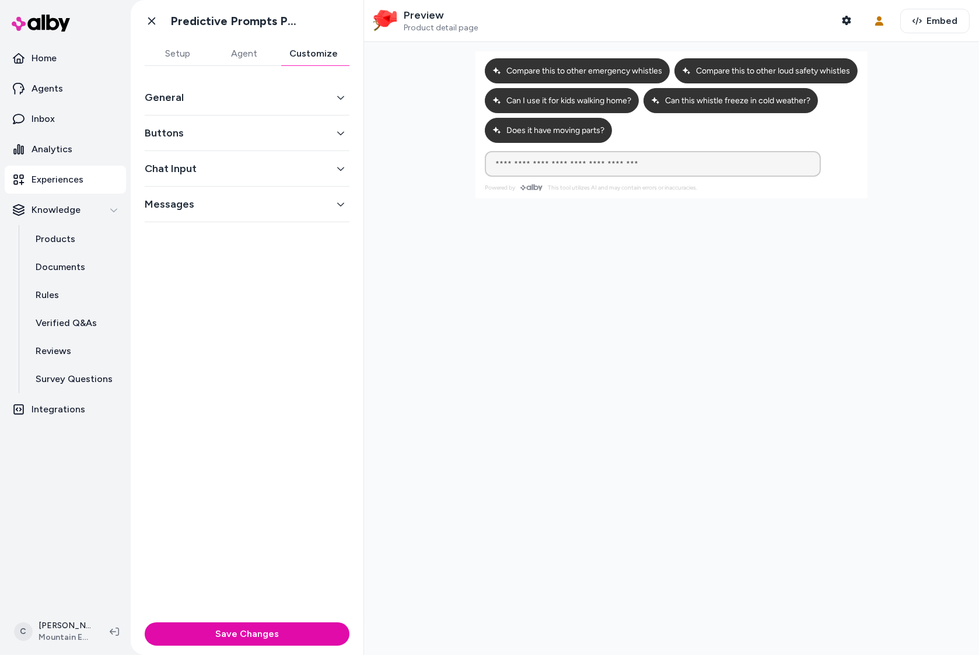
click at [197, 134] on button "Buttons" at bounding box center [247, 133] width 205 height 16
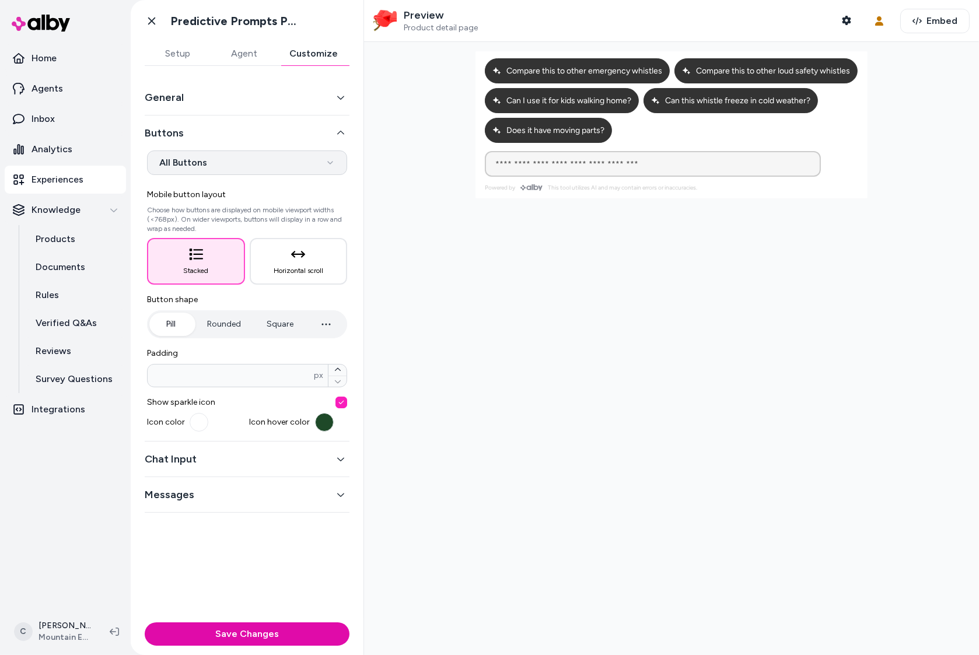
click at [223, 160] on html "**********" at bounding box center [489, 327] width 979 height 655
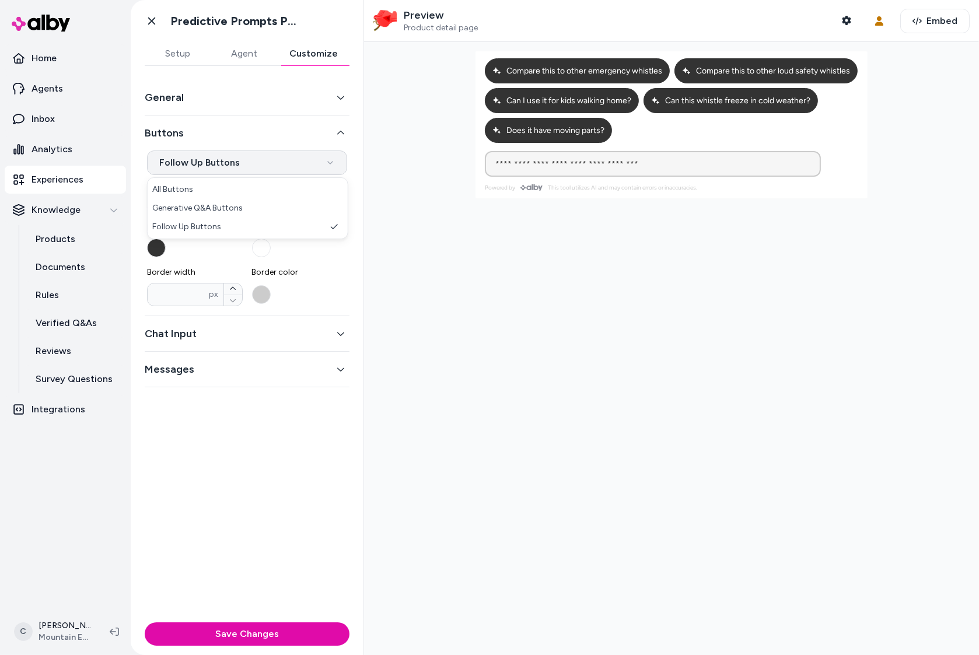
click at [232, 162] on html "**********" at bounding box center [489, 327] width 979 height 655
click at [239, 166] on html "**********" at bounding box center [489, 327] width 979 height 655
select select "*********"
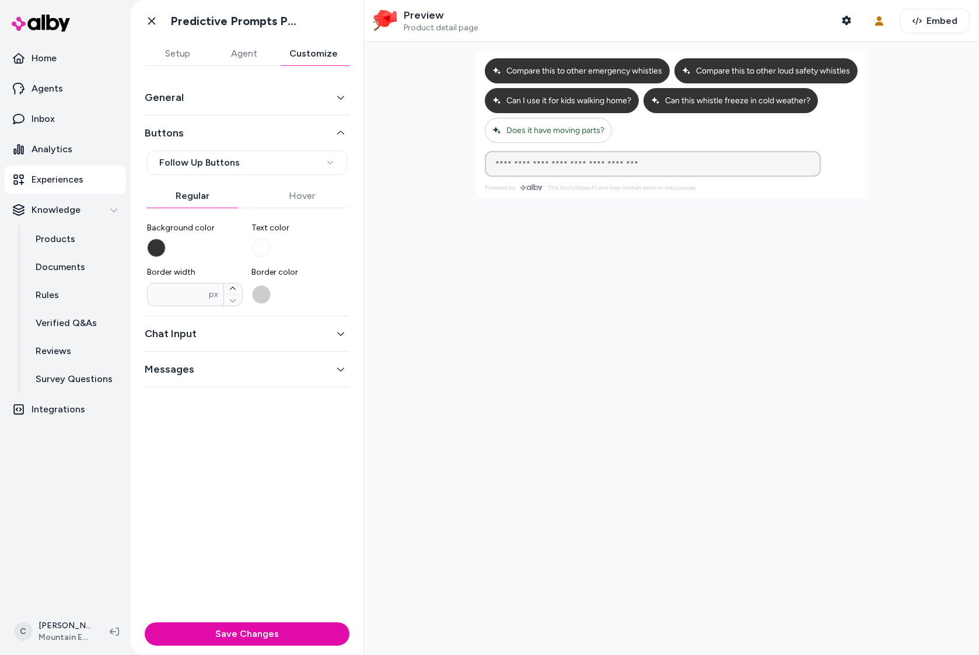
click at [559, 128] on span "Does it have moving parts?" at bounding box center [548, 130] width 112 height 10
type input "**********"
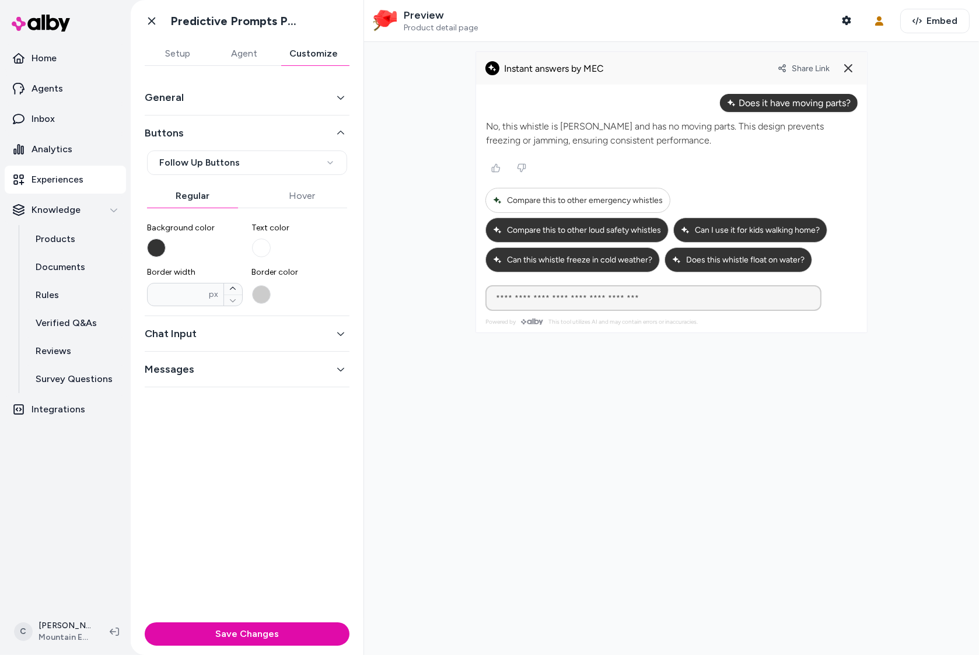
click at [564, 194] on div "Compare this to other emergency whistles" at bounding box center [577, 200] width 185 height 25
type input "**********"
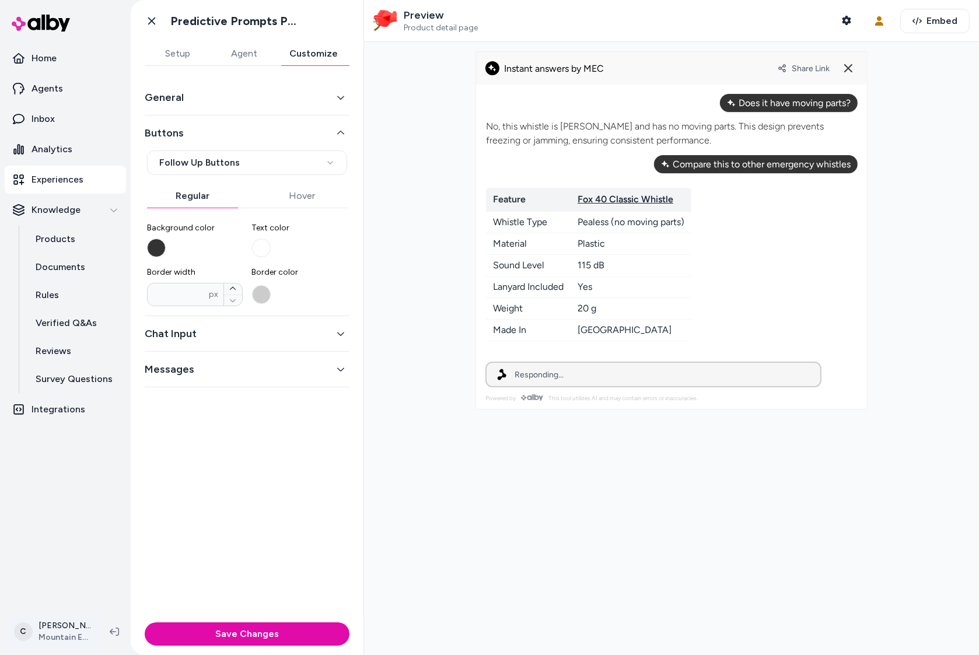
click at [72, 630] on html "**********" at bounding box center [489, 327] width 979 height 655
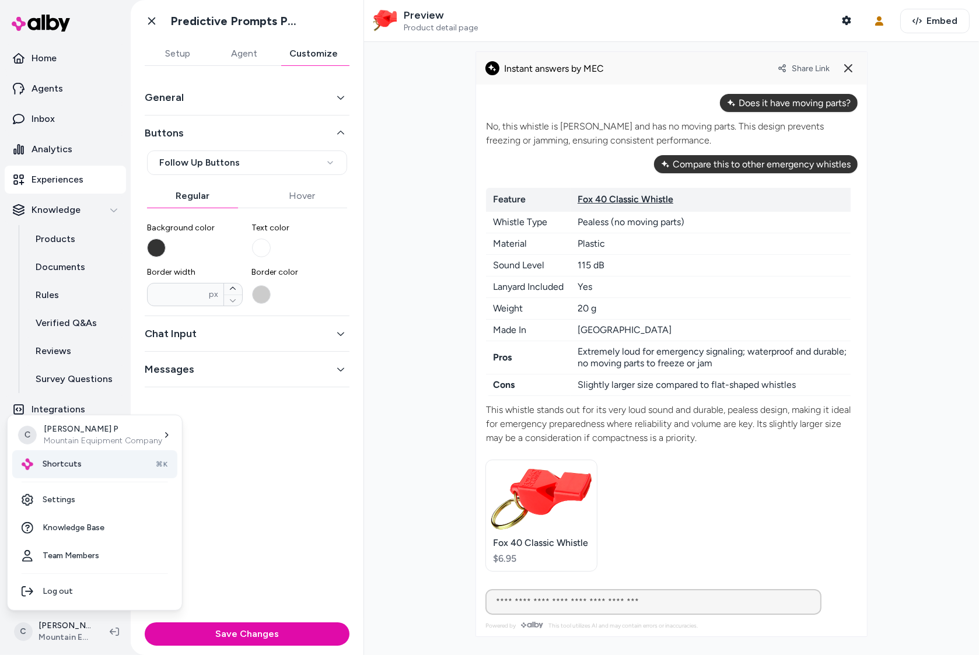
click at [59, 473] on div "Shortcuts ⌘K" at bounding box center [94, 464] width 165 height 28
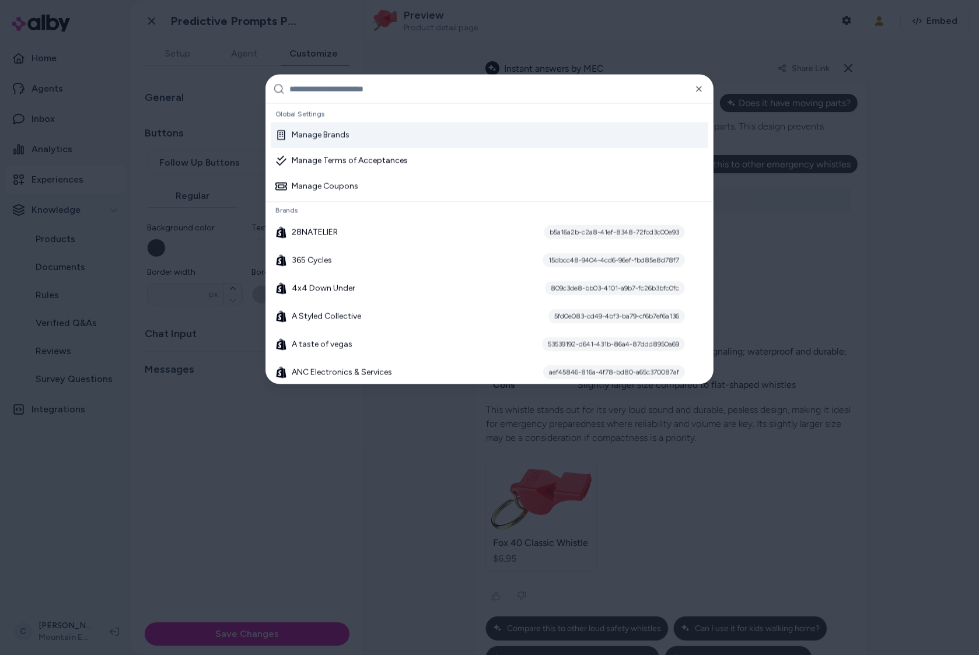
click at [343, 92] on input "text" at bounding box center [497, 89] width 417 height 28
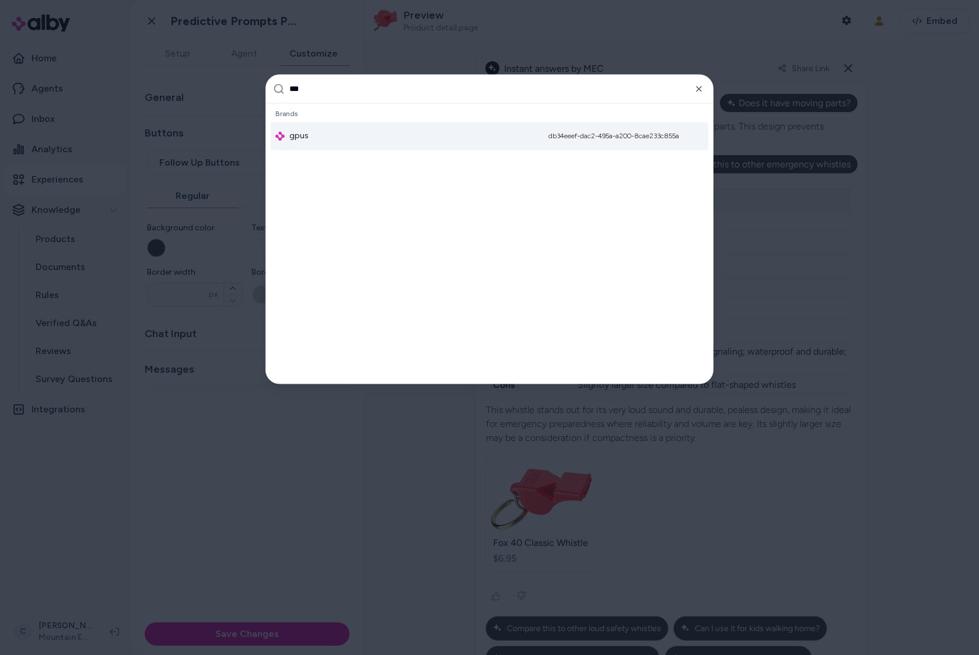
type input "****"
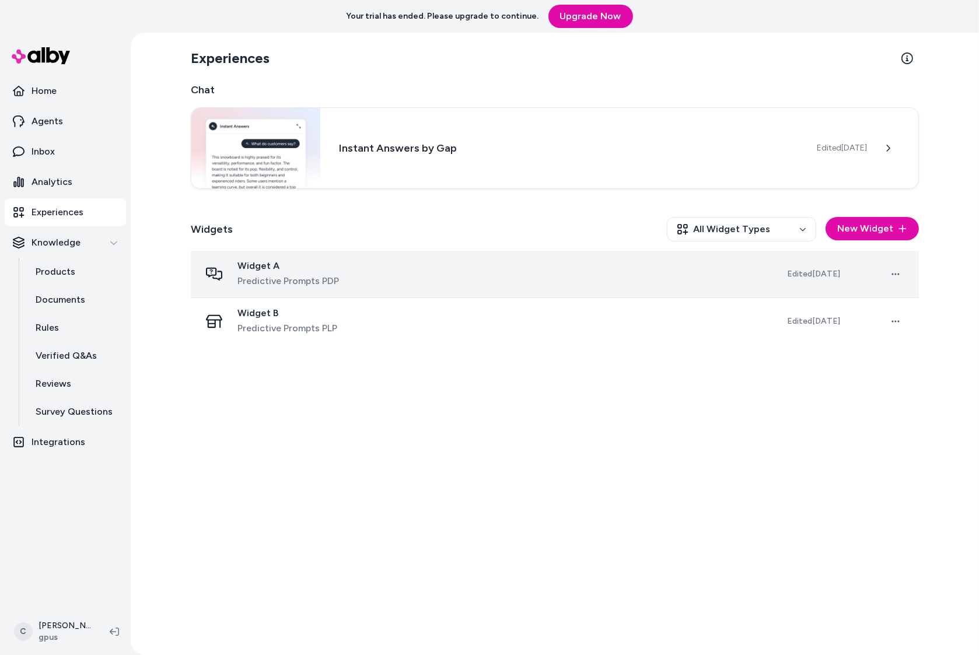
click at [327, 291] on td "Widget A Predictive Prompts PDP" at bounding box center [484, 274] width 587 height 47
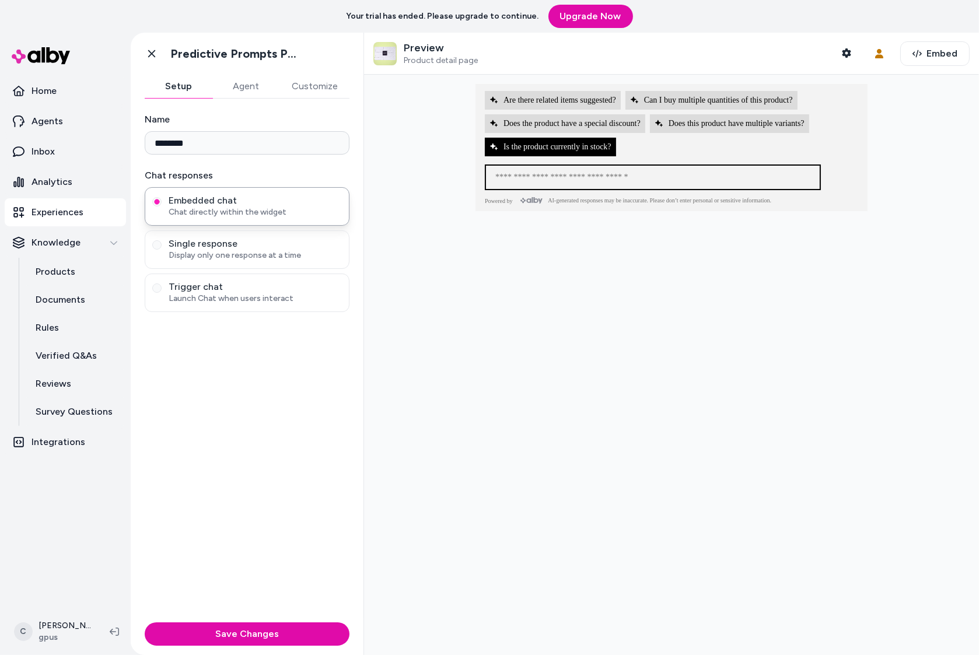
click at [568, 149] on span "Is the product currently in stock?" at bounding box center [550, 146] width 122 height 9
type input "**********"
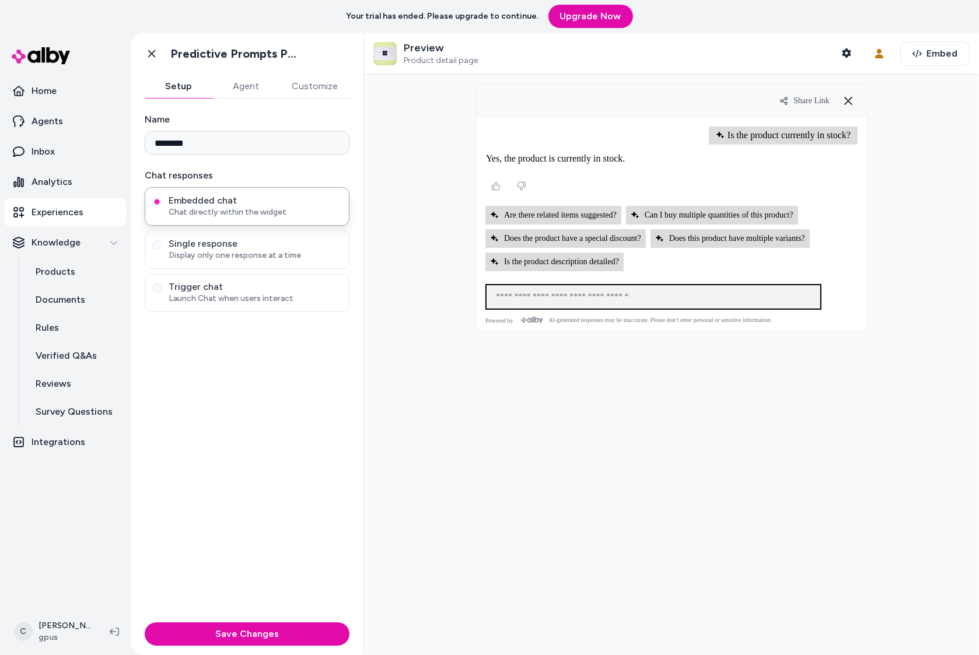
drag, startPoint x: 563, startPoint y: 443, endPoint x: 744, endPoint y: 183, distance: 316.9
click at [563, 442] on div at bounding box center [671, 365] width 615 height 580
click at [847, 101] on icon at bounding box center [848, 101] width 8 height 8
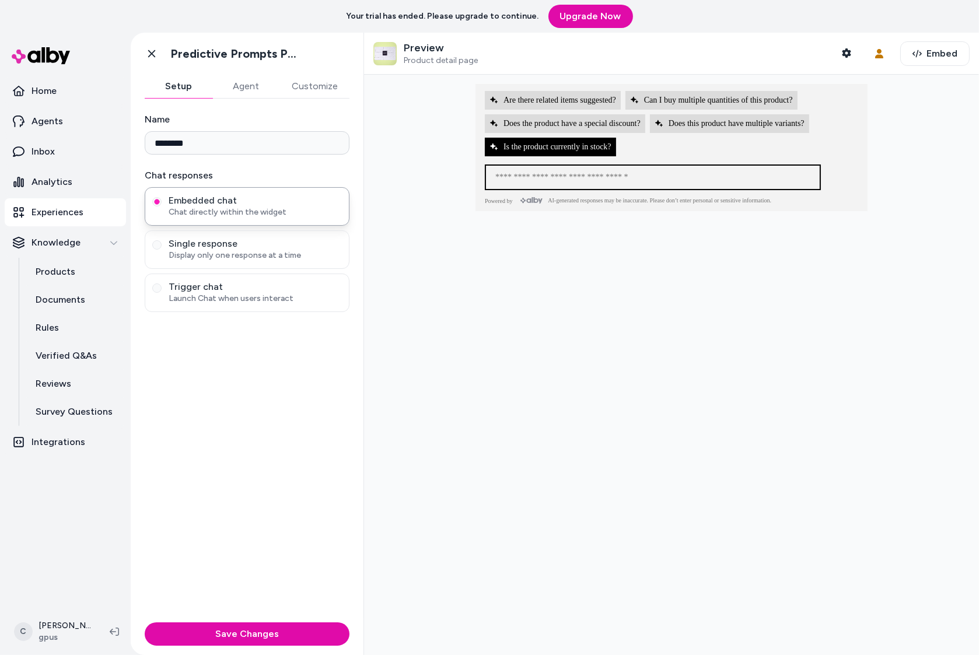
click at [580, 145] on span "Is the product currently in stock?" at bounding box center [550, 146] width 122 height 9
type input "**********"
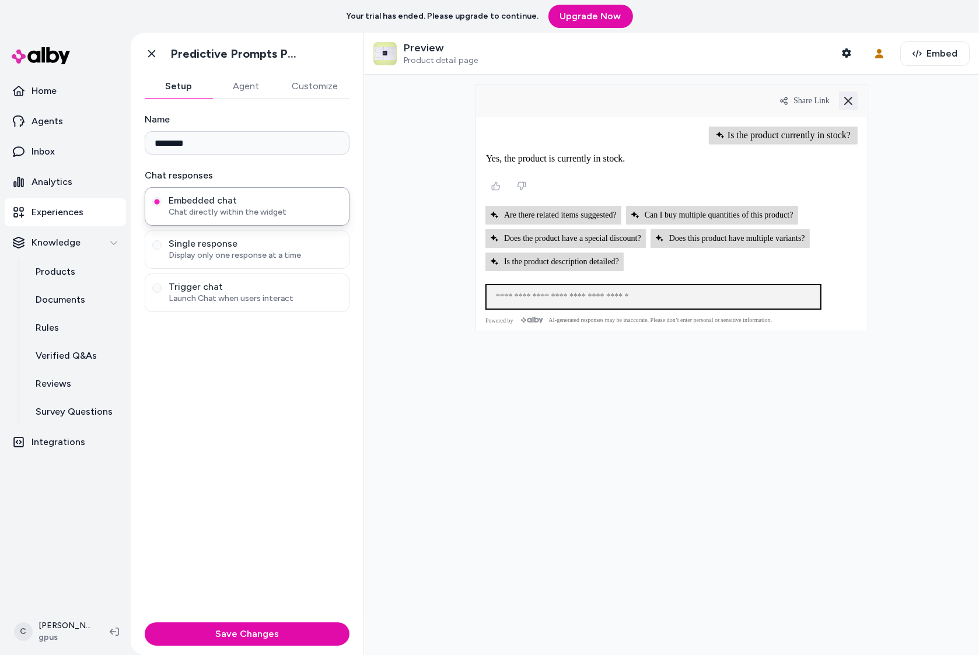
click at [842, 101] on button at bounding box center [848, 101] width 19 height 19
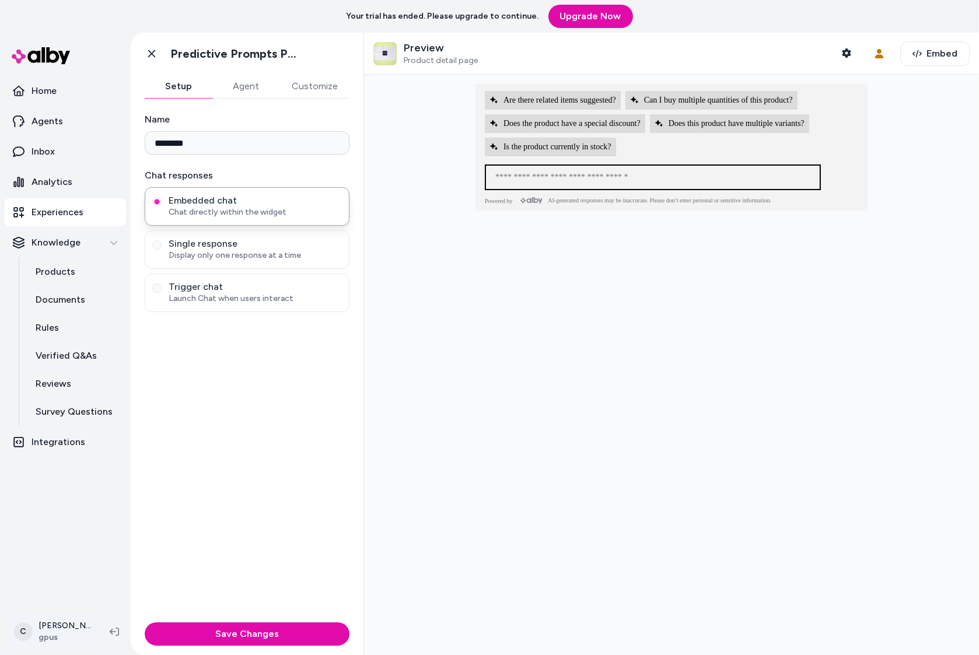
click at [72, 624] on html "Your trial has ended. Please upgrade to continue. Upgrade Now Home Agents Inbox…" at bounding box center [489, 327] width 979 height 655
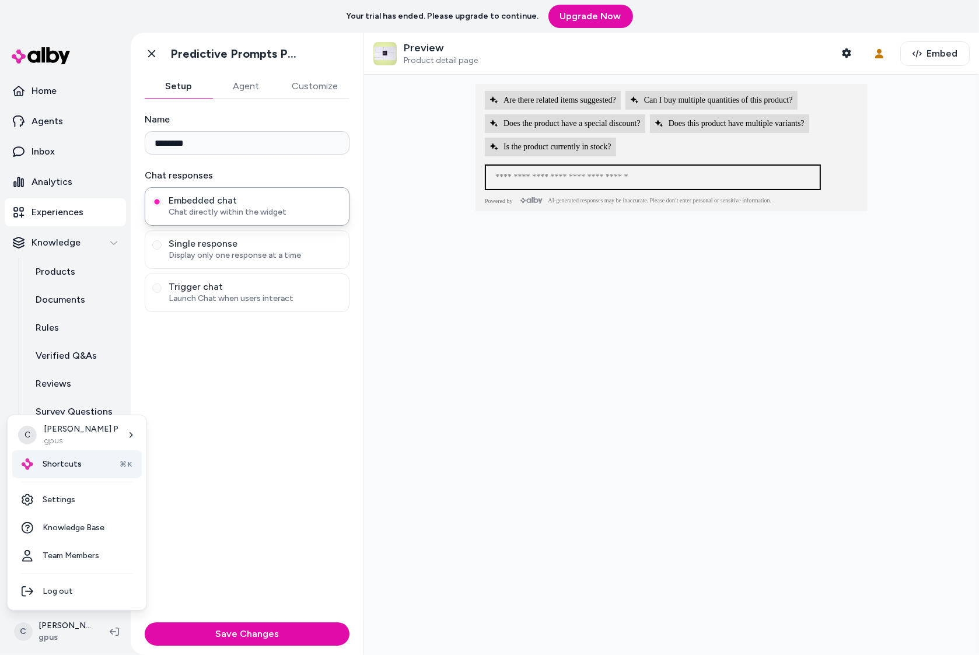
click at [70, 461] on span "Shortcuts" at bounding box center [62, 465] width 39 height 12
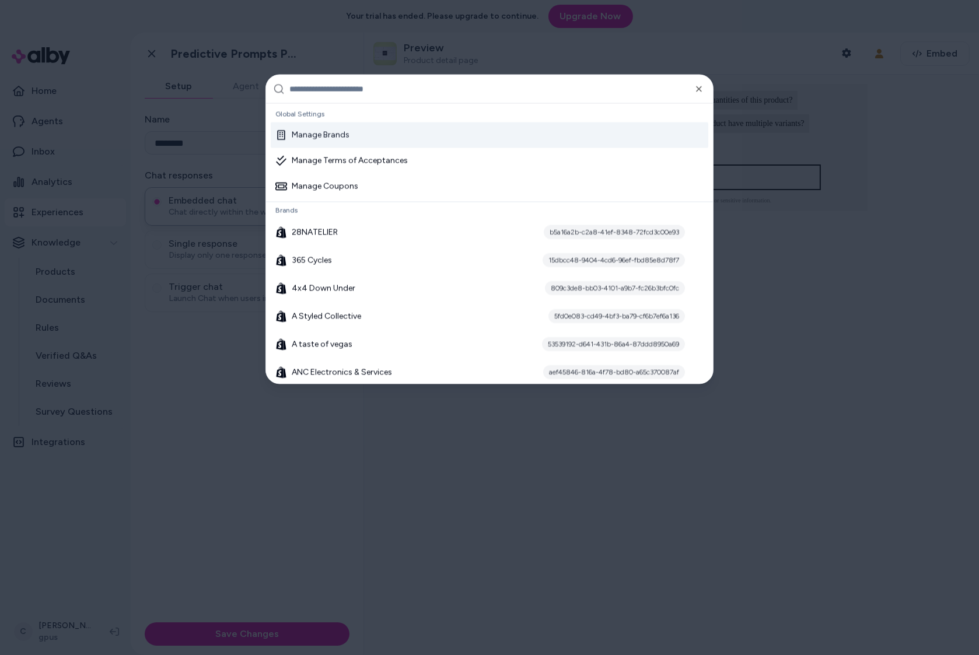
click at [316, 95] on input "text" at bounding box center [497, 89] width 417 height 28
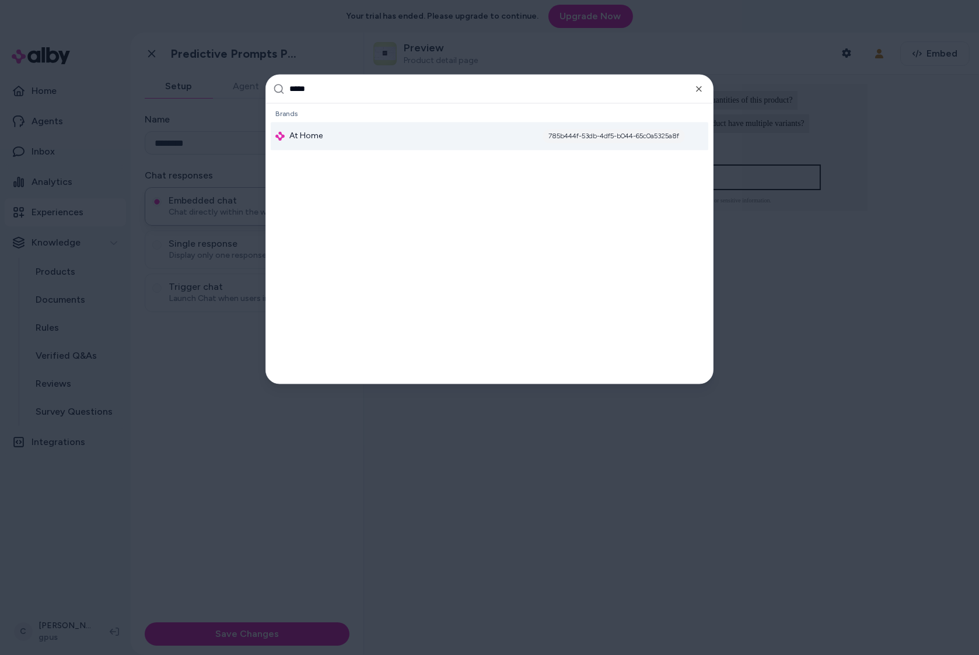
type input "******"
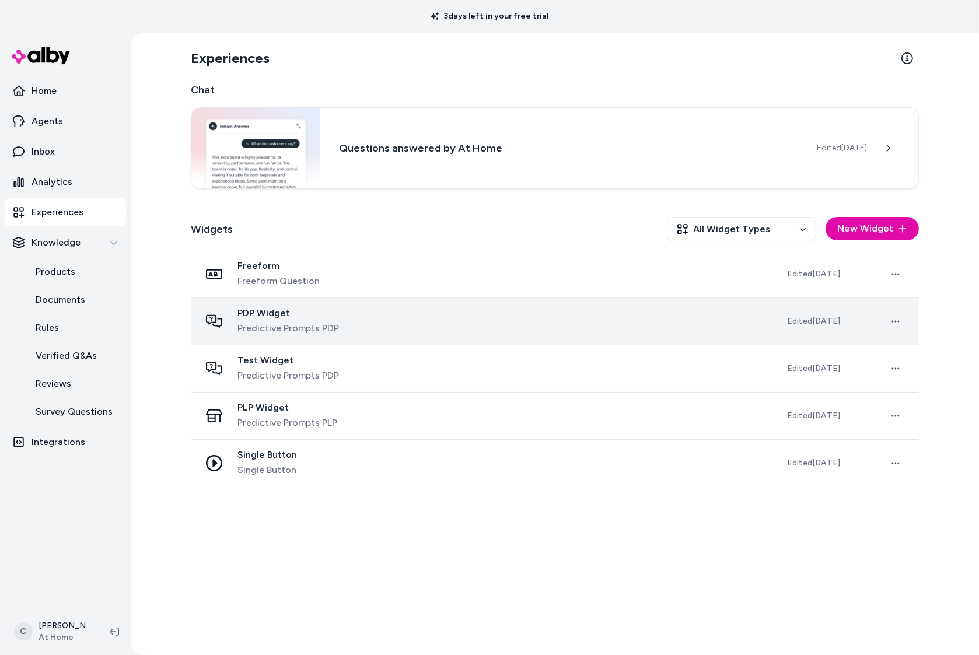
click at [306, 327] on span "Predictive Prompts PDP" at bounding box center [288, 328] width 102 height 14
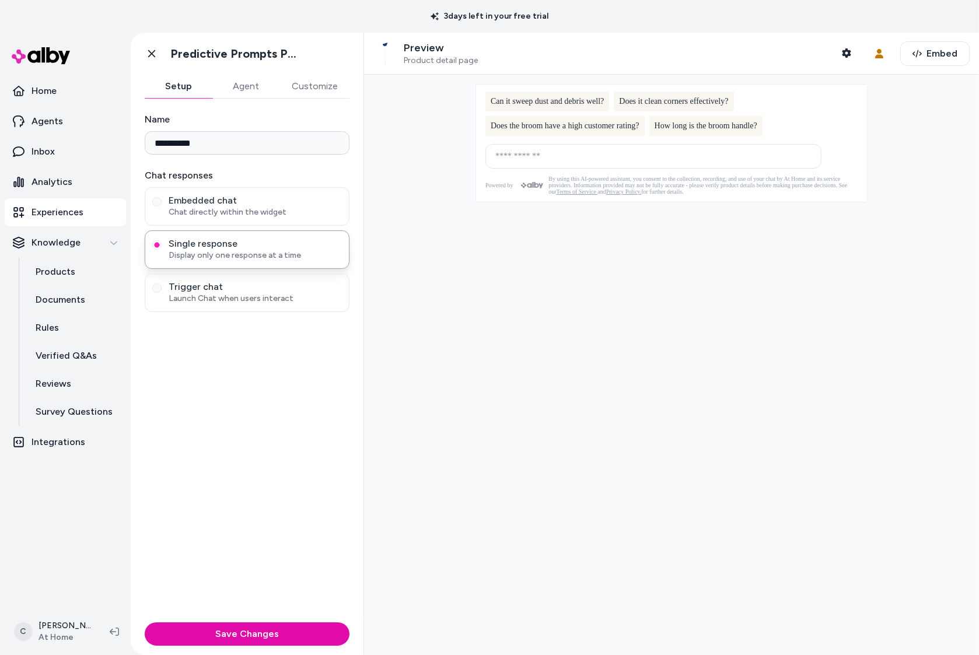
click at [573, 99] on span "Can it sweep dust and debris well?" at bounding box center [547, 101] width 113 height 9
type input "**********"
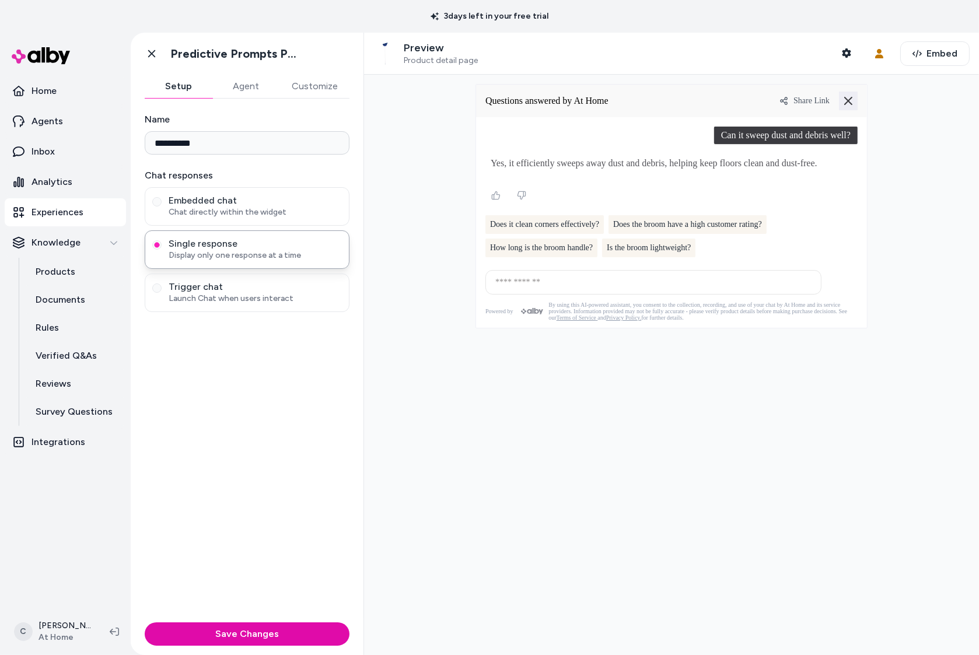
click at [845, 102] on icon at bounding box center [848, 100] width 9 height 9
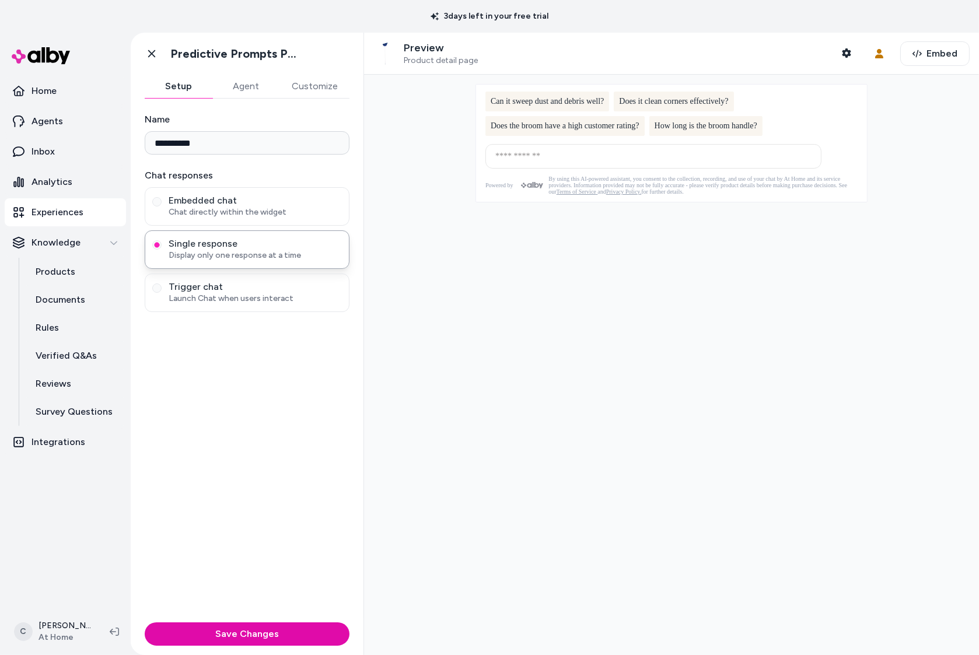
click at [718, 129] on span "How long is the broom handle?" at bounding box center [706, 125] width 103 height 9
type input "**********"
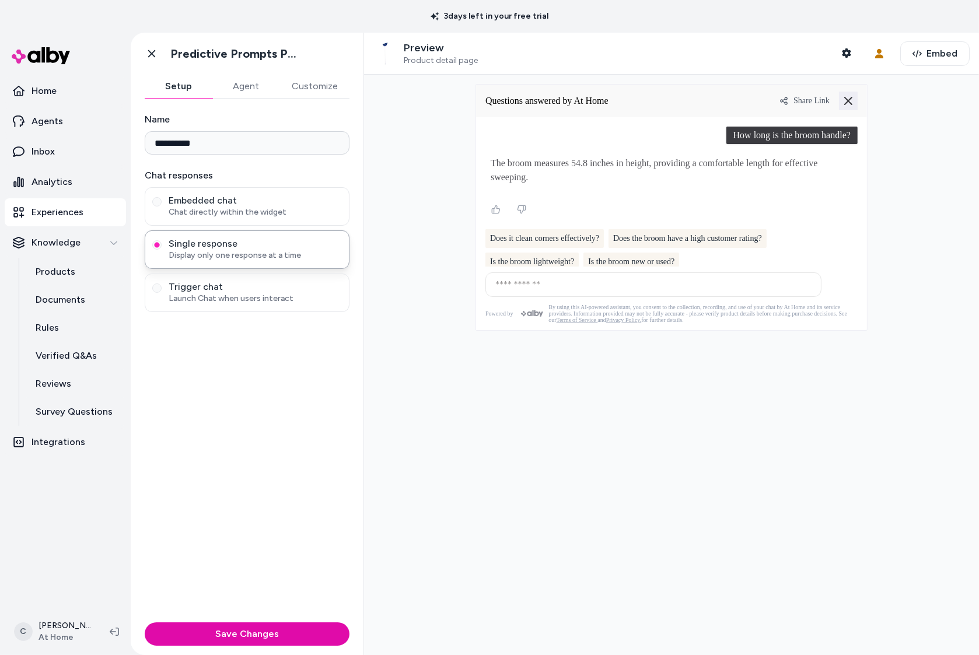
click at [848, 99] on icon at bounding box center [848, 100] width 9 height 9
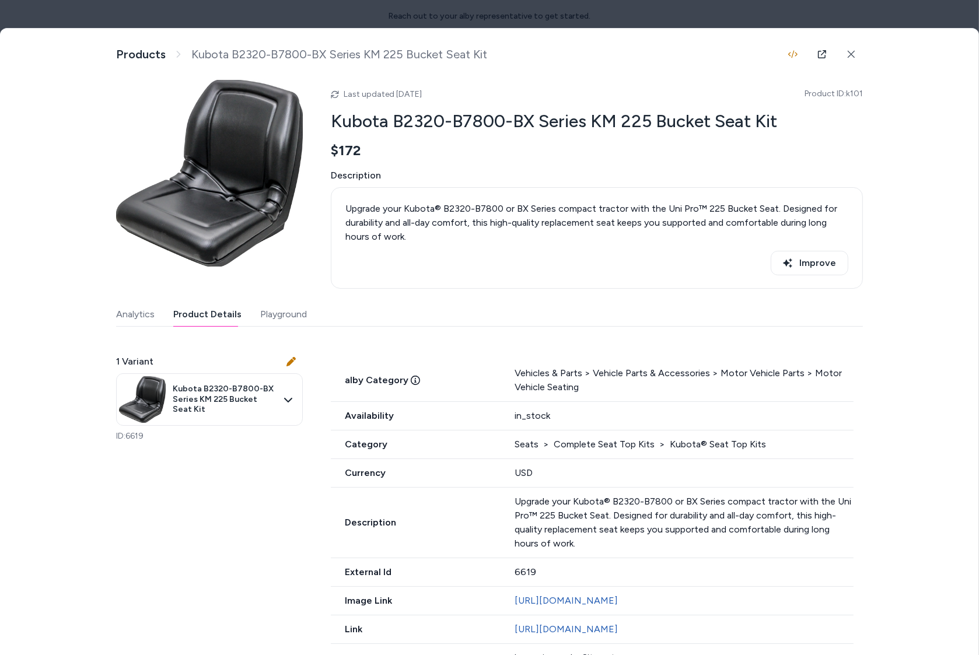
click at [222, 3] on div at bounding box center [489, 327] width 979 height 655
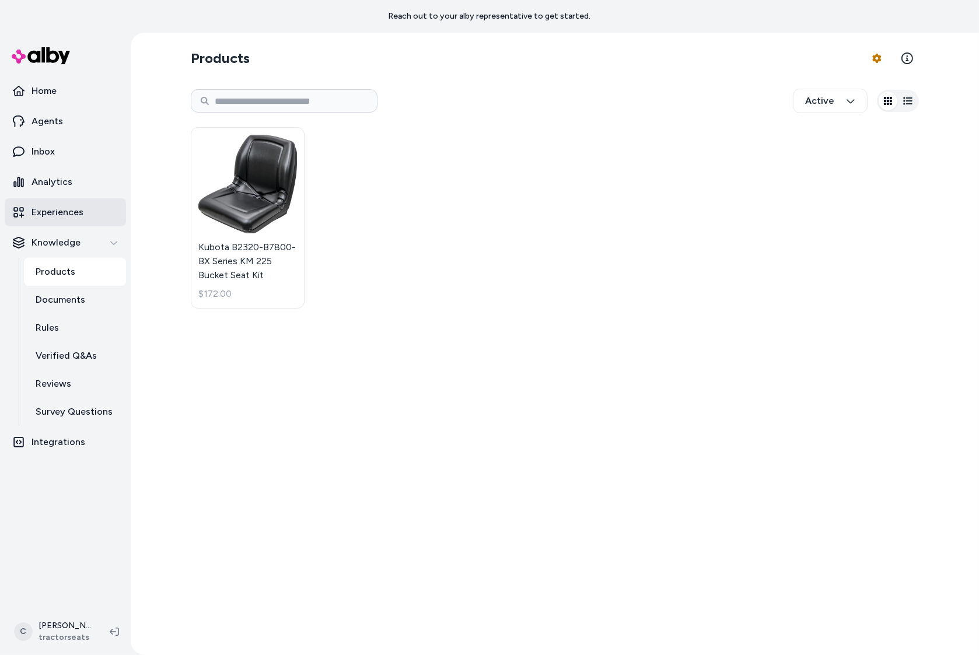
click at [86, 216] on link "Experiences" at bounding box center [65, 212] width 121 height 28
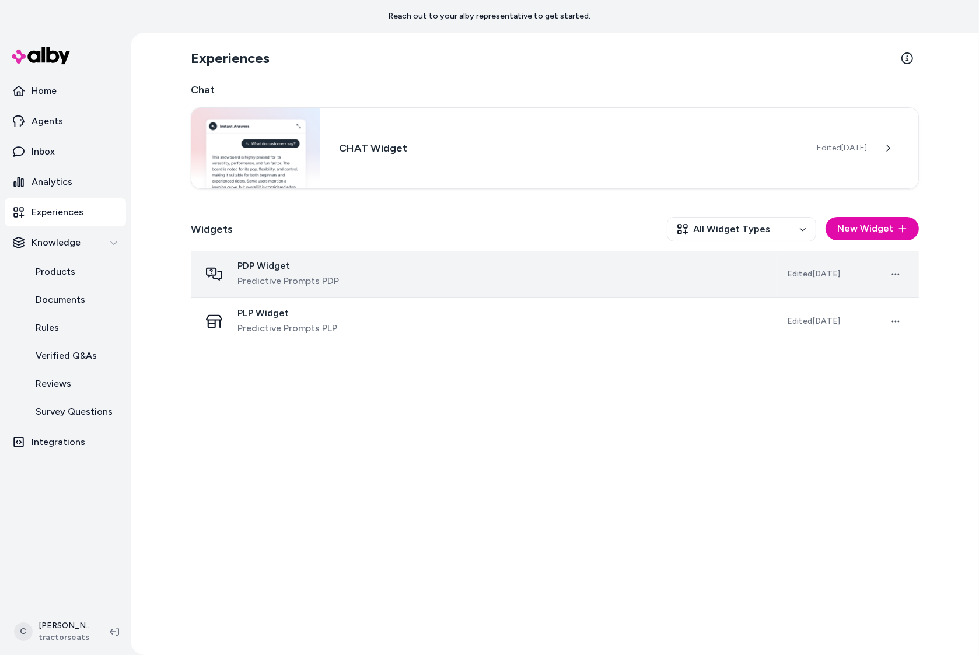
click at [365, 277] on div "PDP Widget Predictive Prompts PDP" at bounding box center [484, 274] width 568 height 28
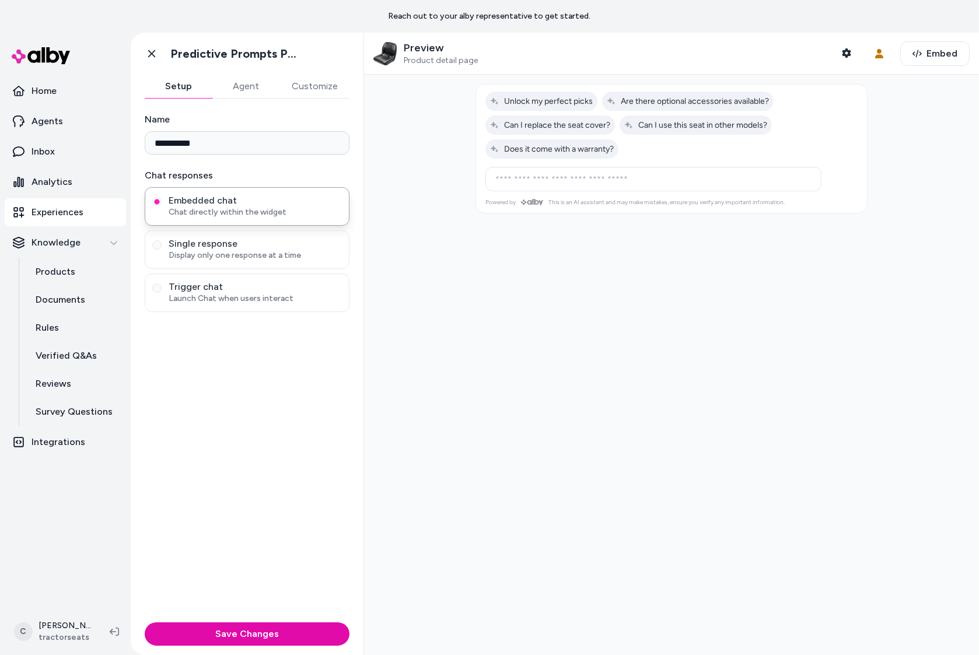
drag, startPoint x: 781, startPoint y: 330, endPoint x: 800, endPoint y: 257, distance: 75.3
click at [781, 327] on div at bounding box center [671, 365] width 615 height 580
click at [926, 51] on span "Embed" at bounding box center [941, 54] width 31 height 14
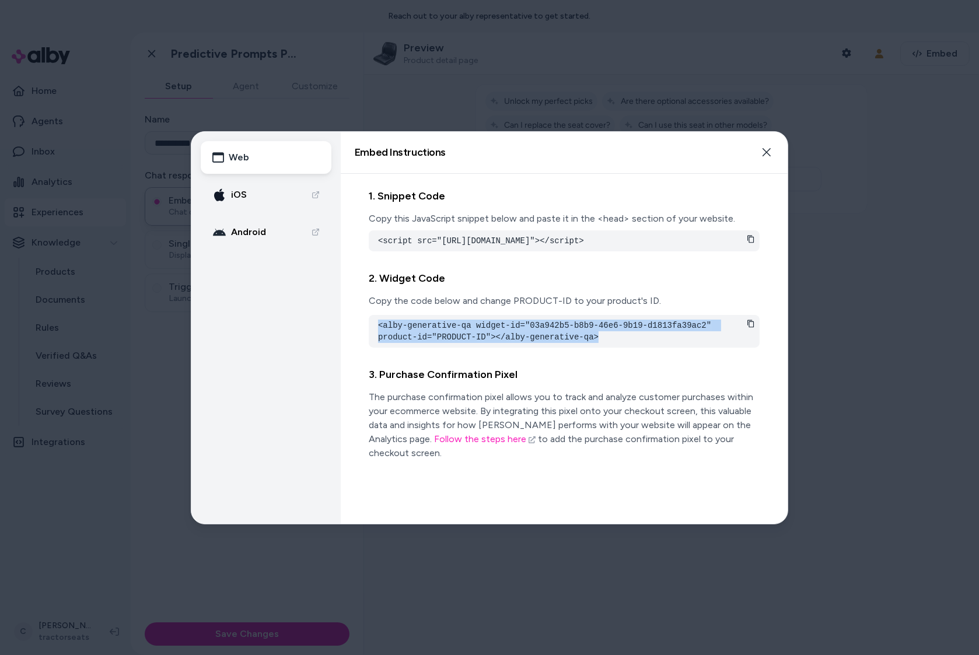
drag, startPoint x: 590, startPoint y: 356, endPoint x: 354, endPoint y: 337, distance: 237.0
click at [354, 337] on div "1. Snippet Code Copy this JavaScript snippet below and paste it in the <head> s…" at bounding box center [564, 349] width 447 height 350
click at [622, 357] on div "2. Widget Code Copy the code below and change PRODUCT-ID to your product's ID. …" at bounding box center [564, 309] width 391 height 96
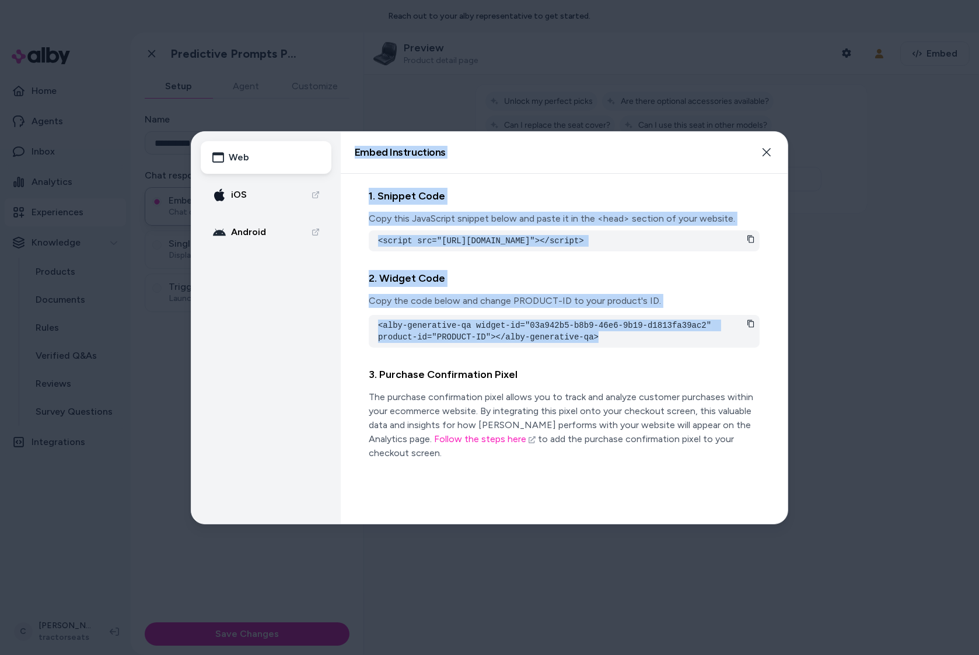
drag, startPoint x: 620, startPoint y: 356, endPoint x: 356, endPoint y: 331, distance: 265.5
click at [337, 319] on div "Web iOS Android Embed Instructions Embed a widget to start building your experi…" at bounding box center [489, 328] width 596 height 392
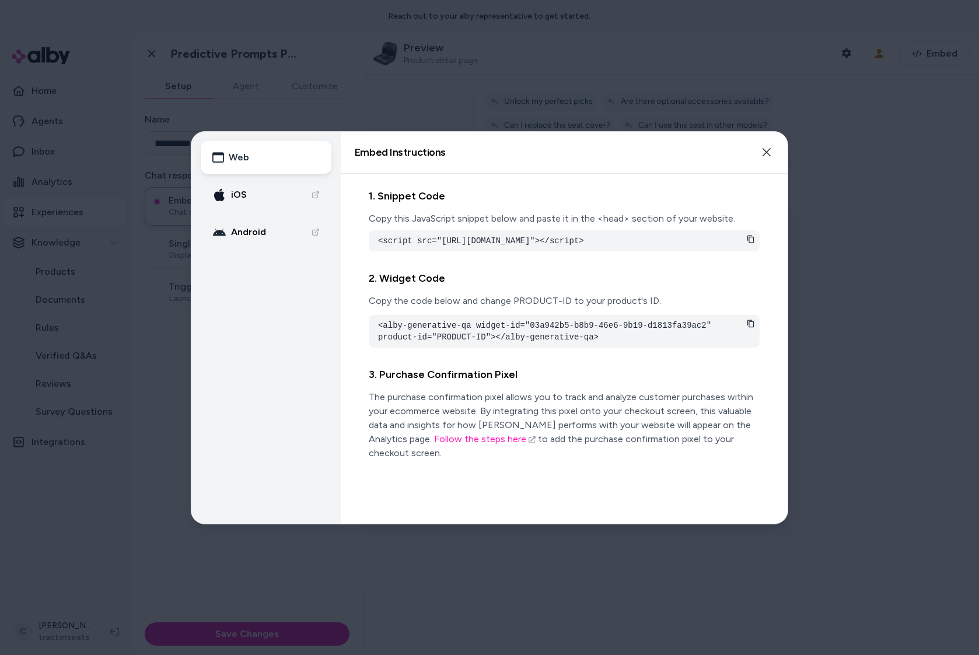
drag, startPoint x: 356, startPoint y: 331, endPoint x: 366, endPoint y: 337, distance: 12.0
click at [366, 337] on div "Web iOS Android Embed Instructions Embed a widget to start building your experi…" at bounding box center [489, 328] width 596 height 392
drag, startPoint x: 378, startPoint y: 338, endPoint x: 603, endPoint y: 359, distance: 225.6
click at [603, 357] on div "2. Widget Code Copy the code below and change PRODUCT-ID to your product's ID. …" at bounding box center [564, 309] width 391 height 96
copy pre "<alby-generative-qa widget-id="03a942b5-b8b9-46e6-9b19-d1813fa39ac2" product-id…"
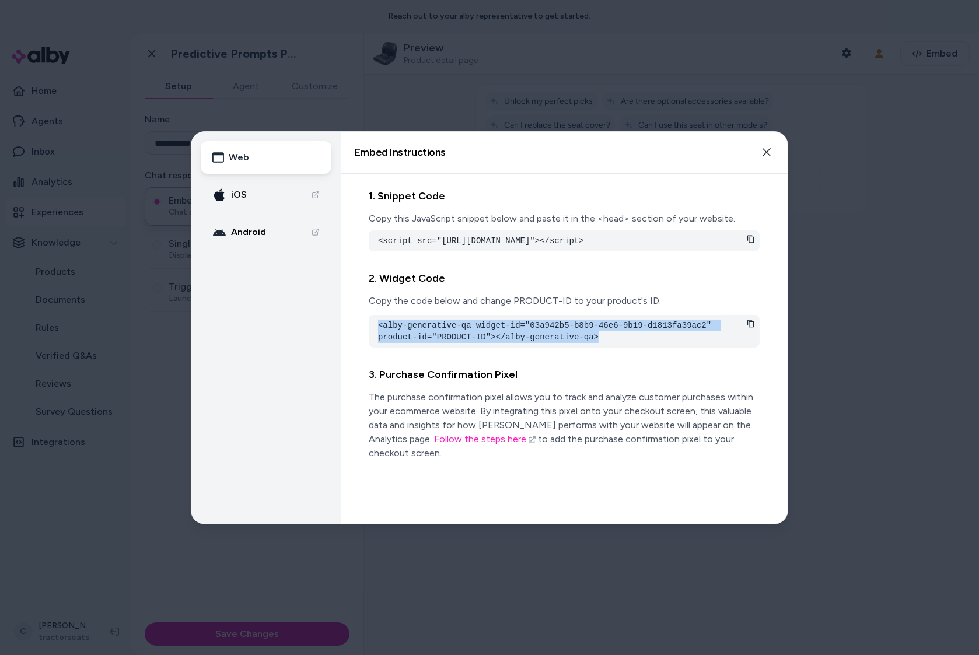
drag, startPoint x: 699, startPoint y: 237, endPoint x: 513, endPoint y: 254, distance: 187.5
click at [509, 247] on pre "<script src="https://cdn.alby.net/apps/launcher/embed.js?brandId=543532f8-bf91-…" at bounding box center [564, 241] width 372 height 12
copy pre "543532f8-bf91-4f69-b415-450cf38c4f50"
click at [263, 15] on div at bounding box center [489, 327] width 979 height 655
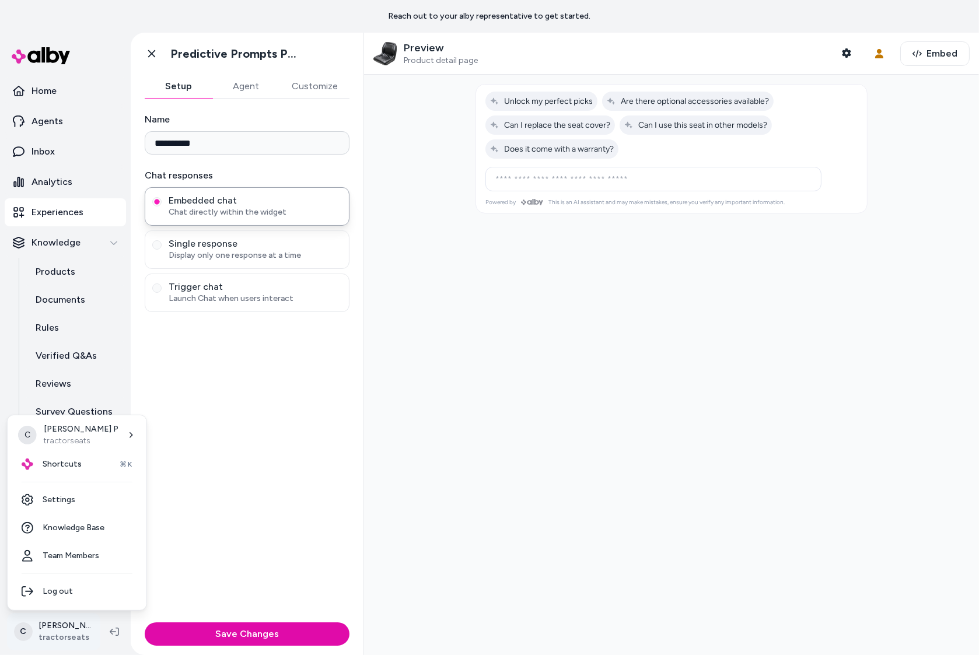
click at [58, 624] on html "**********" at bounding box center [489, 327] width 979 height 655
click at [48, 468] on span "Shortcuts" at bounding box center [62, 465] width 39 height 12
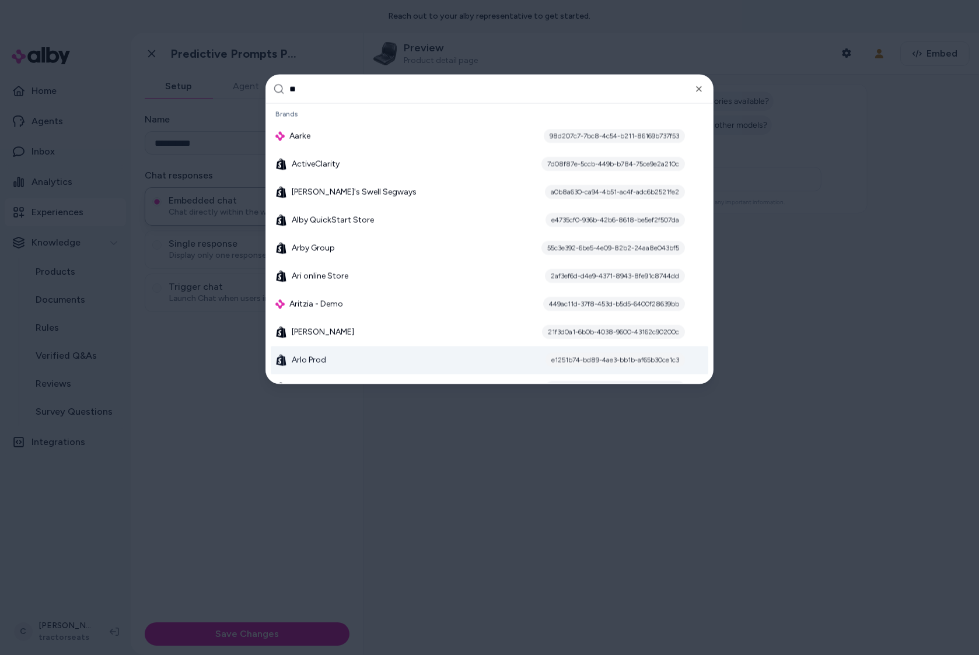
type input "**"
click at [586, 362] on div "e1251b74-bd89-4ae3-bb1b-af65b30ce1c3" at bounding box center [614, 361] width 139 height 14
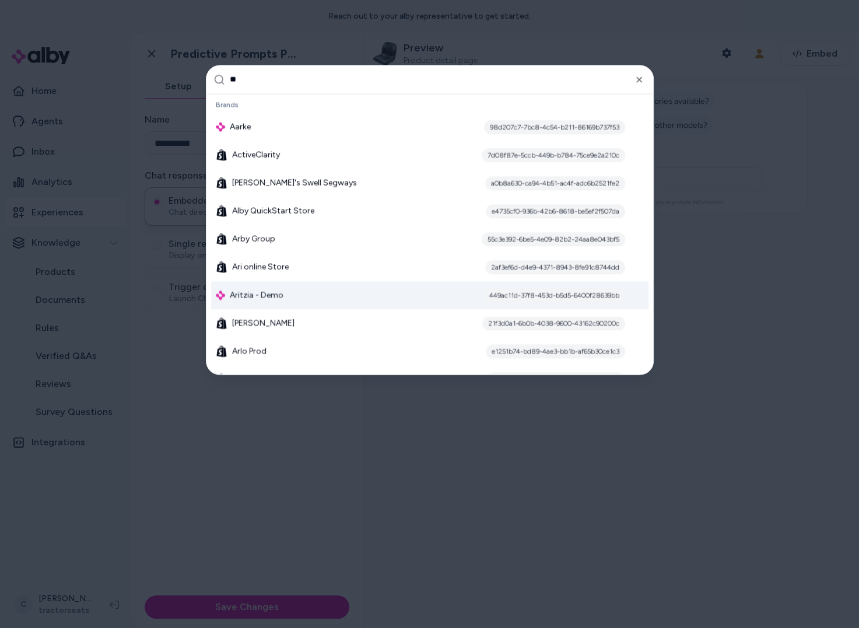
drag, startPoint x: 171, startPoint y: 548, endPoint x: 110, endPoint y: 590, distance: 74.3
click at [171, 548] on div at bounding box center [429, 314] width 859 height 628
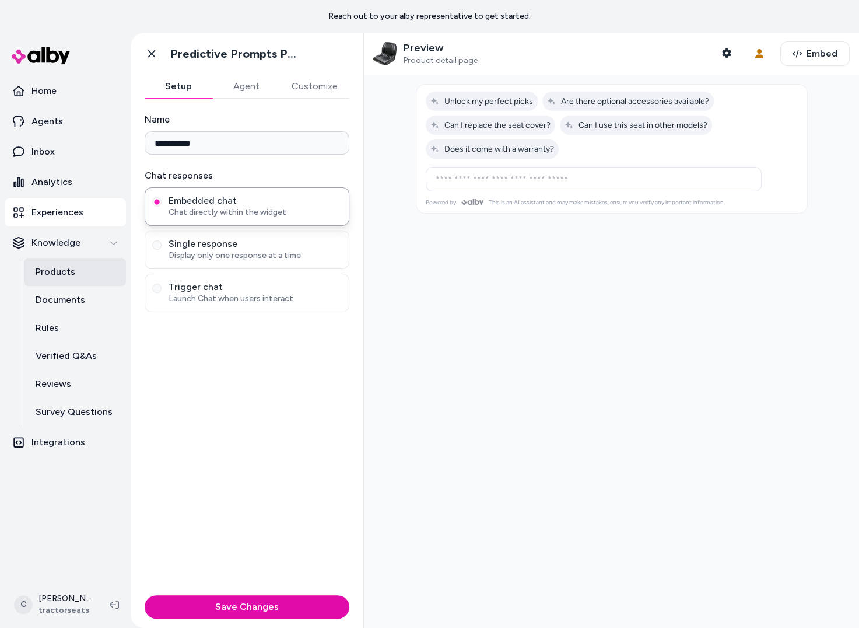
click at [82, 272] on link "Products" at bounding box center [75, 272] width 102 height 28
click at [46, 283] on link "Products" at bounding box center [75, 272] width 102 height 28
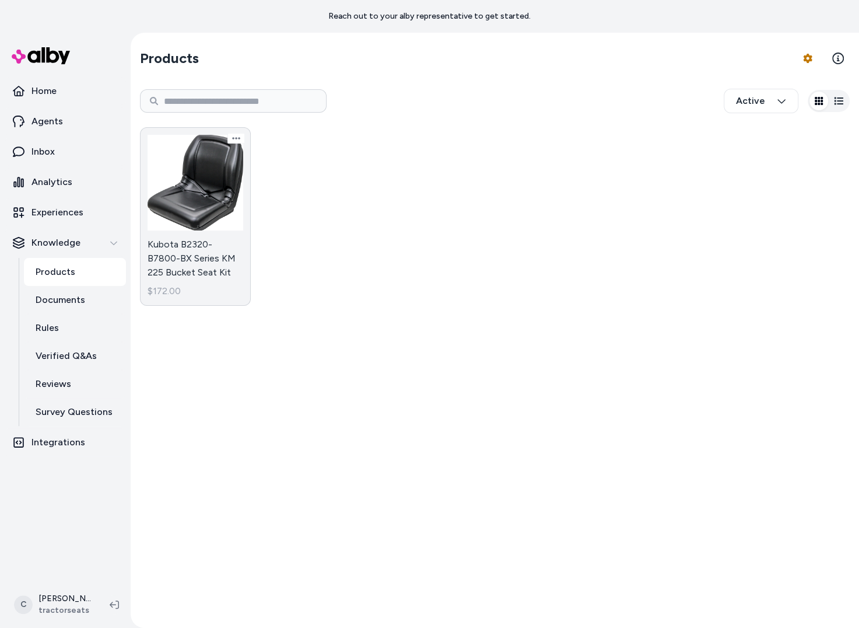
click at [222, 209] on link "Kubota B2320-B7800-BX Series KM 225 Bucket Seat Kit $172.00" at bounding box center [195, 216] width 111 height 179
click at [213, 257] on body "Reach out to your alby representative to get started. Home Agents Inbox Analyti…" at bounding box center [429, 314] width 859 height 628
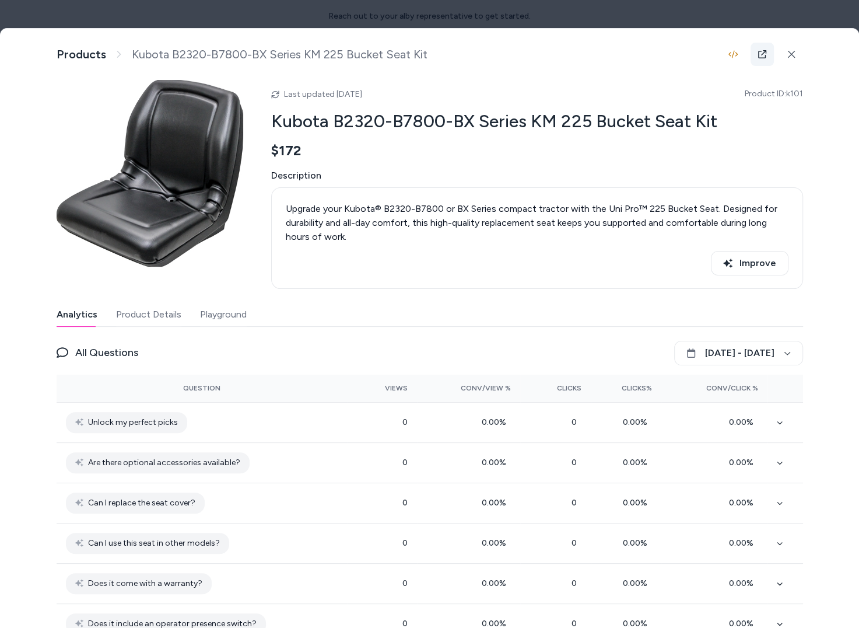
click at [758, 53] on icon at bounding box center [762, 54] width 9 height 9
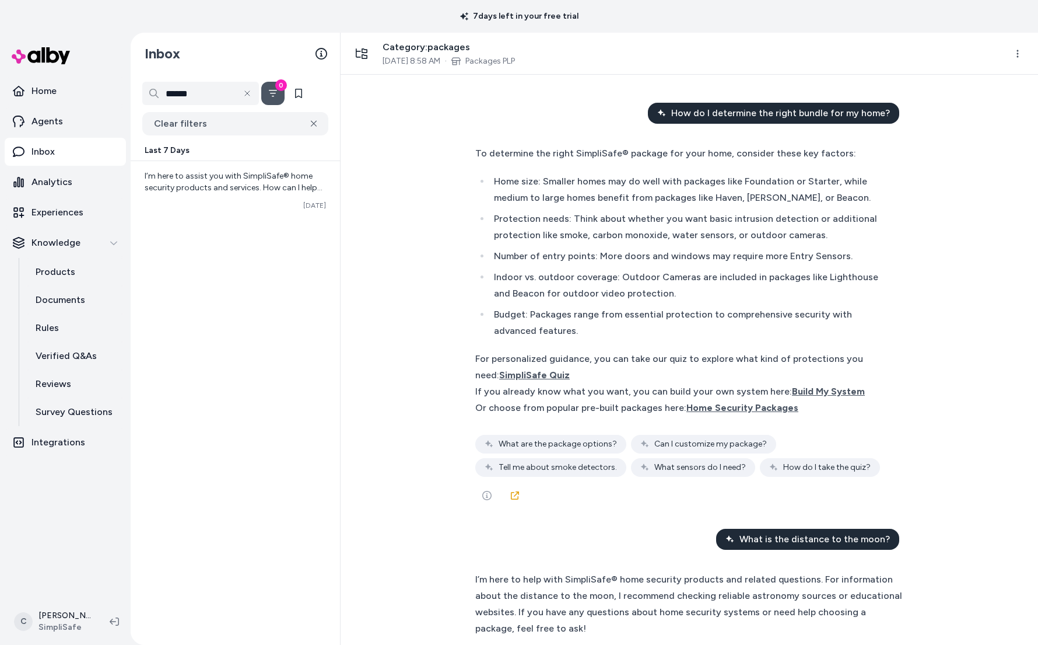
scroll to position [11154, 0]
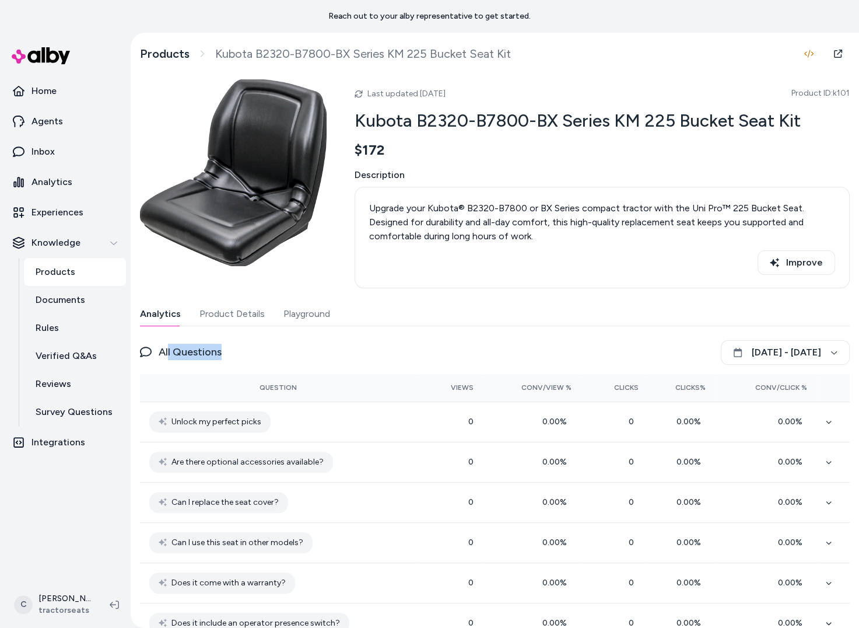
drag, startPoint x: 244, startPoint y: 351, endPoint x: 169, endPoint y: 356, distance: 75.4
click at [169, 356] on div "All Questions September 14 - October 14" at bounding box center [495, 352] width 710 height 25
click at [169, 356] on span "All Questions" at bounding box center [190, 352] width 63 height 16
